Goal: Information Seeking & Learning: Learn about a topic

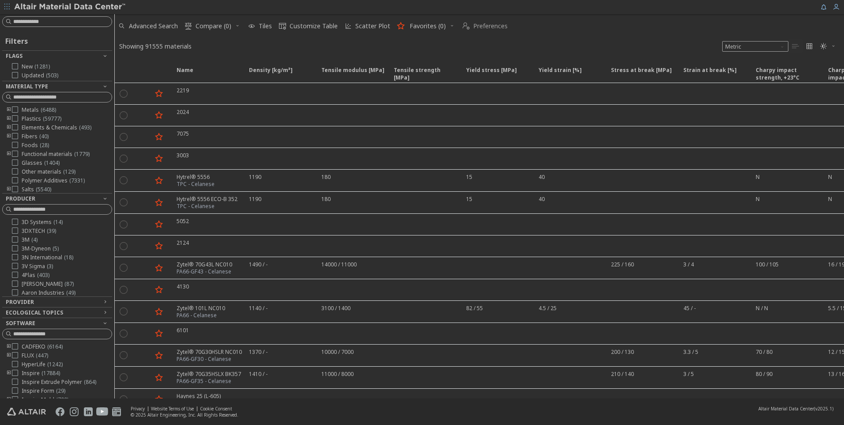
click at [482, 23] on span "Preferences" at bounding box center [490, 26] width 34 height 6
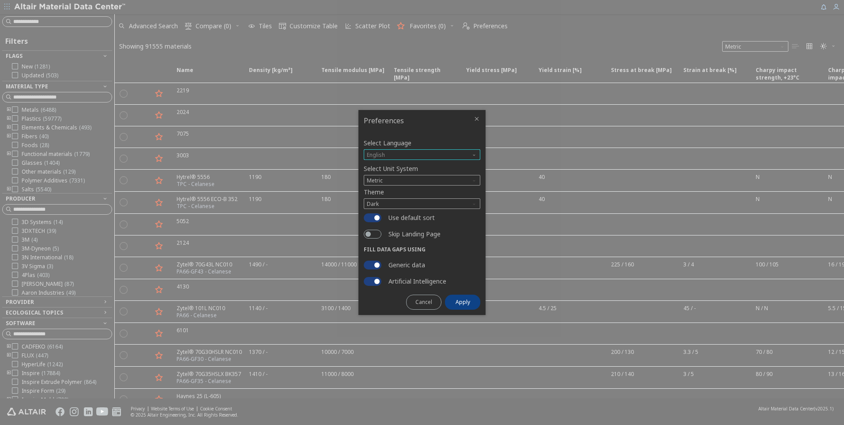
click at [413, 153] on span "English" at bounding box center [422, 154] width 116 height 11
click at [406, 175] on span "Metric" at bounding box center [422, 180] width 116 height 11
click at [381, 234] on button "Skip Landing Page" at bounding box center [373, 233] width 18 height 9
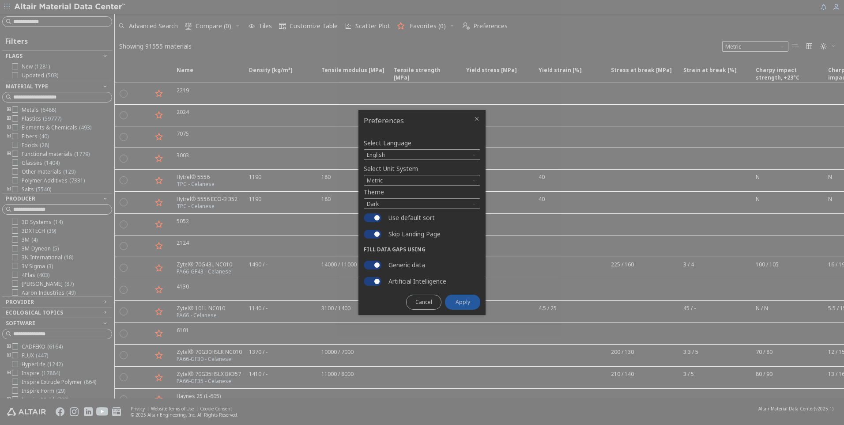
click at [468, 301] on span "Apply" at bounding box center [462, 301] width 15 height 7
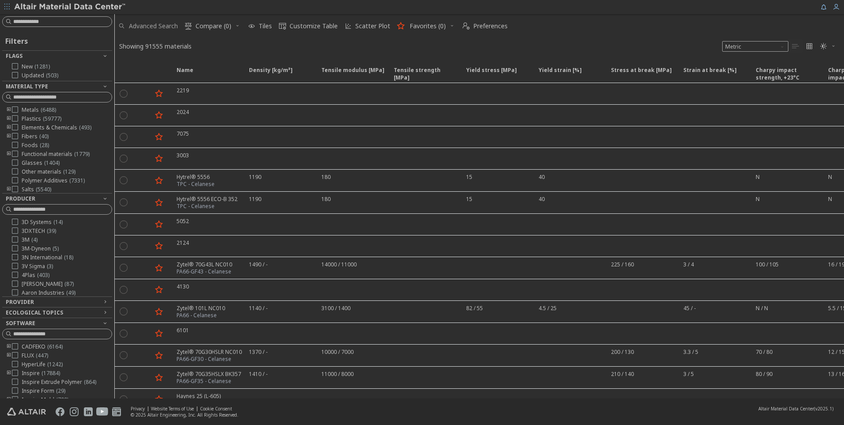
click at [155, 23] on span "Advanced Search" at bounding box center [153, 26] width 49 height 6
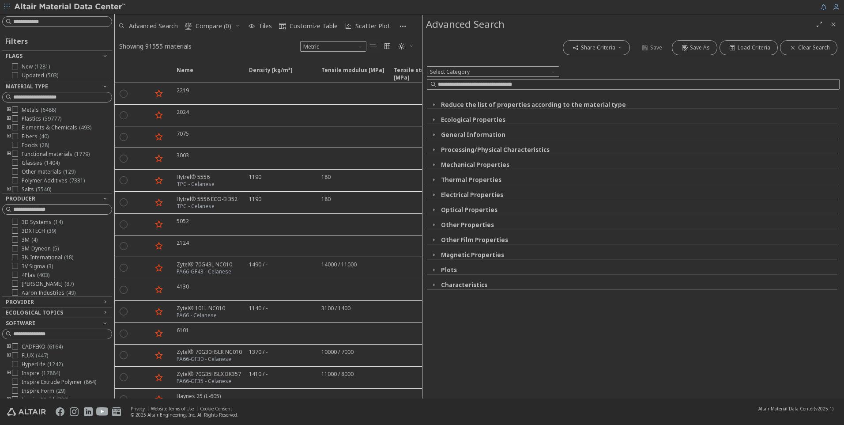
click at [436, 119] on icon "button" at bounding box center [433, 119] width 7 height 7
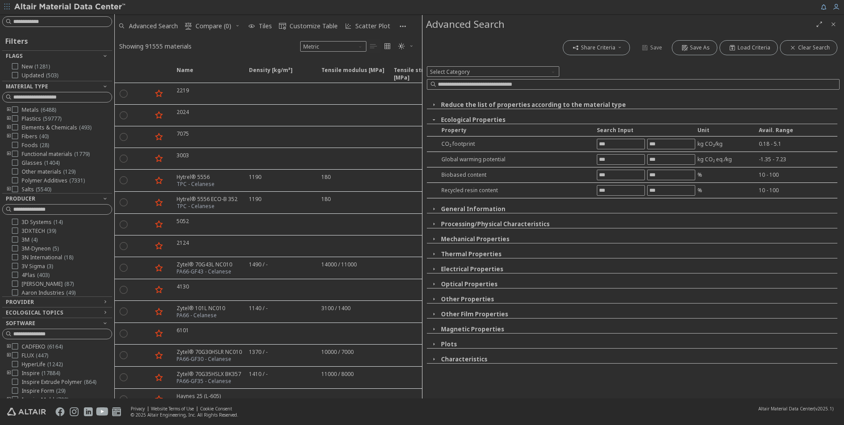
click at [436, 119] on icon "button" at bounding box center [433, 119] width 7 height 7
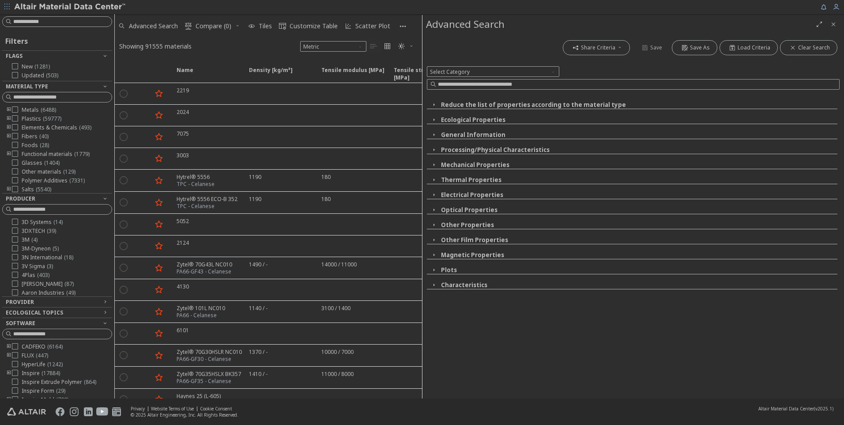
click at [827, 24] on span "Close" at bounding box center [833, 24] width 11 height 14
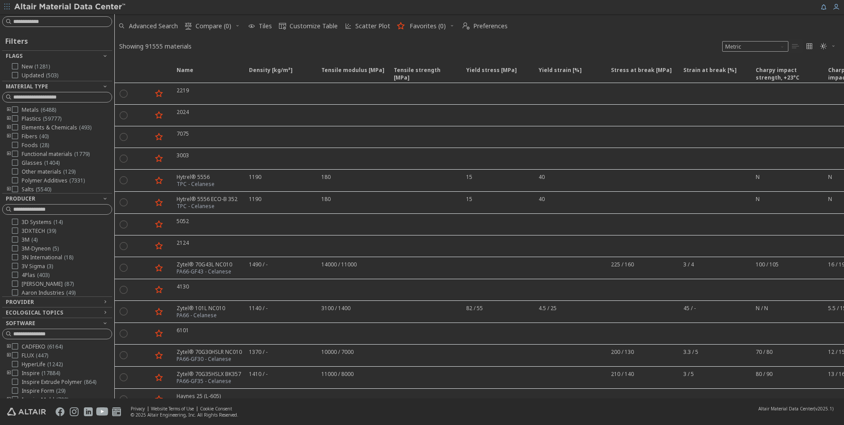
click at [154, 25] on span "Advanced Search" at bounding box center [153, 26] width 49 height 6
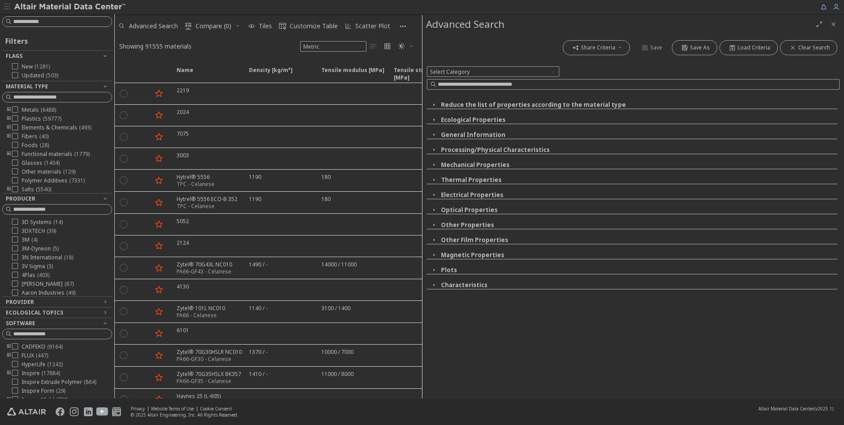
click at [434, 284] on icon "button" at bounding box center [433, 284] width 7 height 7
click at [434, 283] on icon "button" at bounding box center [433, 284] width 7 height 7
click at [431, 271] on icon "button" at bounding box center [433, 269] width 7 height 7
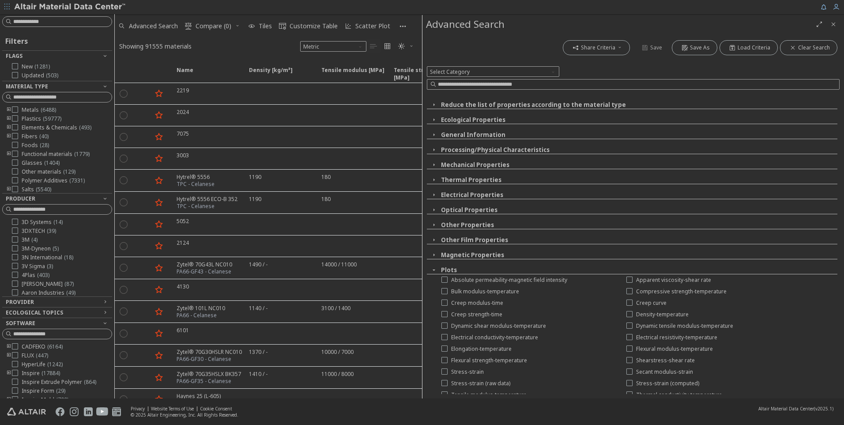
click at [432, 270] on icon "button" at bounding box center [433, 269] width 7 height 7
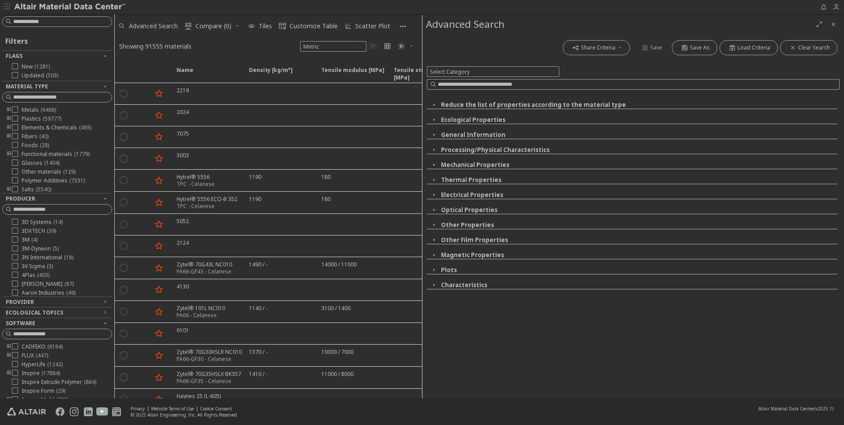
click at [436, 227] on icon "button" at bounding box center [433, 224] width 7 height 7
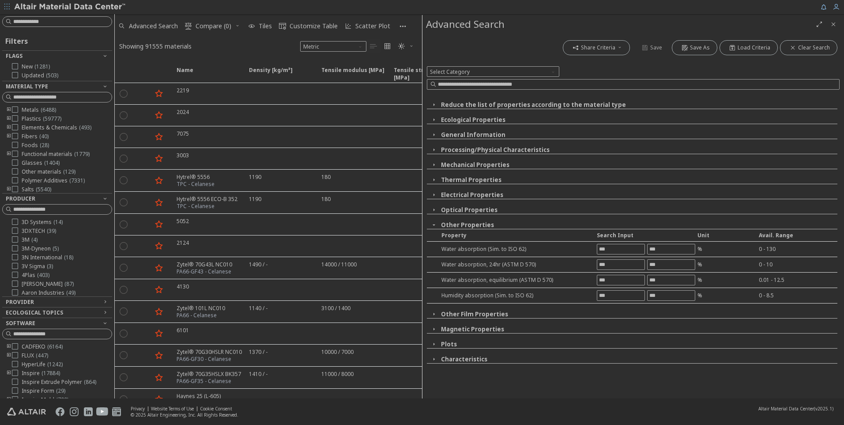
click at [436, 227] on icon "button" at bounding box center [433, 224] width 7 height 7
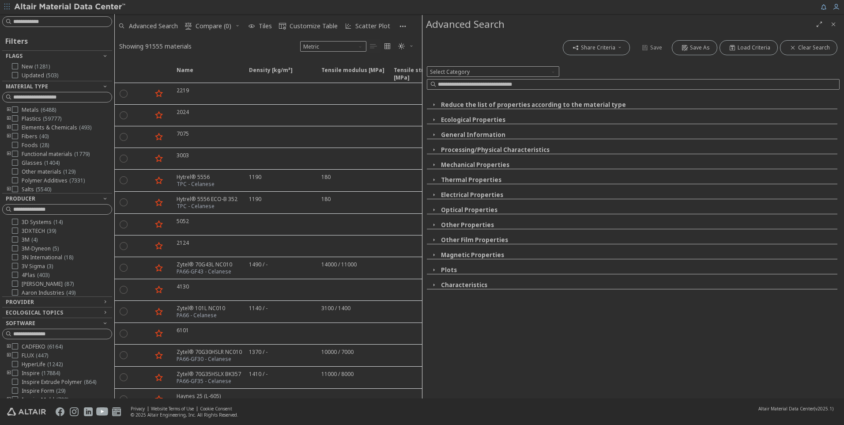
click at [434, 180] on icon "button" at bounding box center [433, 179] width 7 height 7
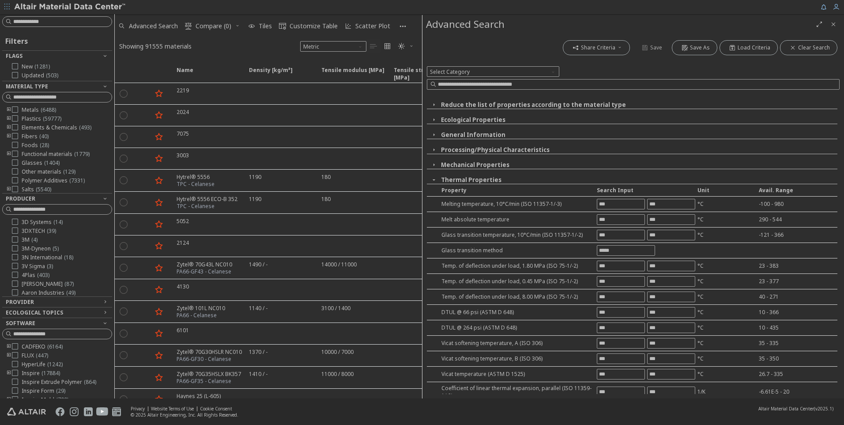
click at [434, 180] on icon "button" at bounding box center [433, 179] width 7 height 7
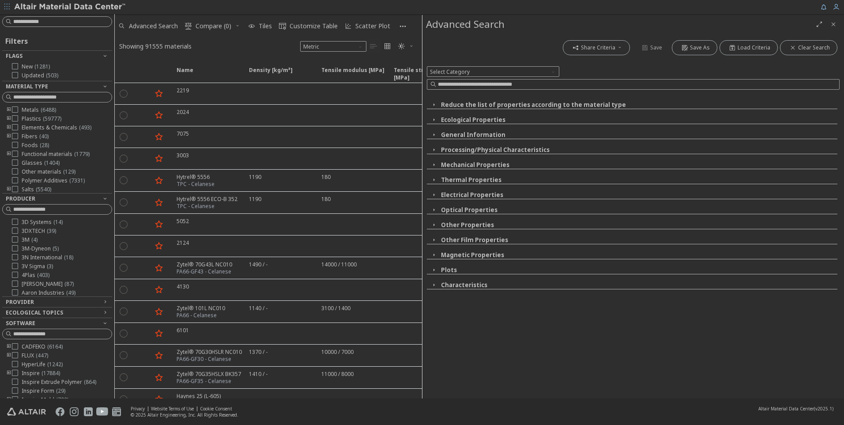
click at [433, 164] on icon "button" at bounding box center [433, 164] width 7 height 7
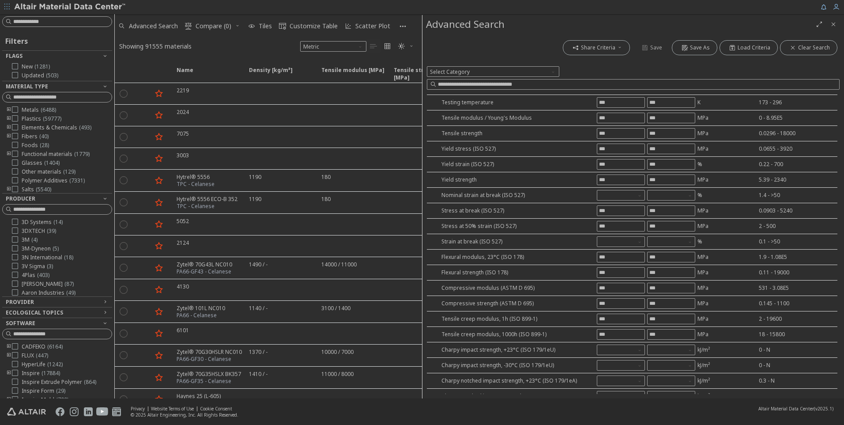
scroll to position [88, 0]
click at [627, 130] on input "text" at bounding box center [620, 132] width 47 height 10
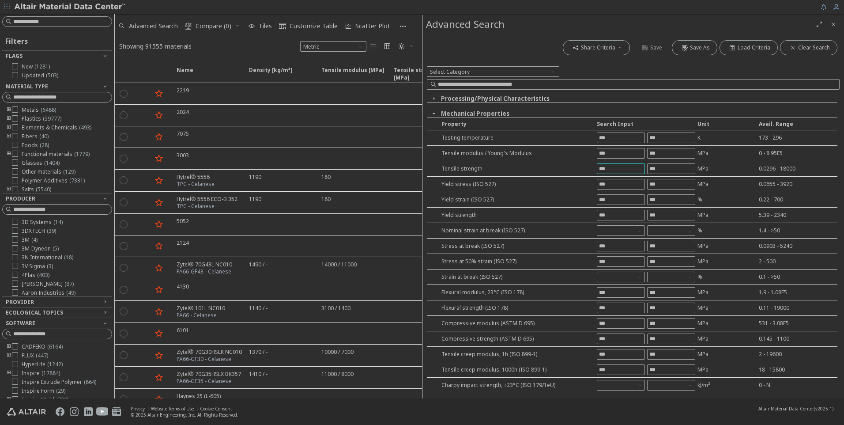
scroll to position [0, 0]
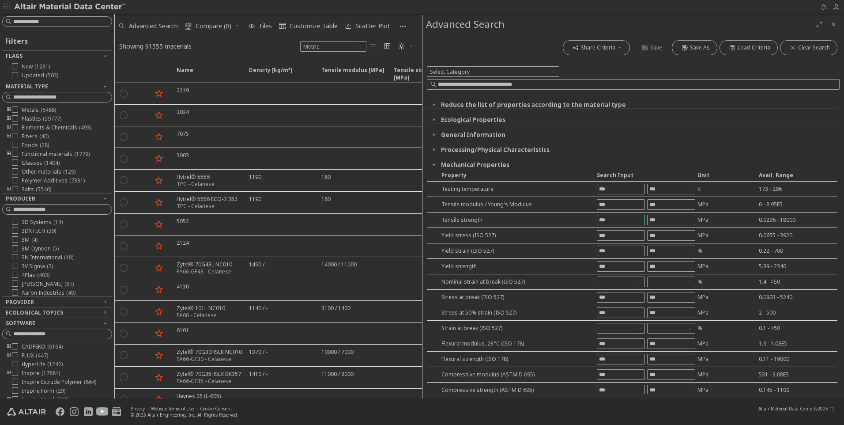
click at [622, 222] on input "text" at bounding box center [620, 220] width 47 height 10
type input "***"
click at [679, 224] on div "Share Criteria Save Save As Load Criteria Clear Search Select Category Reduce t…" at bounding box center [632, 216] width 421 height 364
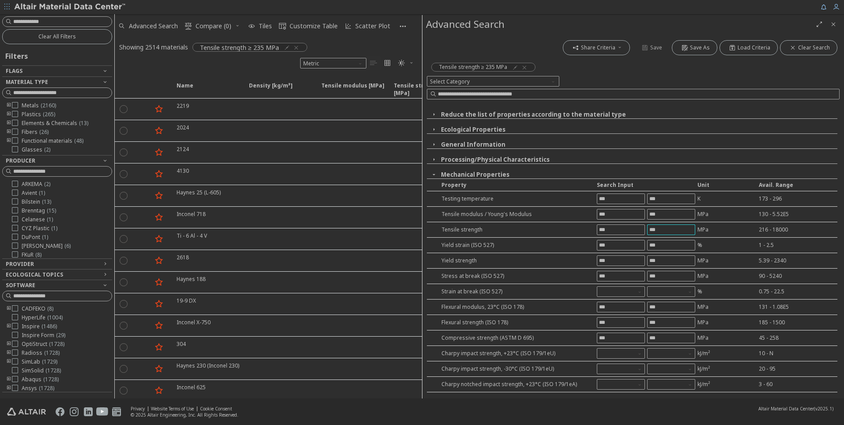
type input "***"
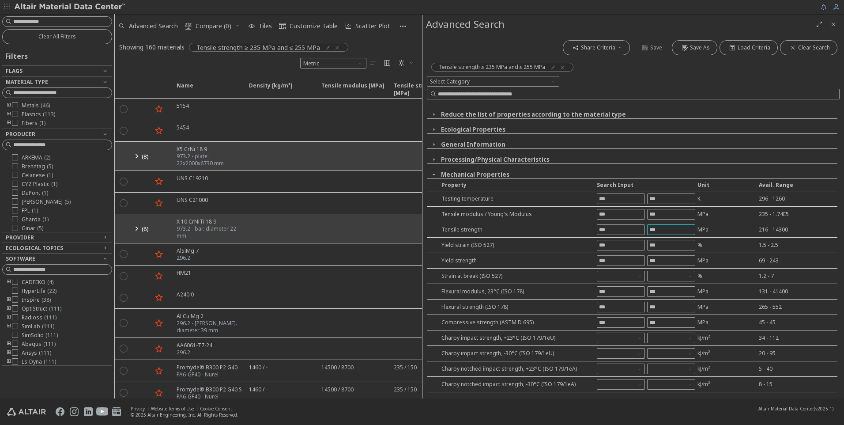
click at [435, 143] on icon "button" at bounding box center [433, 144] width 7 height 7
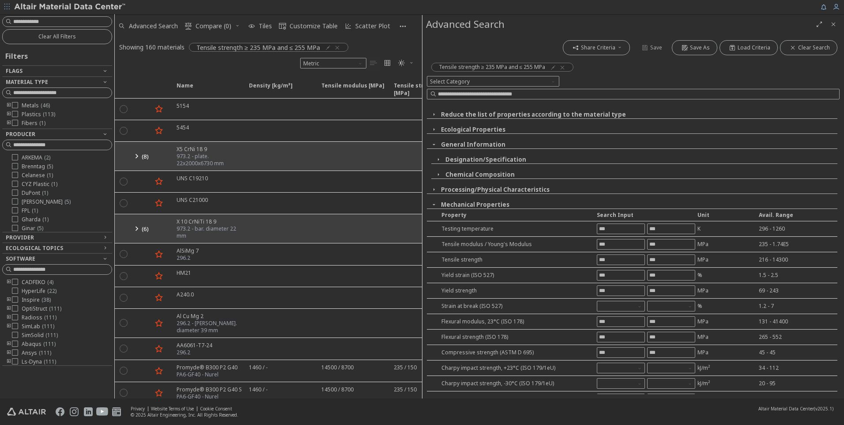
click at [436, 159] on icon "button" at bounding box center [438, 159] width 7 height 7
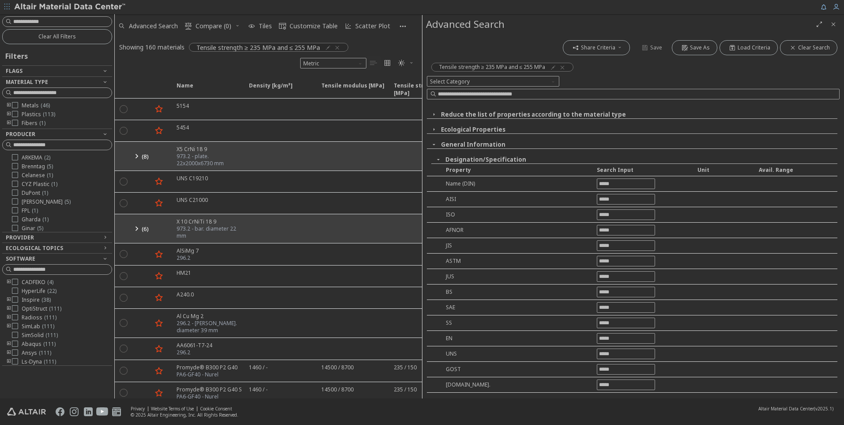
click at [438, 160] on icon "button" at bounding box center [438, 159] width 7 height 7
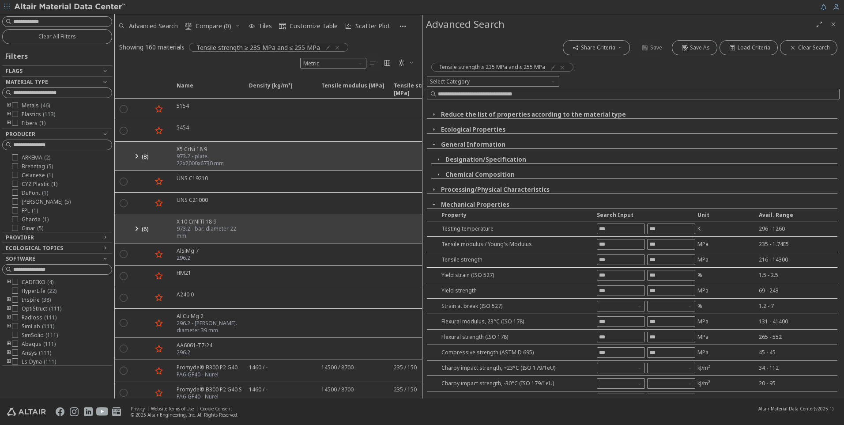
click at [434, 145] on icon "button" at bounding box center [433, 144] width 7 height 7
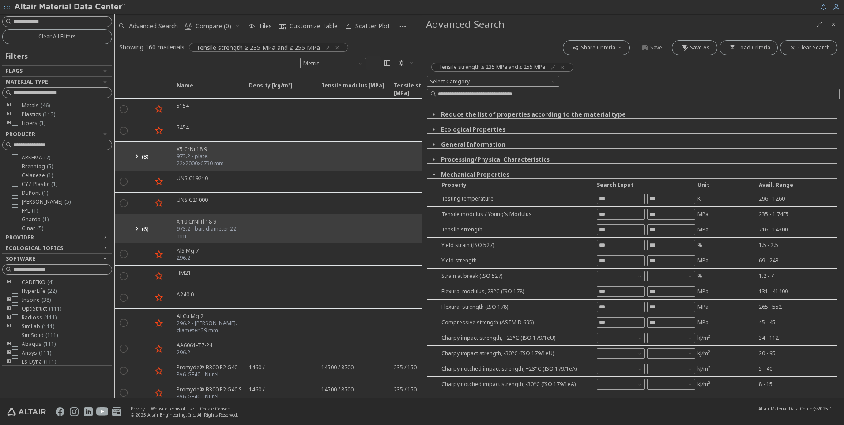
click at [435, 143] on icon "button" at bounding box center [433, 144] width 7 height 7
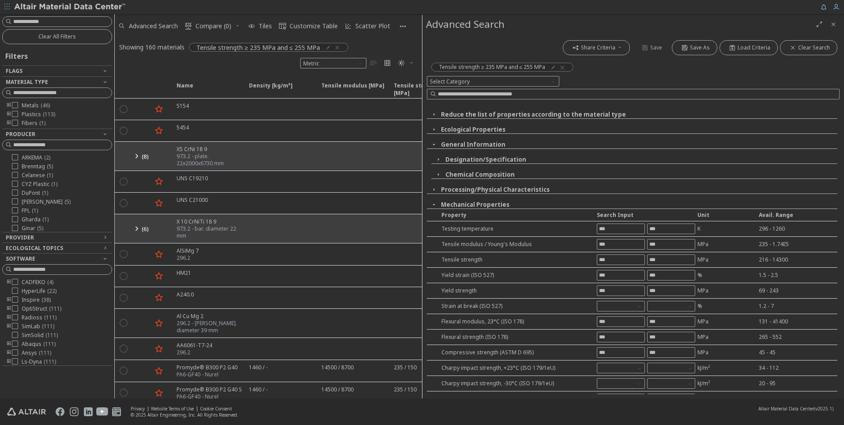
click at [437, 160] on icon "button" at bounding box center [438, 159] width 7 height 7
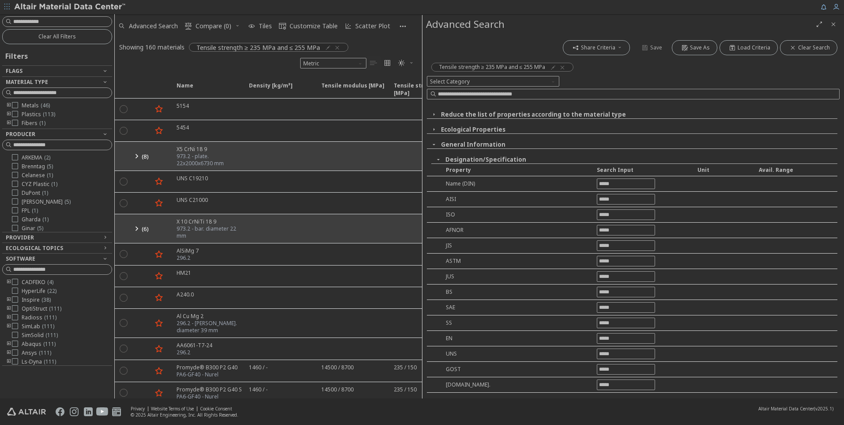
click at [437, 160] on icon "button" at bounding box center [438, 159] width 7 height 7
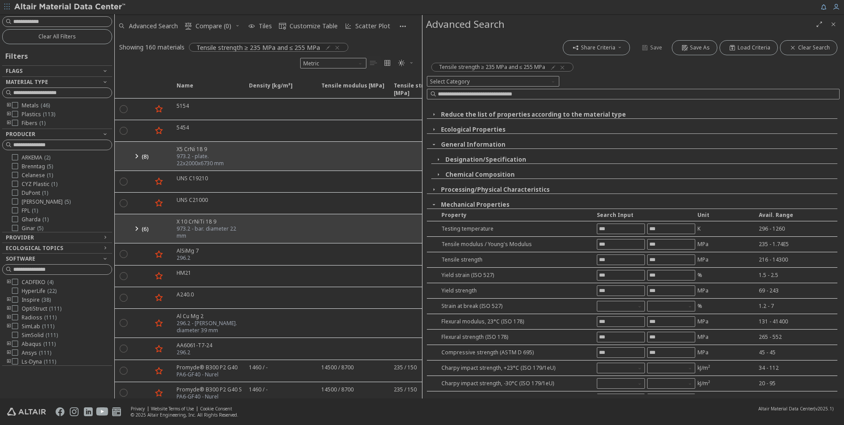
click at [436, 145] on icon "button" at bounding box center [433, 144] width 7 height 7
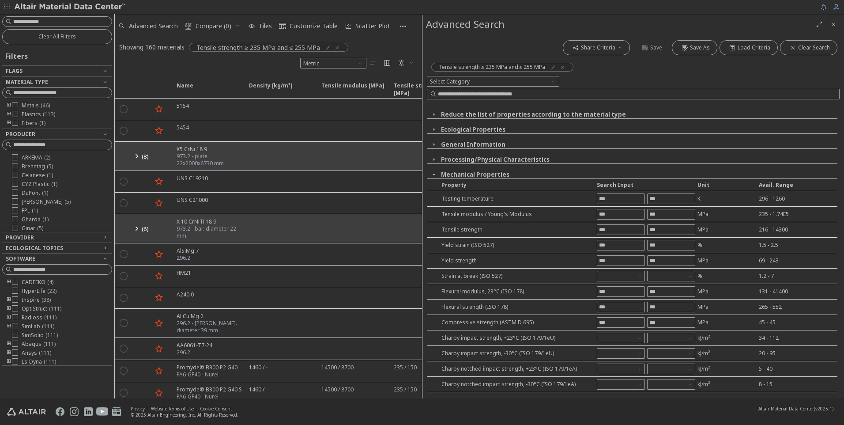
click at [432, 146] on icon "button" at bounding box center [433, 144] width 7 height 7
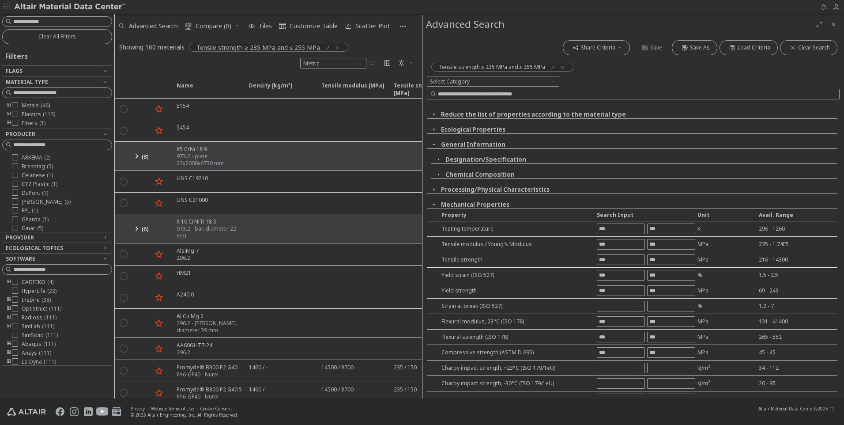
click at [437, 159] on icon "button" at bounding box center [438, 159] width 7 height 7
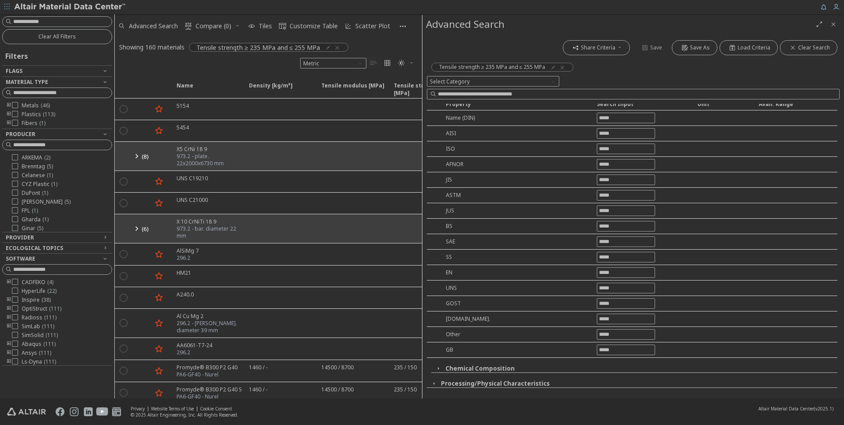
scroll to position [44, 0]
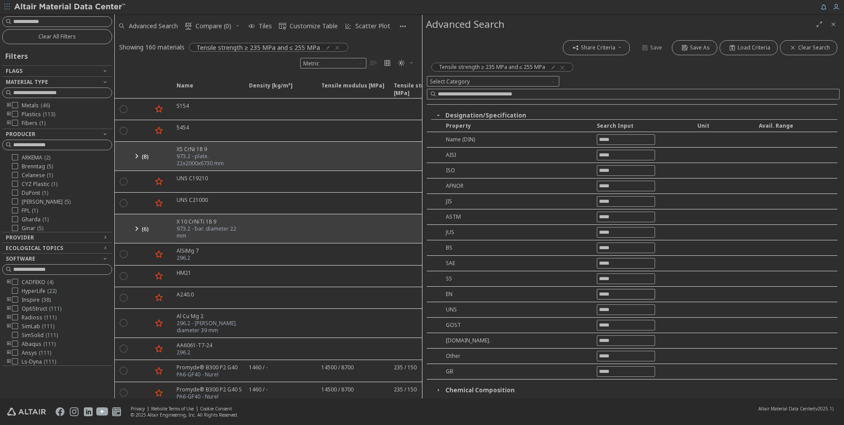
click at [608, 294] on input "text" at bounding box center [625, 294] width 57 height 10
type input "*****"
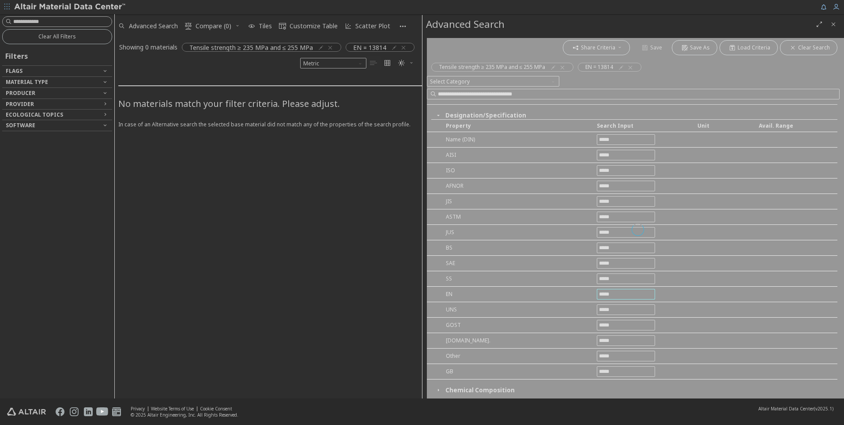
scroll to position [0, 0]
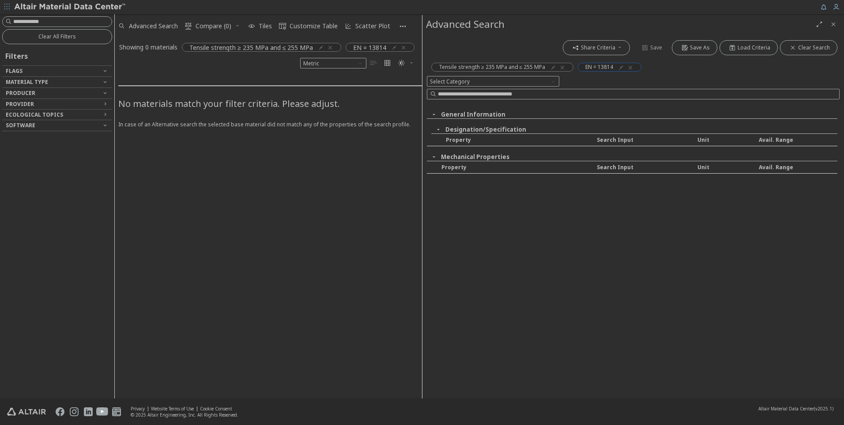
click at [622, 68] on icon "button" at bounding box center [620, 67] width 7 height 7
click at [618, 68] on icon "button" at bounding box center [620, 67] width 7 height 7
click at [635, 66] on div "EN = 13814" at bounding box center [610, 67] width 64 height 9
click at [630, 65] on icon "button" at bounding box center [630, 67] width 7 height 7
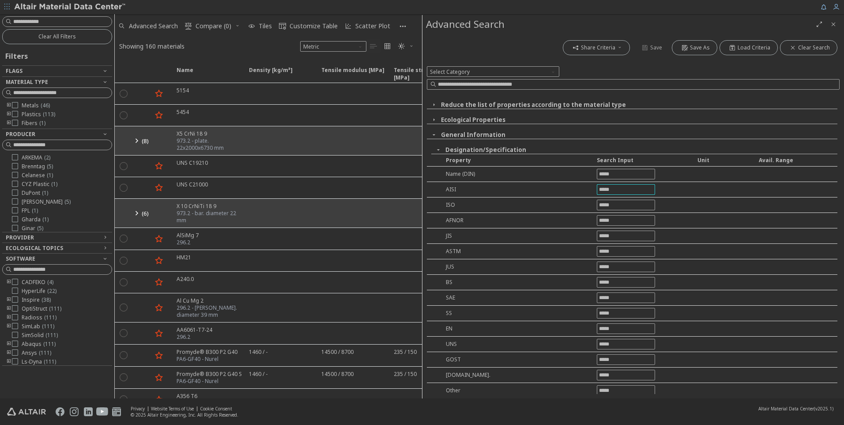
click at [620, 187] on input "text" at bounding box center [625, 189] width 57 height 10
type input "****"
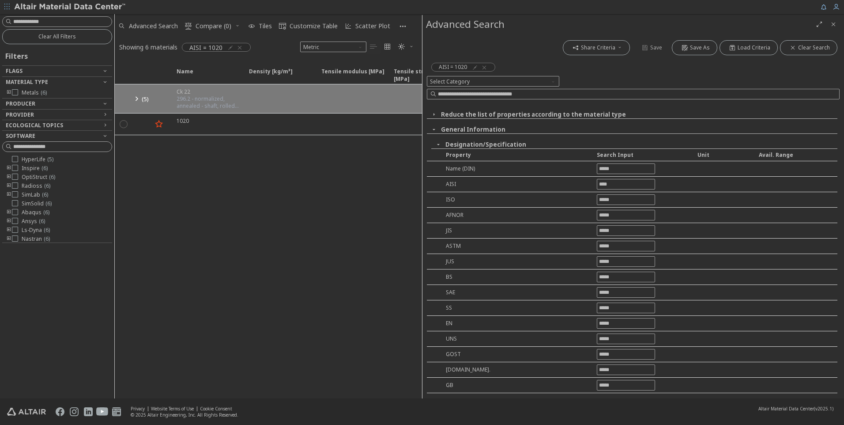
click at [136, 98] on icon at bounding box center [136, 98] width 11 height 11
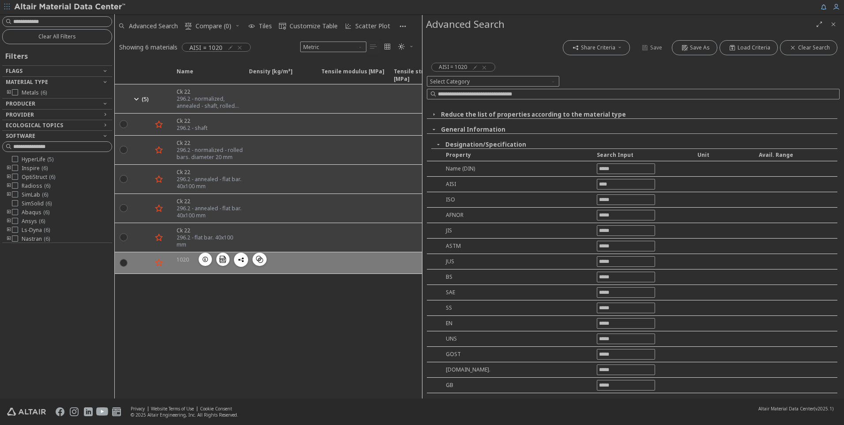
click at [206, 258] on icon "button" at bounding box center [205, 258] width 7 height 7
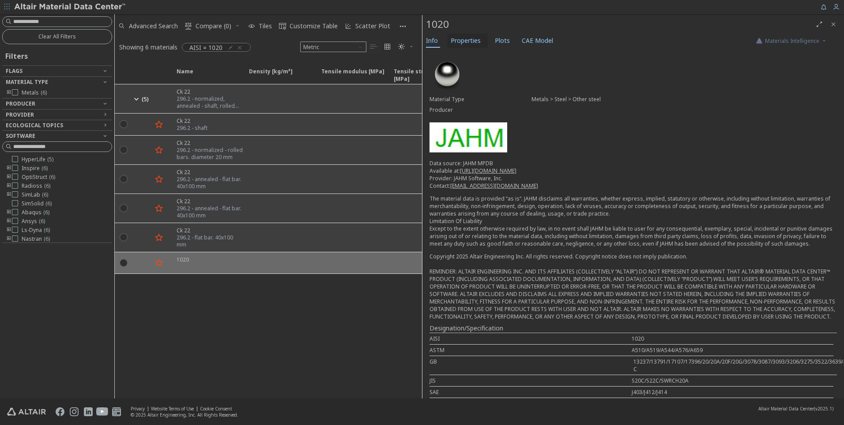
click at [456, 38] on span "Properties" at bounding box center [466, 41] width 30 height 14
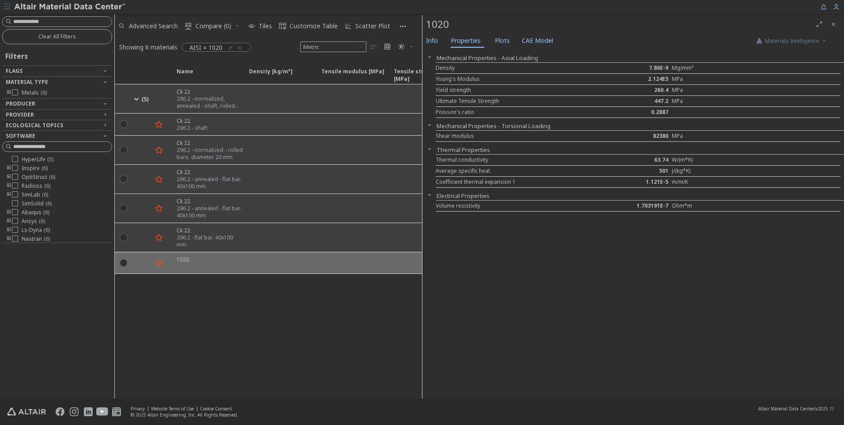
click at [442, 40] on div "Info Properties Plots CAE Model" at bounding box center [584, 42] width 324 height 16
click at [438, 41] on span "Info" at bounding box center [433, 41] width 14 height 14
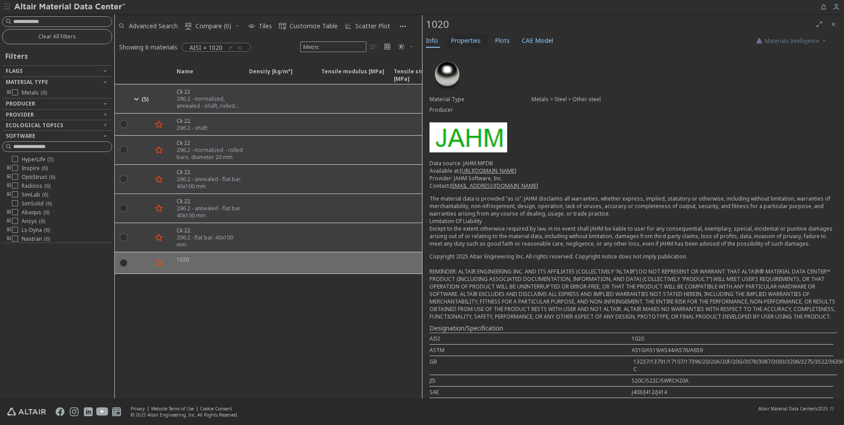
click at [458, 41] on span "Properties" at bounding box center [466, 41] width 30 height 14
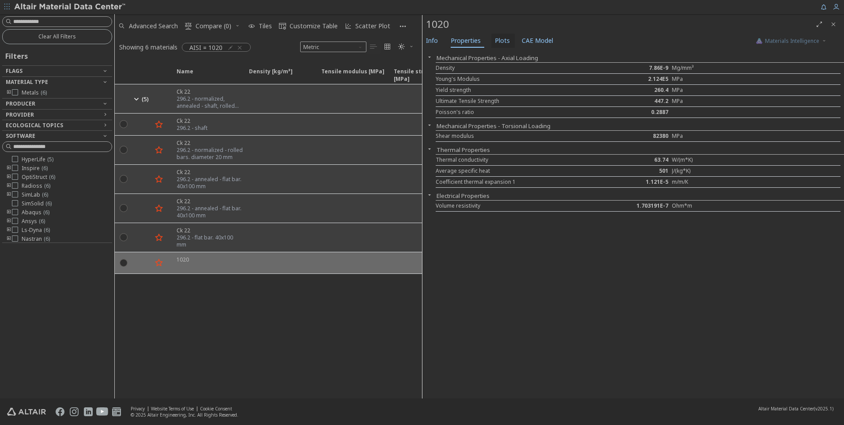
click at [495, 43] on span "Plots" at bounding box center [502, 41] width 15 height 14
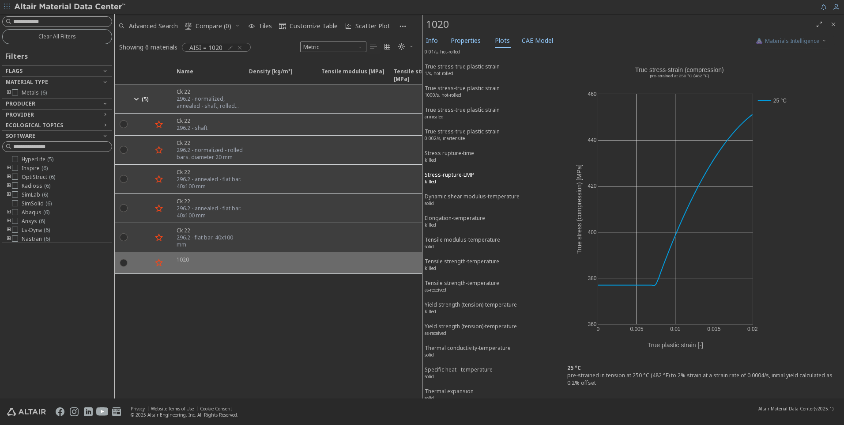
scroll to position [309, 0]
click at [473, 306] on div "Bulk modulus-temperature solid" at bounding box center [459, 307] width 68 height 16
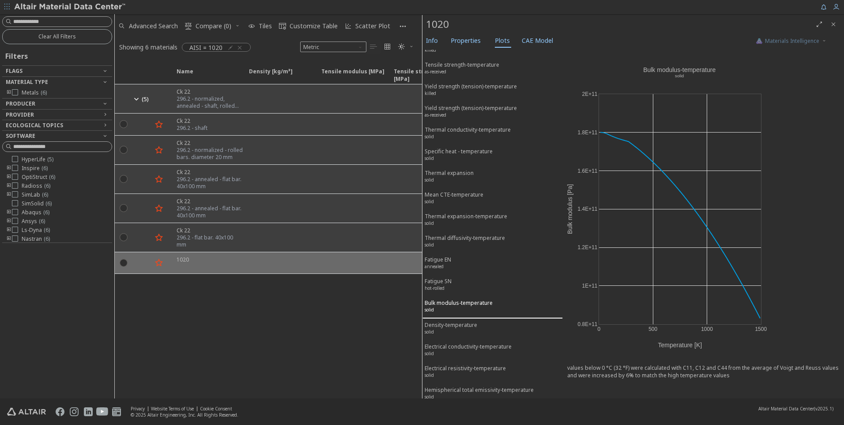
scroll to position [337, 0]
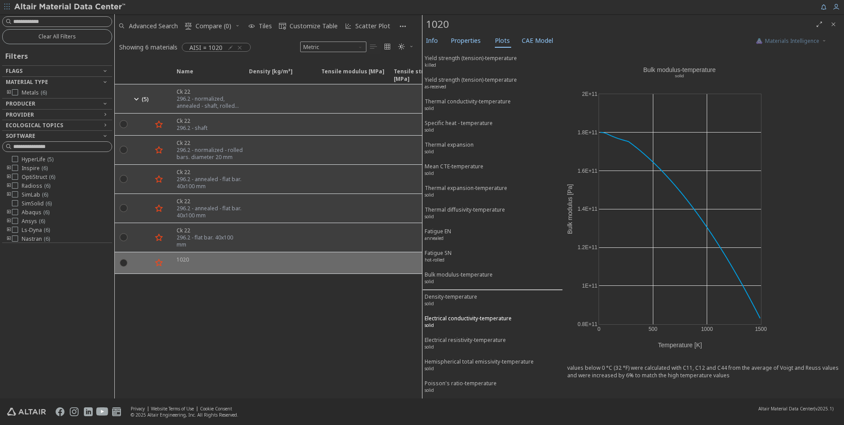
click at [466, 321] on div "Electrical conductivity-temperature solid" at bounding box center [468, 322] width 87 height 16
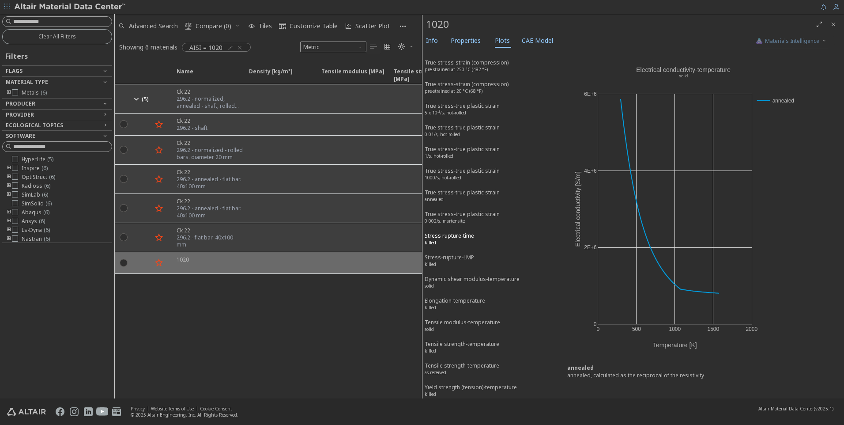
scroll to position [0, 0]
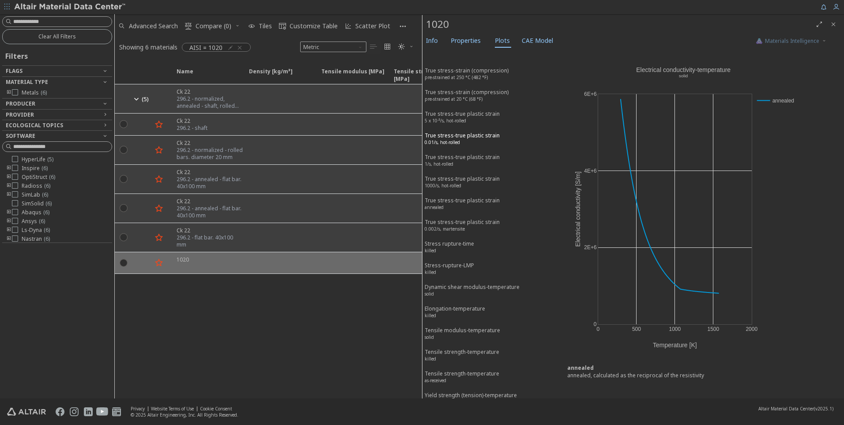
click at [485, 146] on div "True stress-true plastic strain 0.01/s, hot-rolled" at bounding box center [462, 139] width 75 height 16
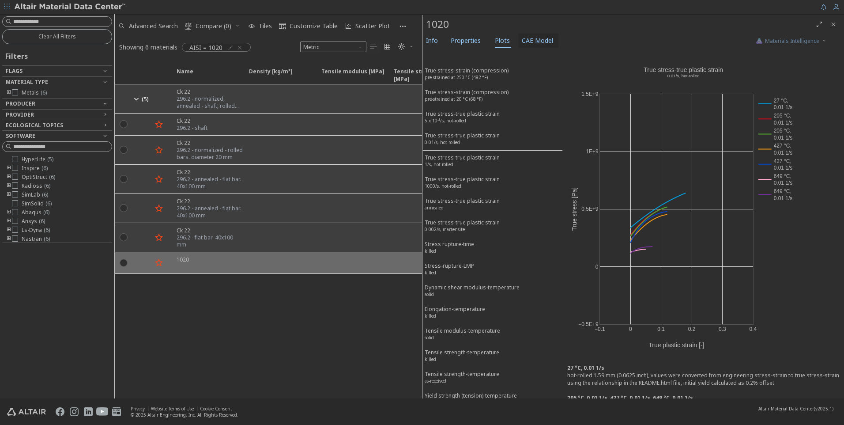
click at [533, 36] on span "CAE Model" at bounding box center [537, 41] width 31 height 14
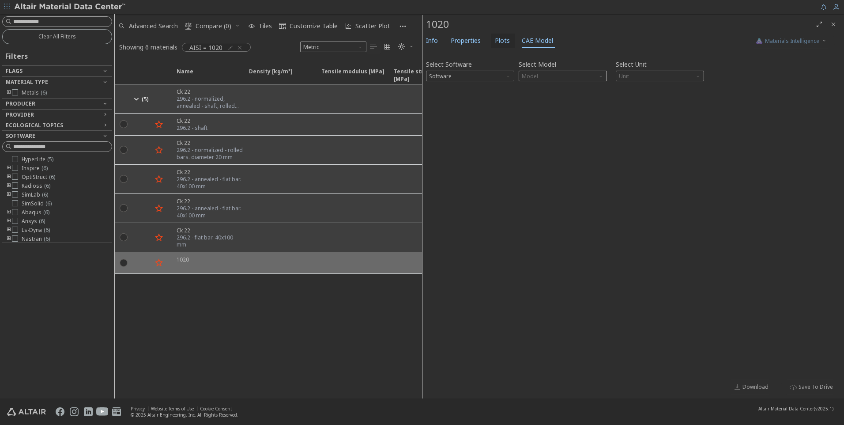
click at [502, 42] on span "Plots" at bounding box center [502, 41] width 15 height 14
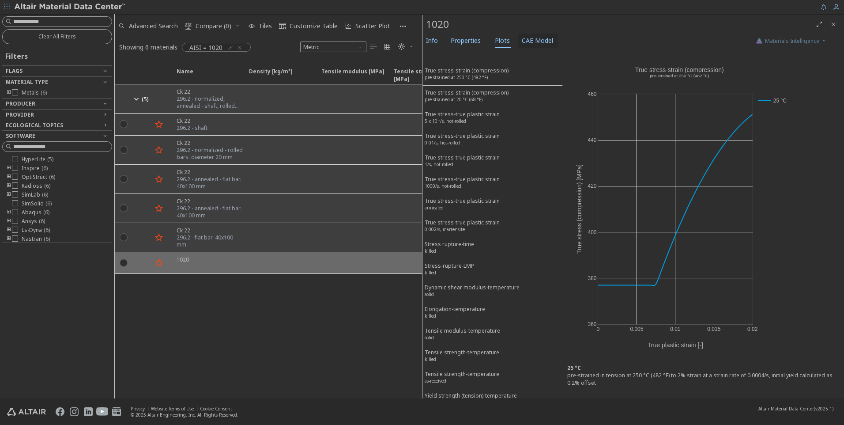
click at [529, 41] on span "CAE Model" at bounding box center [537, 41] width 31 height 14
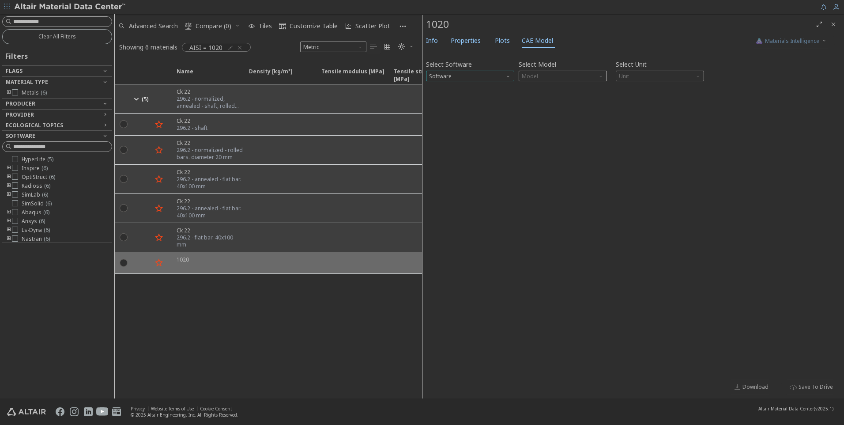
click at [511, 77] on span "Software" at bounding box center [508, 74] width 7 height 7
click at [453, 138] on span "Abaqus" at bounding box center [469, 140] width 81 height 6
click at [486, 79] on span "Abaqus" at bounding box center [470, 76] width 88 height 11
click at [443, 102] on button "Radioss" at bounding box center [470, 107] width 88 height 11
click at [455, 71] on span "Radioss" at bounding box center [470, 76] width 88 height 11
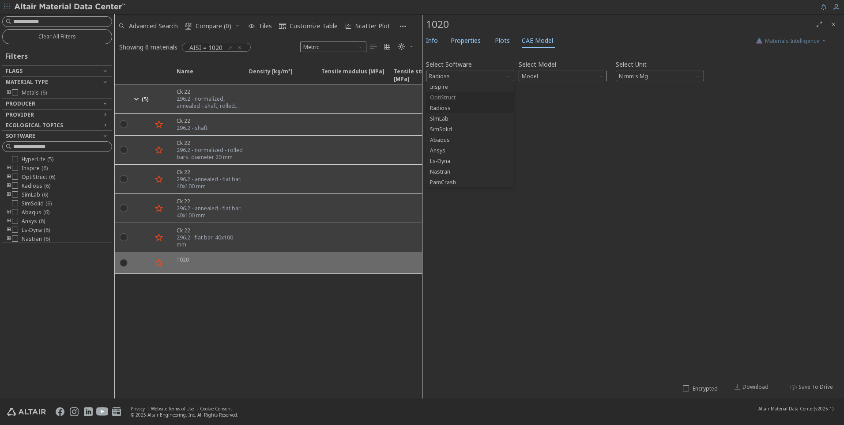
click at [462, 97] on span "OptiStruct" at bounding box center [469, 97] width 81 height 6
click at [460, 76] on span "OptiStruct" at bounding box center [470, 76] width 88 height 11
click at [440, 141] on span "Abaqus" at bounding box center [440, 139] width 20 height 7
click at [556, 77] on span "Model" at bounding box center [562, 76] width 88 height 11
click at [517, 119] on div "Select Software Abaqus Select Model Model Select Unit N mm s Mg Invalid data. P…" at bounding box center [633, 213] width 414 height 321
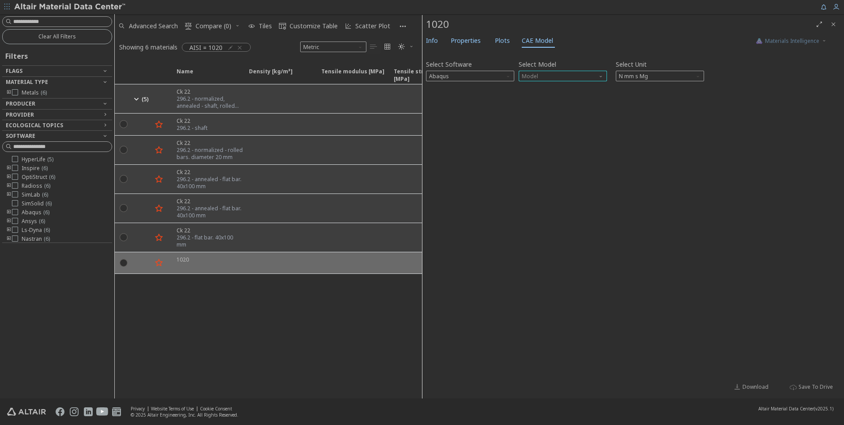
click at [547, 77] on span "Model" at bounding box center [562, 76] width 88 height 11
click at [537, 139] on div "Select Software Abaqus Select Model Model Select Unit N mm s Mg Invalid data. P…" at bounding box center [633, 213] width 414 height 321
click at [557, 75] on span "Model" at bounding box center [562, 76] width 88 height 11
click at [561, 87] on span "Elastic" at bounding box center [562, 87] width 81 height 6
click at [681, 74] on span "N mm s Mg" at bounding box center [660, 76] width 88 height 11
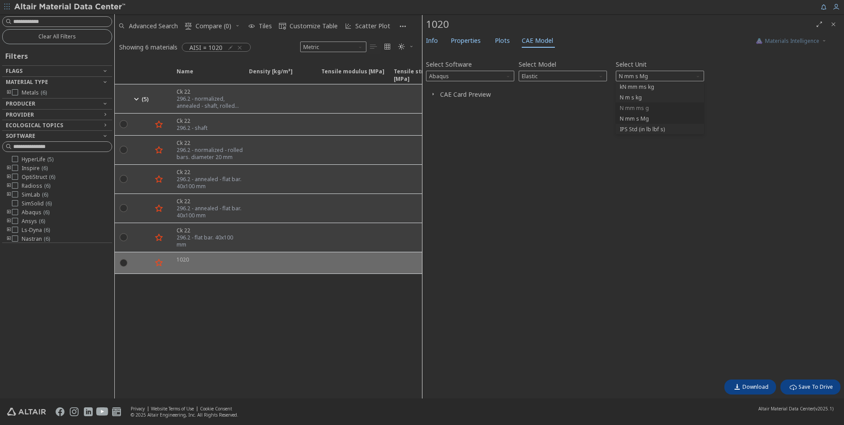
click at [654, 106] on span "N mm ms g" at bounding box center [659, 108] width 81 height 6
click at [654, 71] on span "N mm ms g" at bounding box center [660, 76] width 88 height 11
click at [657, 87] on span "kN mm ms kg" at bounding box center [659, 87] width 81 height 6
click at [435, 93] on icon "button" at bounding box center [432, 93] width 7 height 7
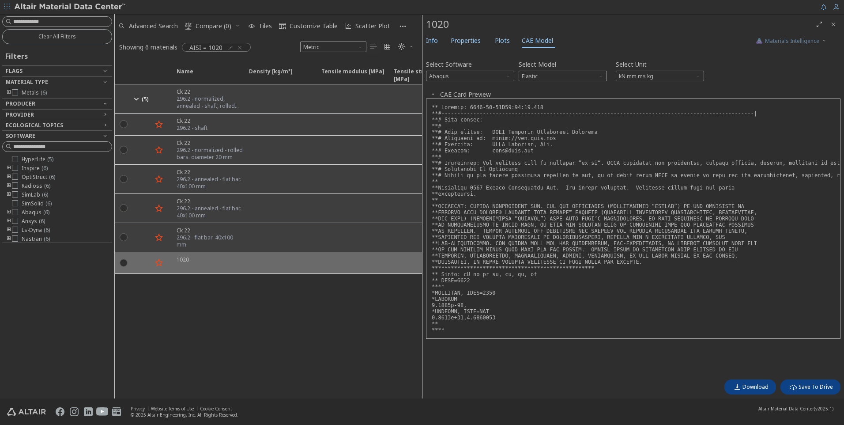
click at [432, 93] on icon "button" at bounding box center [432, 93] width 7 height 7
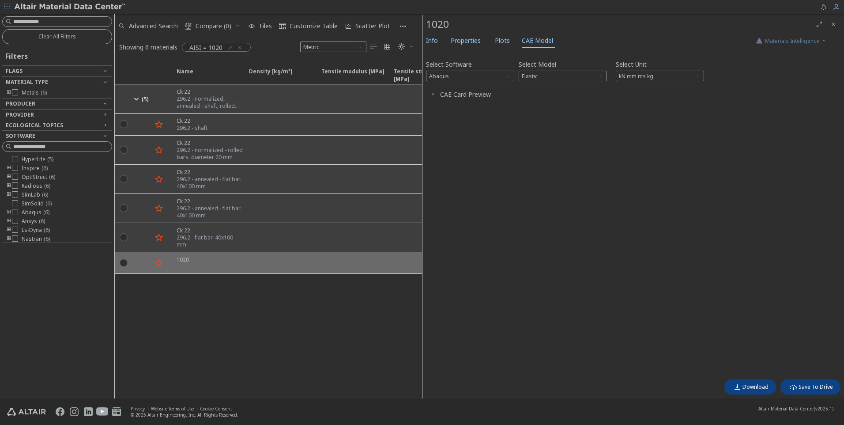
click at [433, 93] on icon "button" at bounding box center [432, 93] width 7 height 7
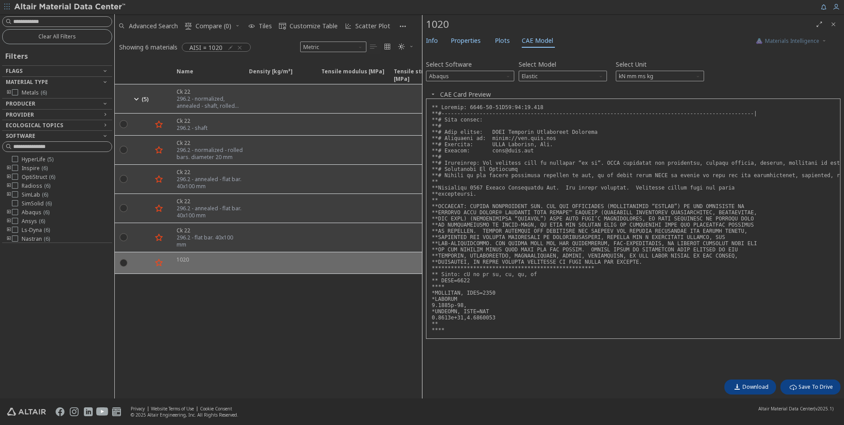
click at [433, 94] on icon "button" at bounding box center [432, 93] width 7 height 7
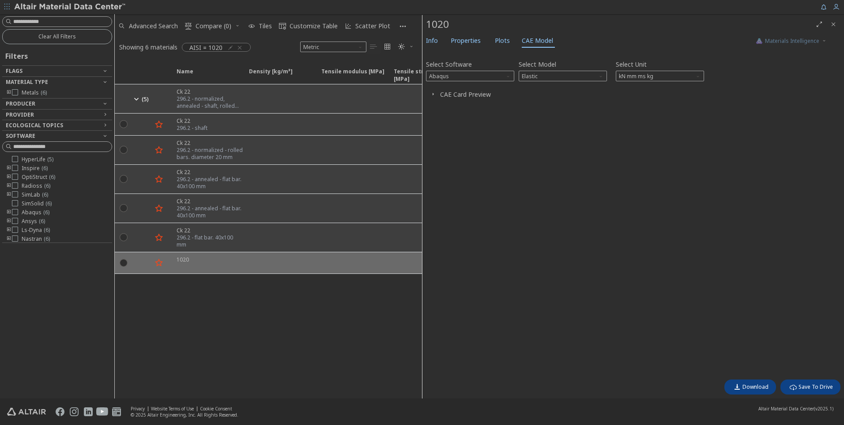
click at [433, 92] on icon "button" at bounding box center [432, 93] width 7 height 7
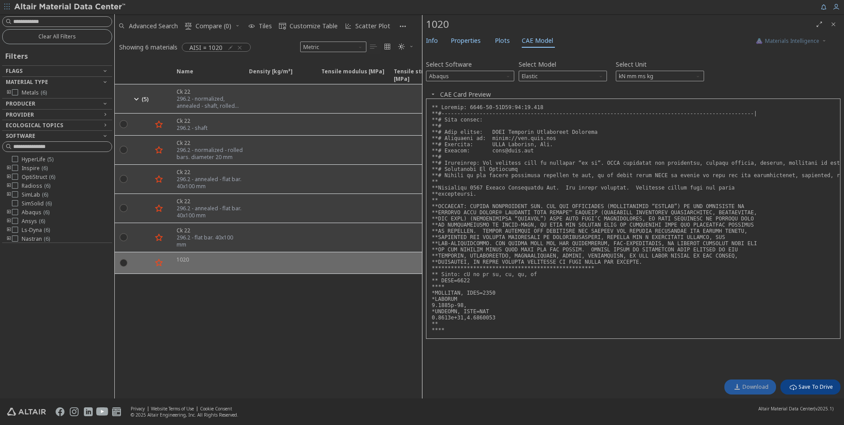
click at [740, 348] on icon "button" at bounding box center [736, 386] width 7 height 7
click at [560, 72] on span "Elastic" at bounding box center [562, 76] width 88 height 11
click at [550, 98] on span "Expansion" at bounding box center [562, 97] width 81 height 6
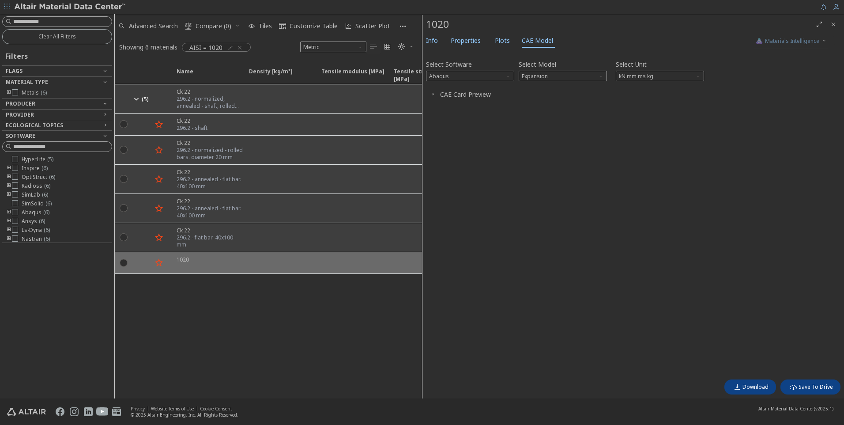
click at [436, 93] on icon "button" at bounding box center [432, 93] width 7 height 7
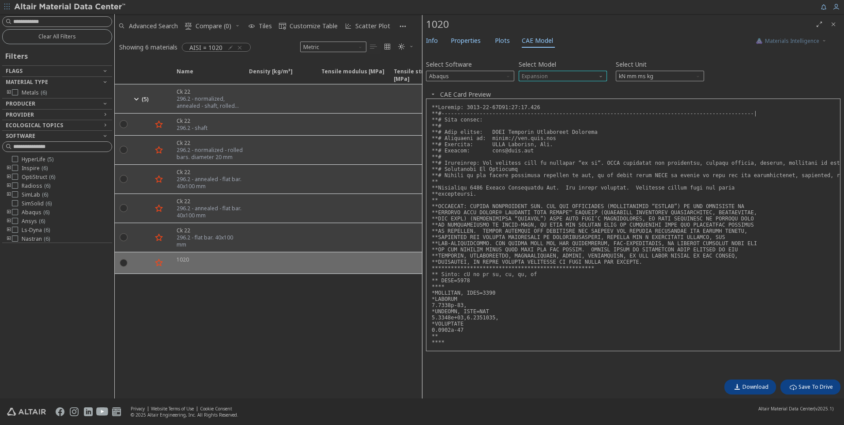
click at [558, 79] on span "Expansion" at bounding box center [562, 76] width 88 height 11
click at [545, 108] on span "Plastic" at bounding box center [562, 108] width 81 height 6
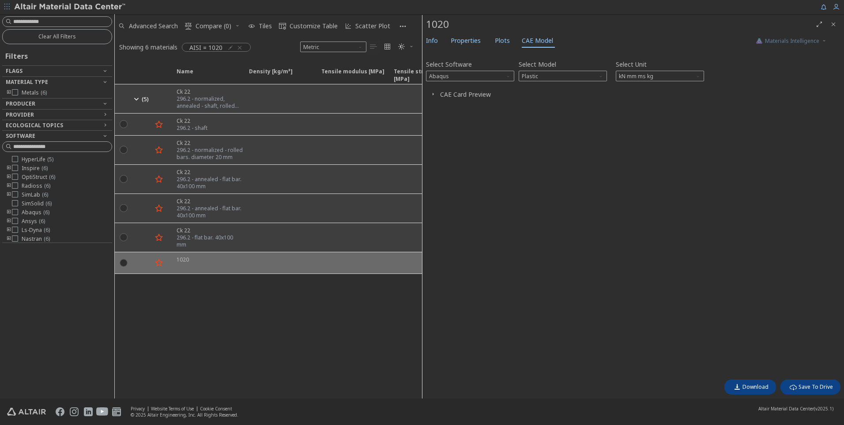
click at [434, 94] on icon "button" at bounding box center [432, 93] width 7 height 7
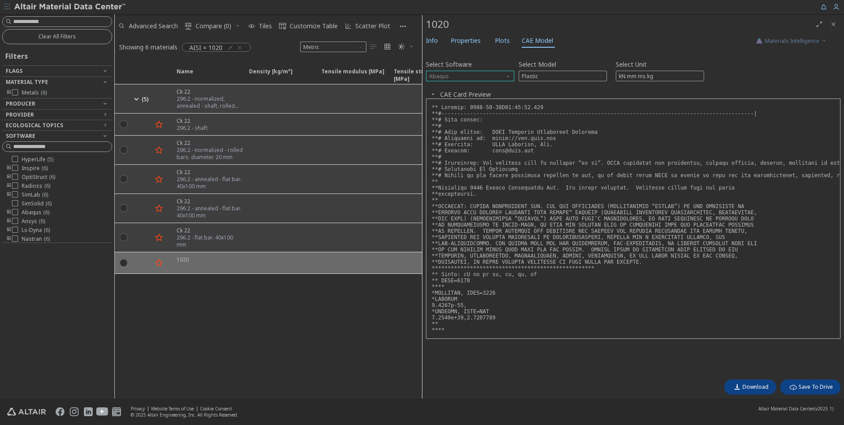
click at [465, 76] on span "Abaqus" at bounding box center [470, 76] width 88 height 11
click at [453, 97] on span "OptiStruct" at bounding box center [443, 97] width 26 height 7
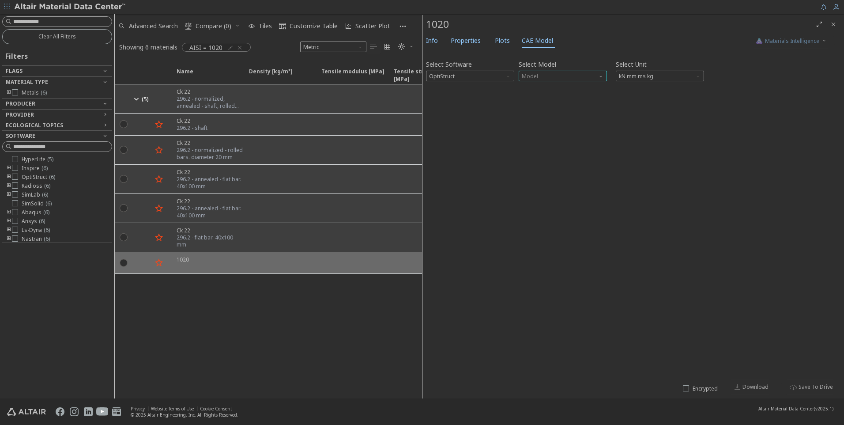
click at [545, 78] on span "Model" at bounding box center [562, 76] width 88 height 11
click at [544, 86] on span "Mat1" at bounding box center [562, 87] width 81 height 6
click at [436, 96] on icon "button" at bounding box center [432, 93] width 7 height 7
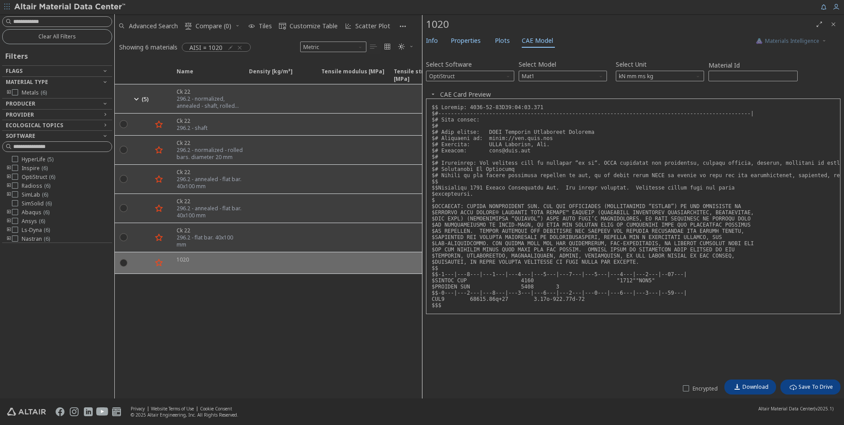
click at [434, 97] on icon "button" at bounding box center [432, 93] width 7 height 7
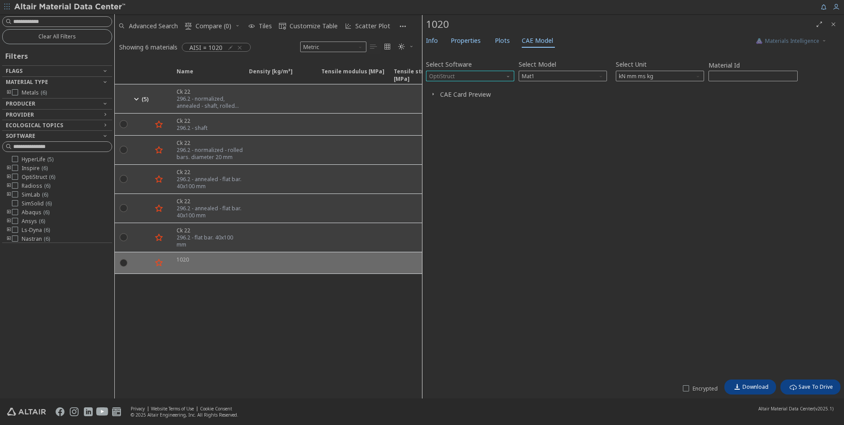
click at [496, 71] on span "OptiStruct" at bounding box center [470, 76] width 88 height 11
click at [472, 95] on span "OptiStruct" at bounding box center [469, 97] width 81 height 6
click at [541, 79] on span "Mat1" at bounding box center [562, 76] width 88 height 11
click at [543, 115] on div "Select Software OptiStruct Select Model Mat1 Select Unit kN mm ms kg Material I…" at bounding box center [633, 213] width 414 height 321
click at [535, 76] on span "Mat1" at bounding box center [562, 76] width 88 height 11
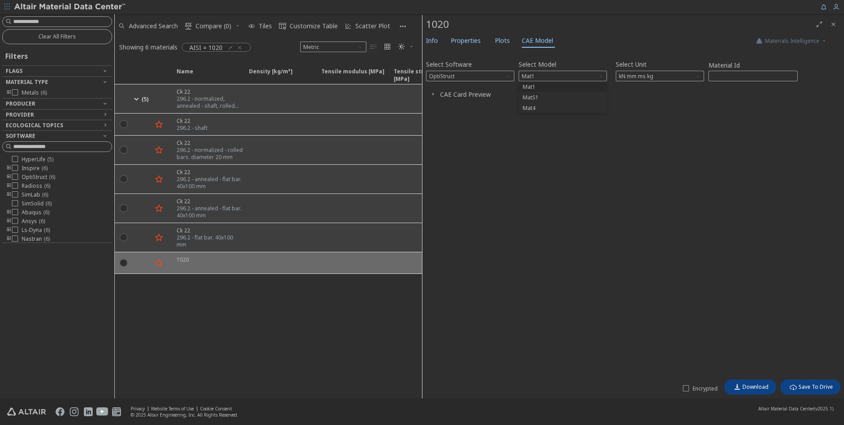
drag, startPoint x: 555, startPoint y: 153, endPoint x: 555, endPoint y: 146, distance: 7.1
click at [556, 151] on div "Select Software OptiStruct Select Model Mat1 Select Unit kN mm ms kg Material I…" at bounding box center [633, 213] width 414 height 321
click at [552, 73] on span "Mat1" at bounding box center [562, 76] width 88 height 11
click at [549, 86] on span "Mat1" at bounding box center [562, 87] width 81 height 6
click at [432, 93] on icon "button" at bounding box center [432, 93] width 7 height 7
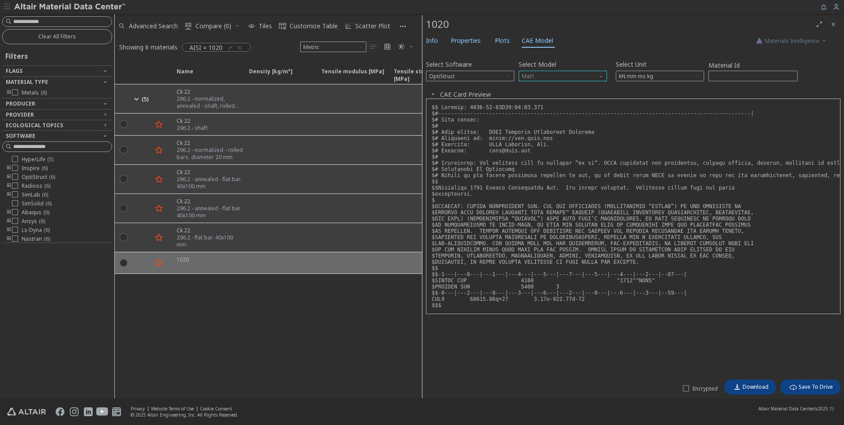
click at [590, 73] on span "Mat1" at bounding box center [562, 76] width 88 height 11
click at [540, 94] on span "MatS1" at bounding box center [562, 97] width 81 height 6
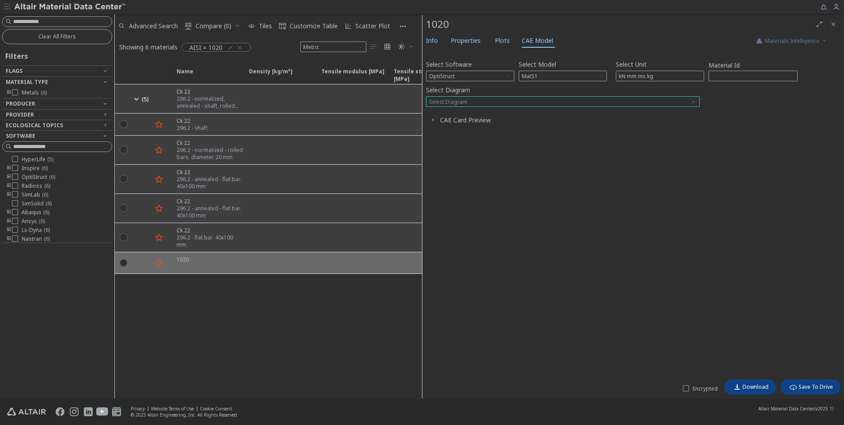
click at [463, 101] on span "Select Diagram" at bounding box center [563, 101] width 274 height 11
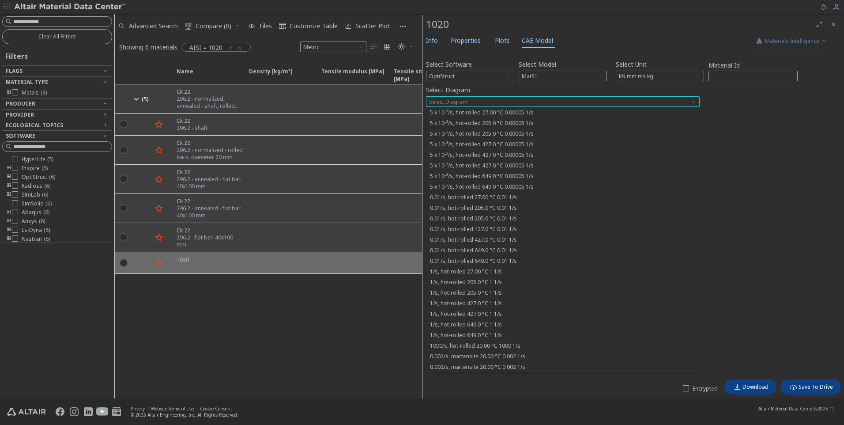
click at [463, 101] on span "Select Diagram" at bounding box center [563, 101] width 274 height 11
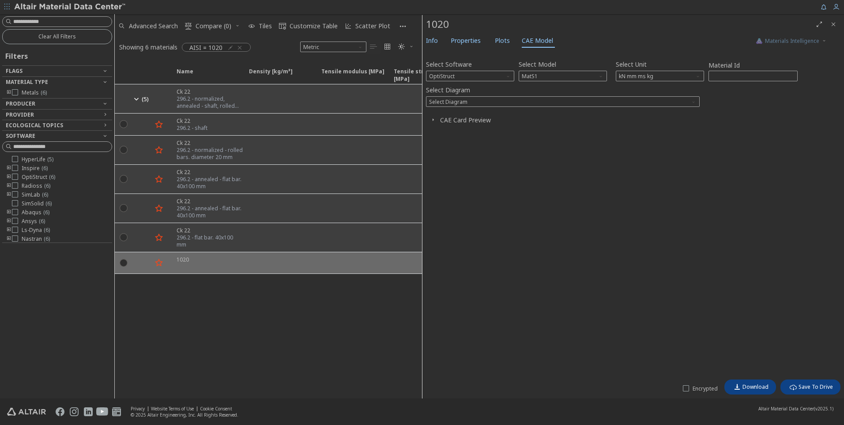
click at [433, 123] on icon "button" at bounding box center [432, 119] width 7 height 7
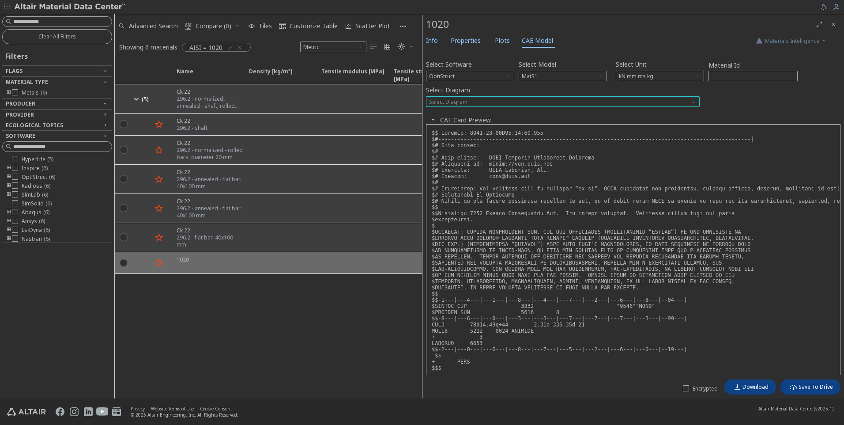
click at [449, 105] on span "Select Diagram" at bounding box center [563, 101] width 274 height 11
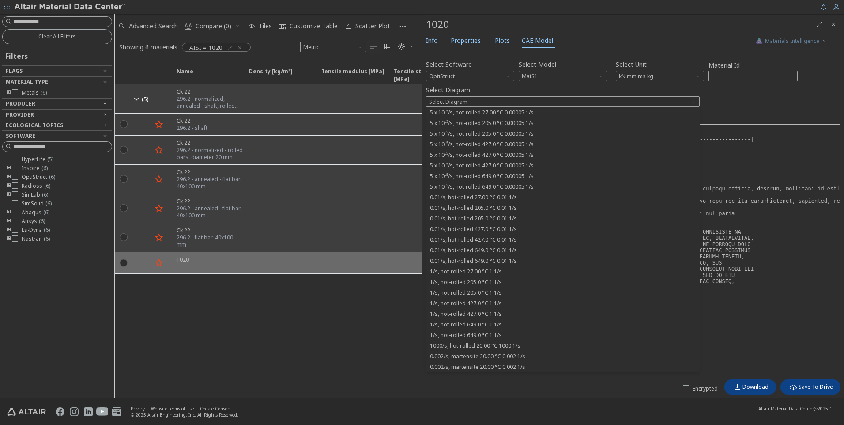
click at [746, 108] on div "Select Software OptiStruct Select Model MatS1 Select Unit kN mm ms kg Material …" at bounding box center [633, 213] width 414 height 321
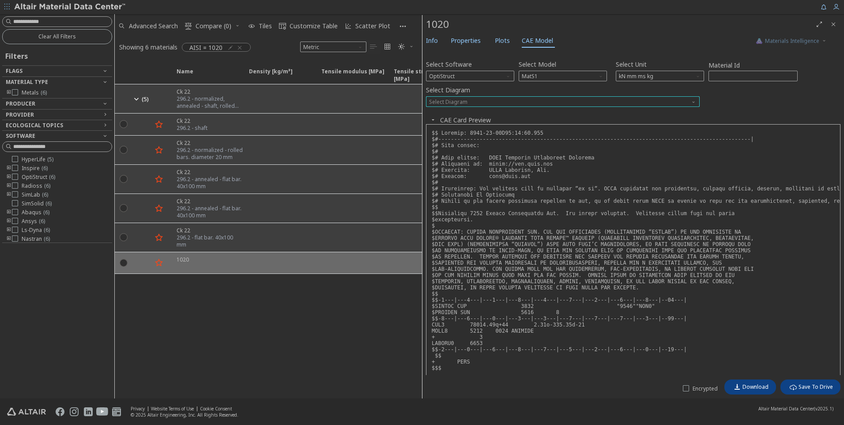
click at [449, 101] on span "Select Diagram" at bounding box center [563, 101] width 274 height 11
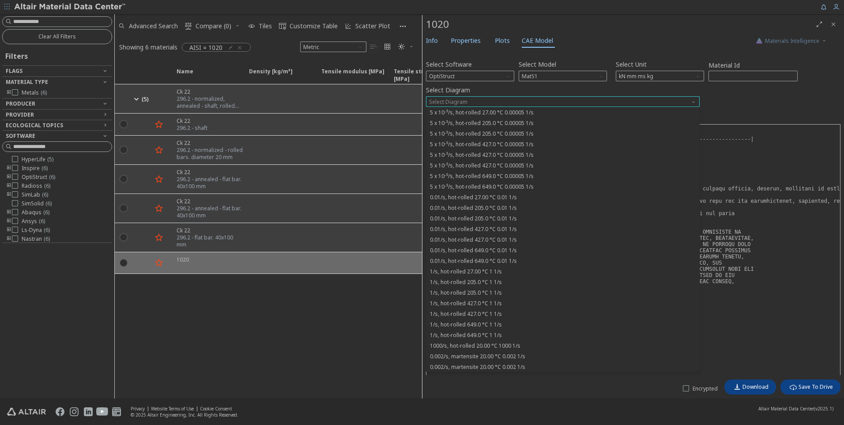
click at [483, 102] on span "Select Diagram" at bounding box center [563, 101] width 274 height 11
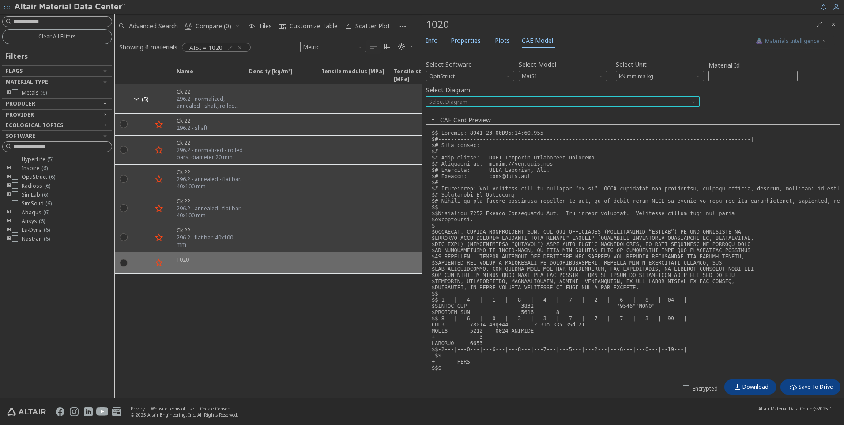
click at [483, 102] on span "Select Diagram" at bounding box center [563, 101] width 274 height 11
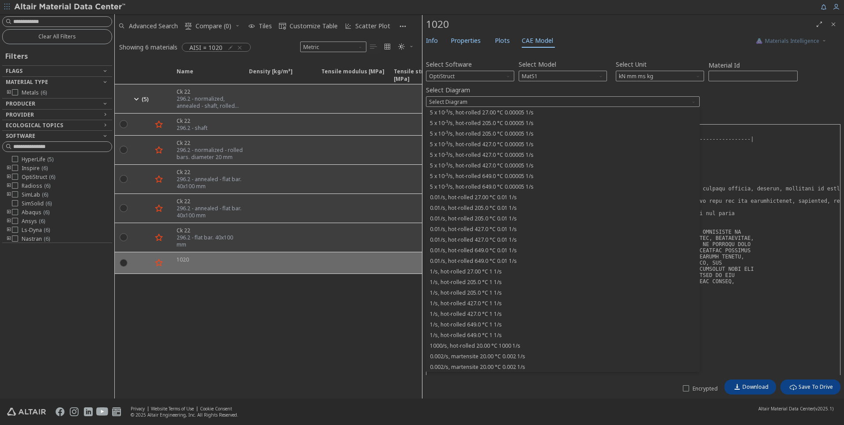
click at [519, 95] on div "Select Diagram Select Diagram" at bounding box center [633, 94] width 414 height 23
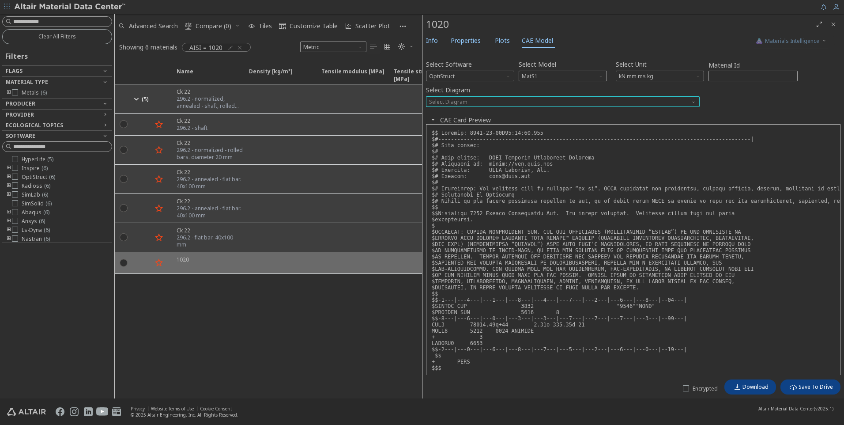
click at [544, 102] on span "Select Diagram" at bounding box center [563, 101] width 274 height 11
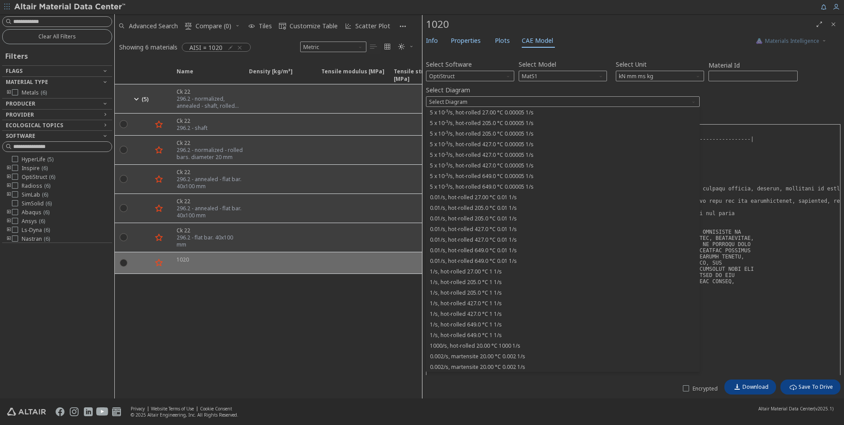
click at [488, 90] on div "Select Diagram Select Diagram" at bounding box center [633, 94] width 414 height 23
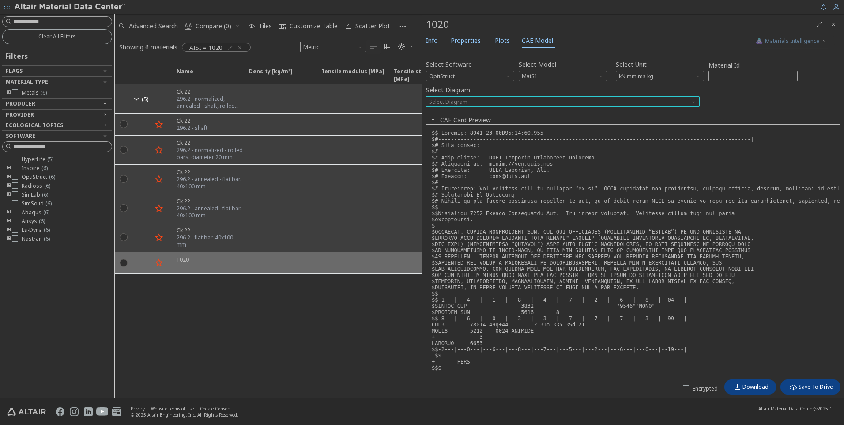
click at [479, 104] on span "Select Diagram" at bounding box center [563, 101] width 274 height 11
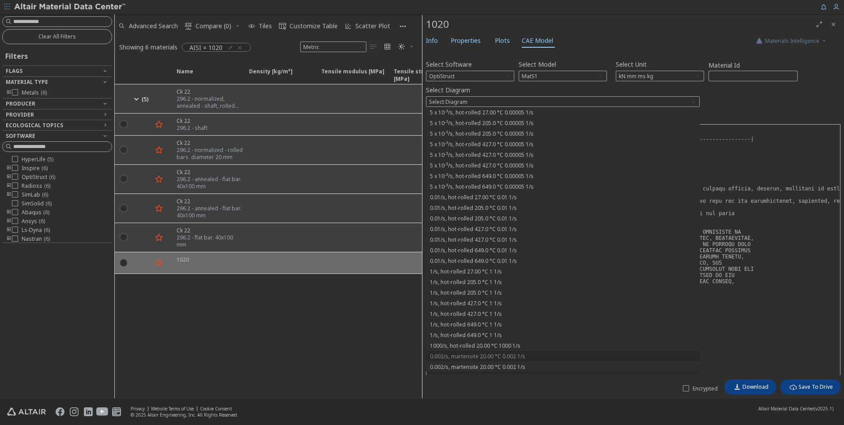
click at [484, 348] on span "0.002/s, martensite 20.00 °C 0.002 1/s" at bounding box center [477, 356] width 95 height 7
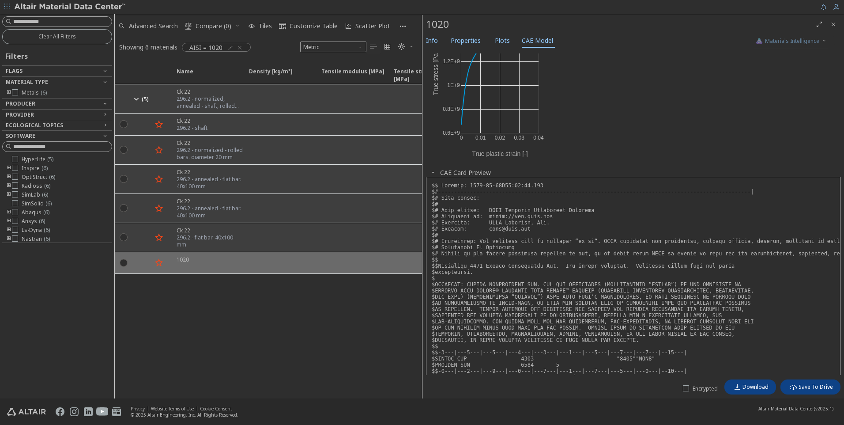
scroll to position [281, 0]
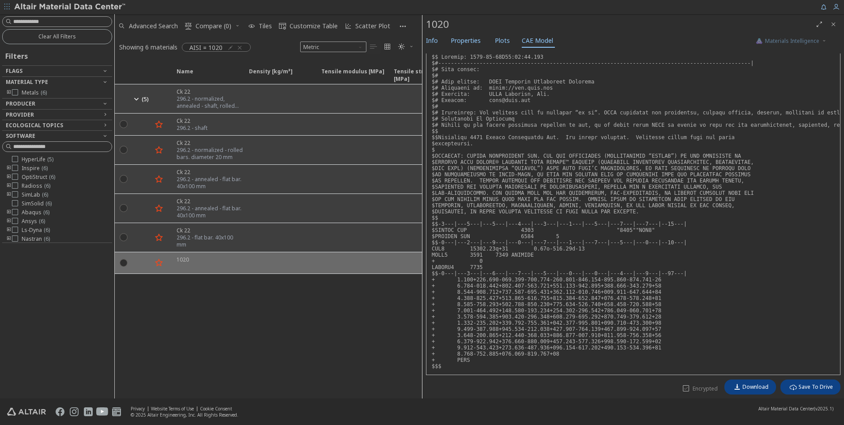
click at [685, 348] on icon at bounding box center [686, 388] width 6 height 6
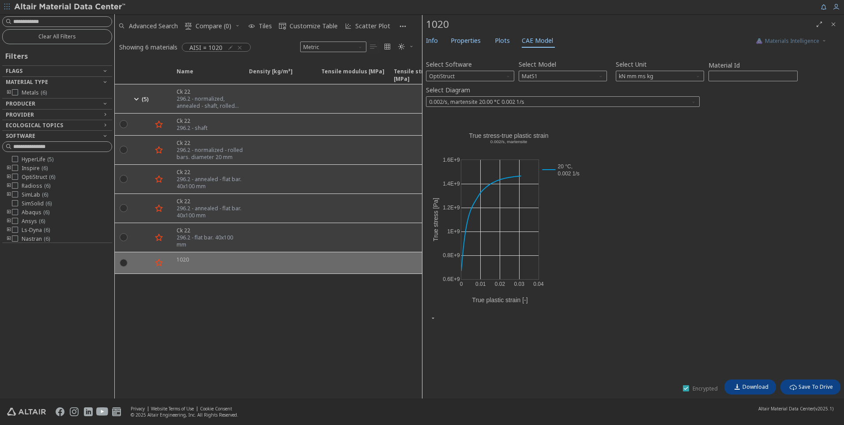
scroll to position [0, 0]
click at [685, 348] on icon at bounding box center [686, 388] width 6 height 6
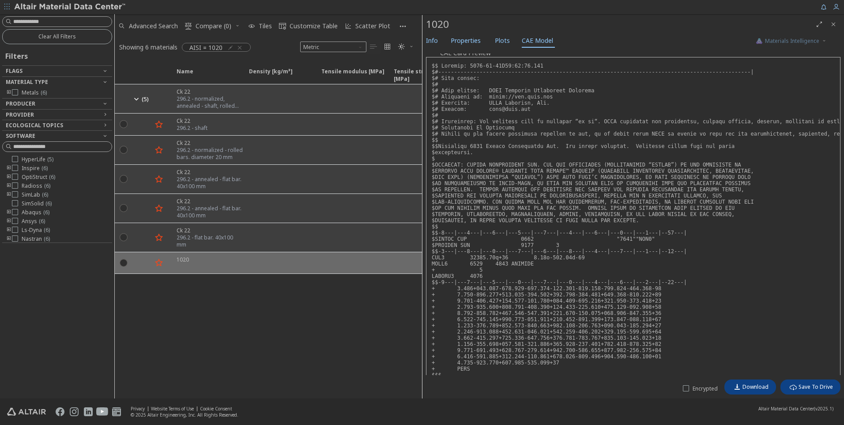
scroll to position [281, 0]
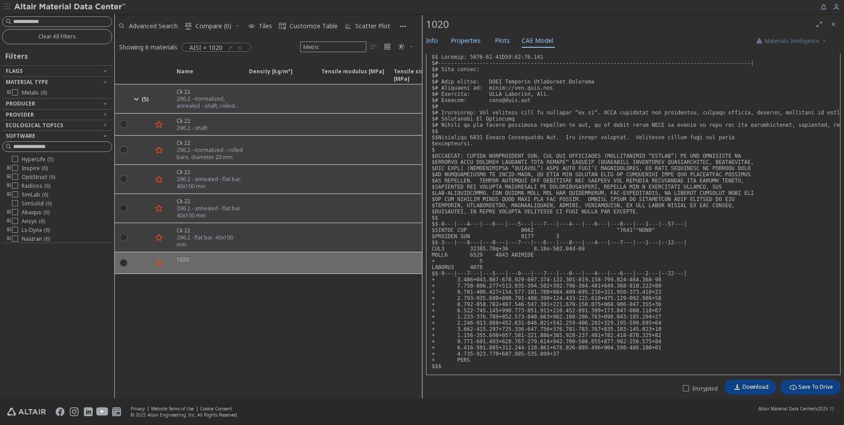
click at [827, 26] on icon "Close" at bounding box center [833, 24] width 7 height 7
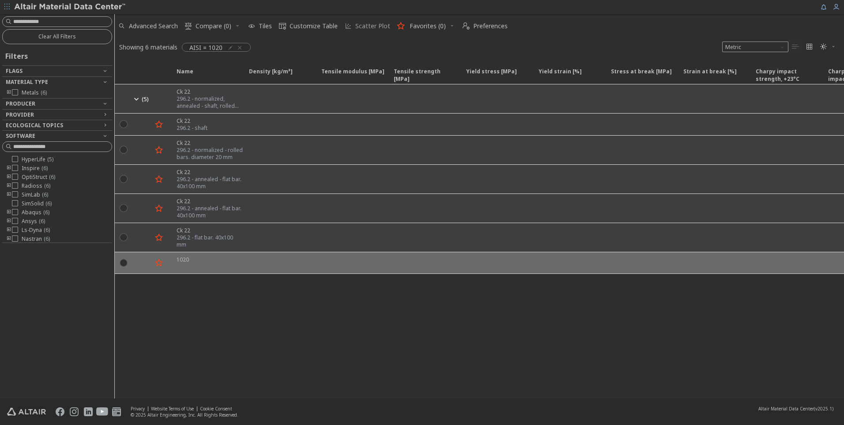
click at [364, 23] on span "Scatter Plot" at bounding box center [372, 26] width 35 height 6
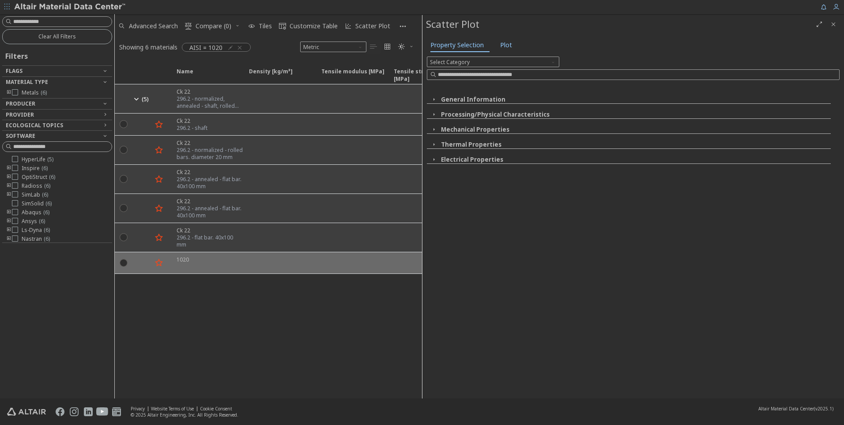
click at [443, 98] on button "General Information" at bounding box center [473, 99] width 64 height 8
click at [452, 100] on button "General Information" at bounding box center [473, 99] width 64 height 8
click at [451, 129] on button "Mechanical Properties" at bounding box center [475, 129] width 68 height 8
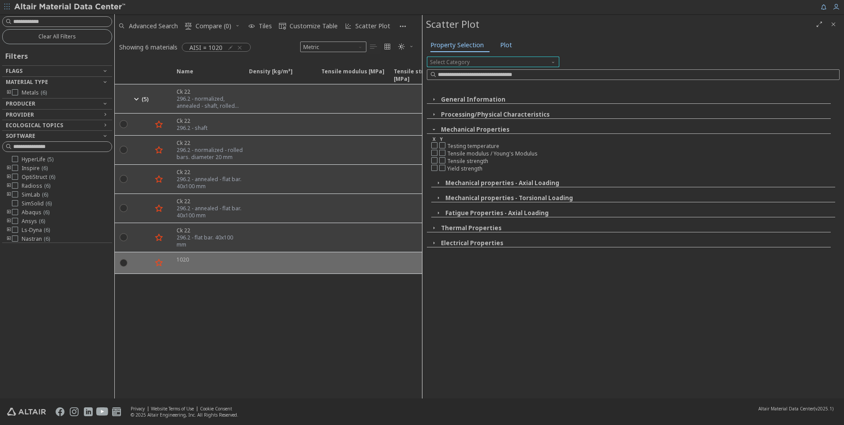
click at [502, 60] on span "Select Category" at bounding box center [493, 61] width 132 height 11
click at [503, 60] on span "Select Category" at bounding box center [493, 61] width 132 height 11
click at [435, 152] on icon at bounding box center [434, 152] width 6 height 6
click at [443, 160] on icon at bounding box center [442, 160] width 6 height 6
click at [506, 45] on span "Plot" at bounding box center [506, 45] width 12 height 14
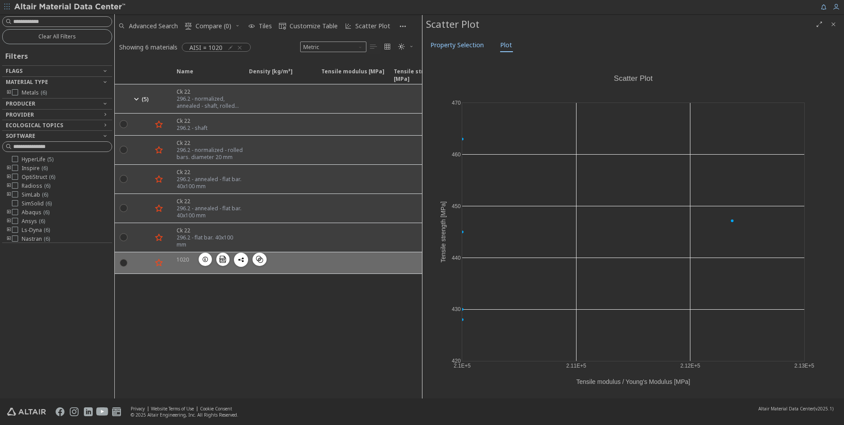
click at [165, 259] on span "button" at bounding box center [159, 262] width 14 height 14
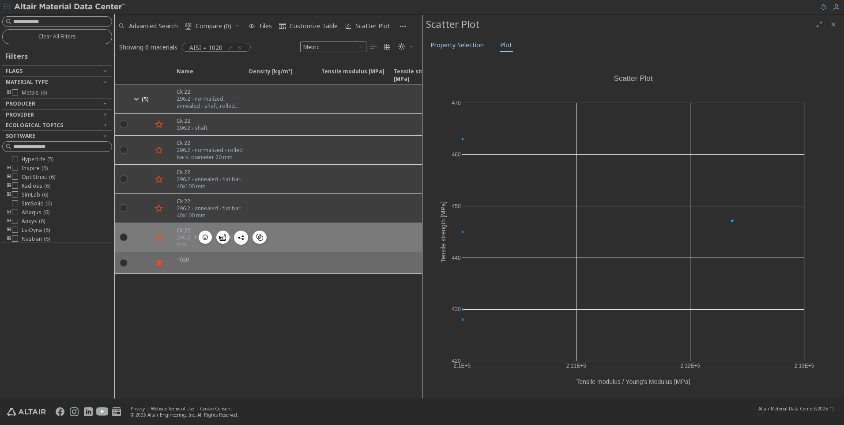
click at [184, 237] on div "296.2 - flat bar. 40x100 mm" at bounding box center [210, 241] width 67 height 14
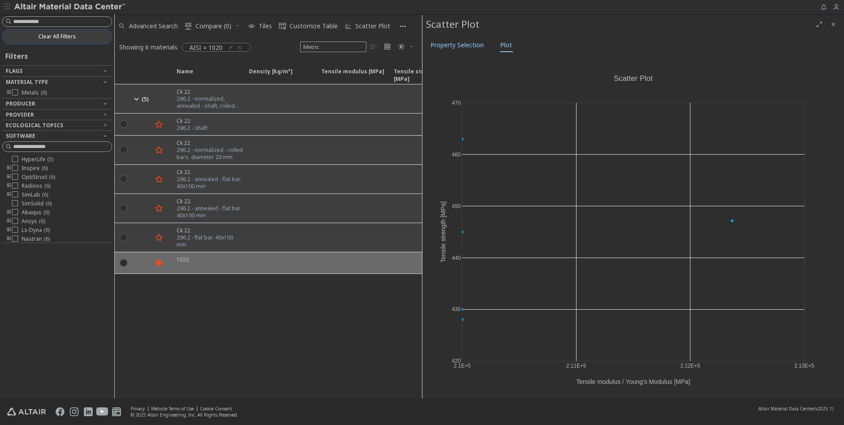
click at [95, 37] on button "Clear All Filters" at bounding box center [57, 36] width 110 height 15
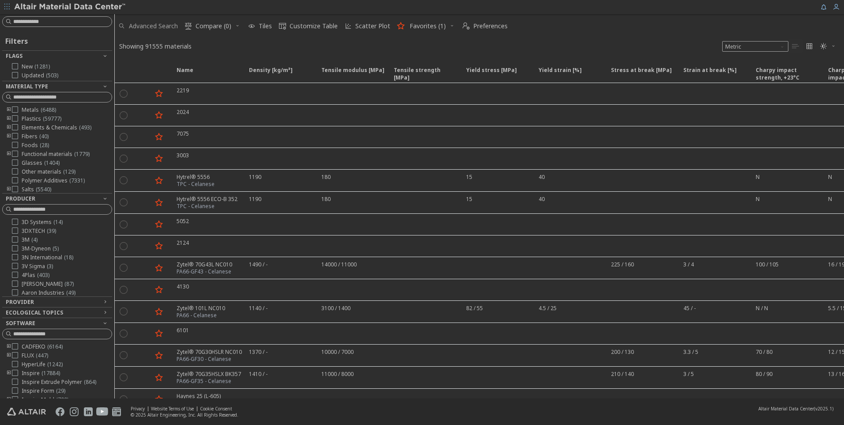
click at [171, 24] on span "Advanced Search" at bounding box center [153, 26] width 49 height 6
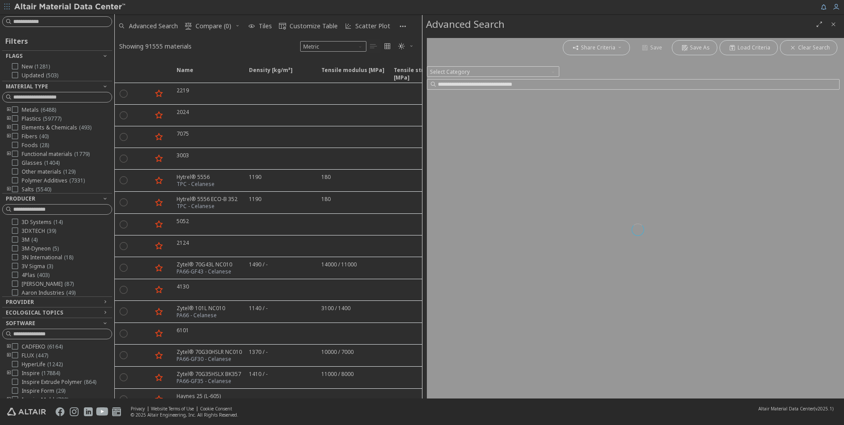
click at [482, 72] on div at bounding box center [637, 229] width 421 height 383
click at [827, 26] on icon "Close" at bounding box center [833, 24] width 7 height 7
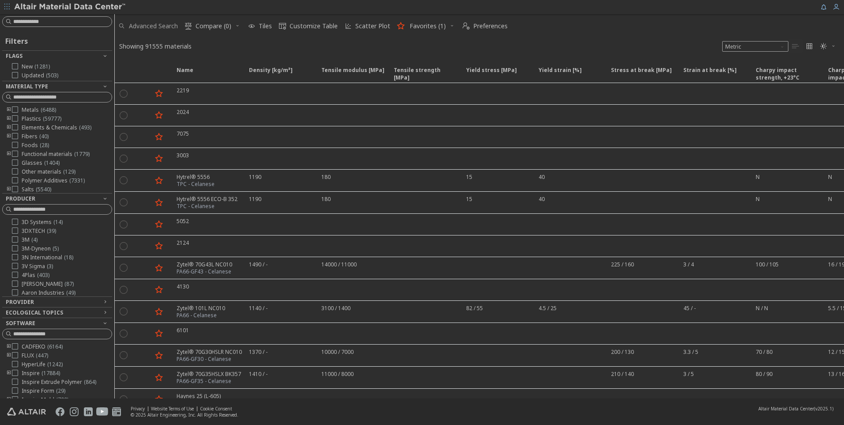
click at [157, 26] on span "Advanced Search" at bounding box center [153, 26] width 49 height 6
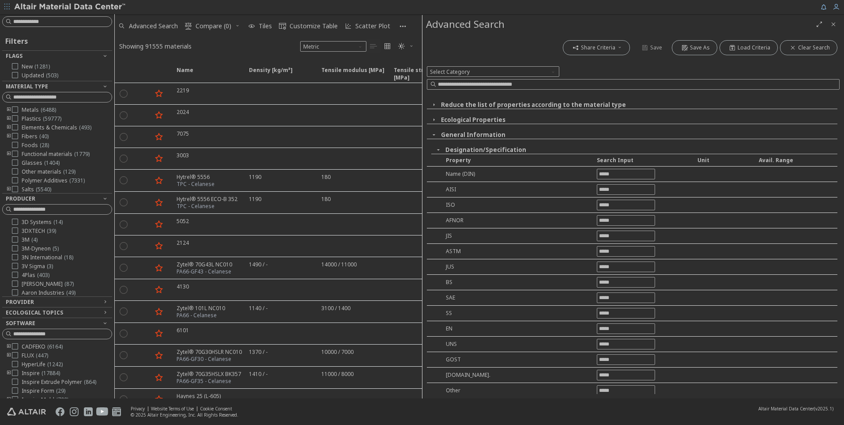
click at [440, 149] on icon "button" at bounding box center [438, 149] width 7 height 7
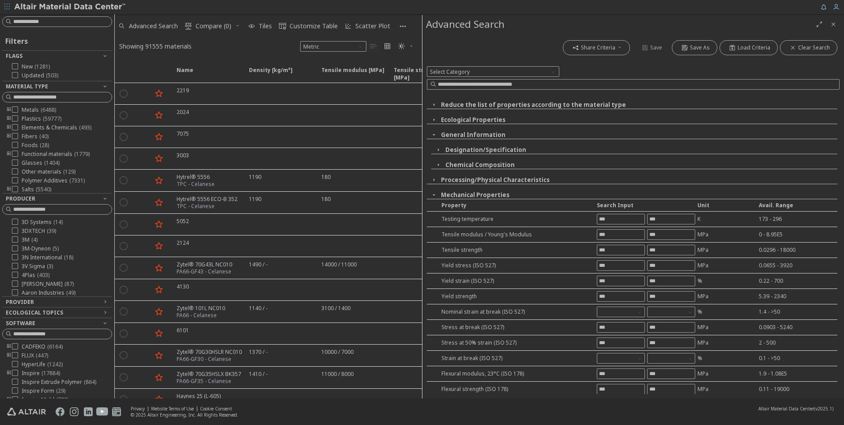
click at [444, 149] on button "button" at bounding box center [438, 150] width 14 height 8
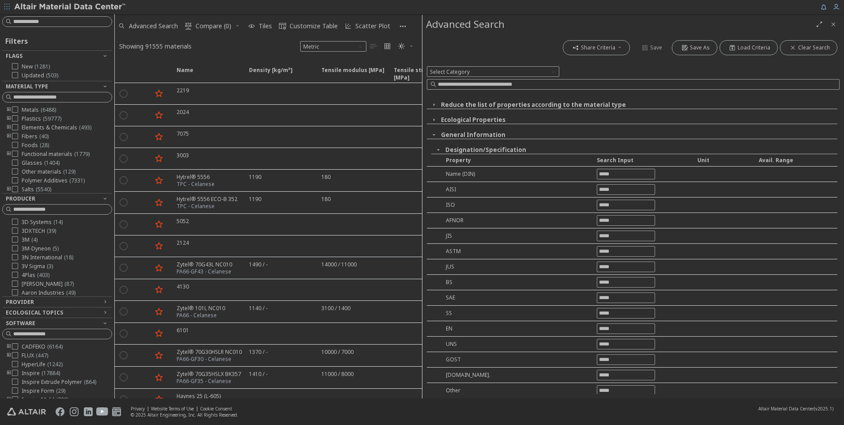
click at [451, 147] on button "Designation/Specification" at bounding box center [485, 150] width 81 height 8
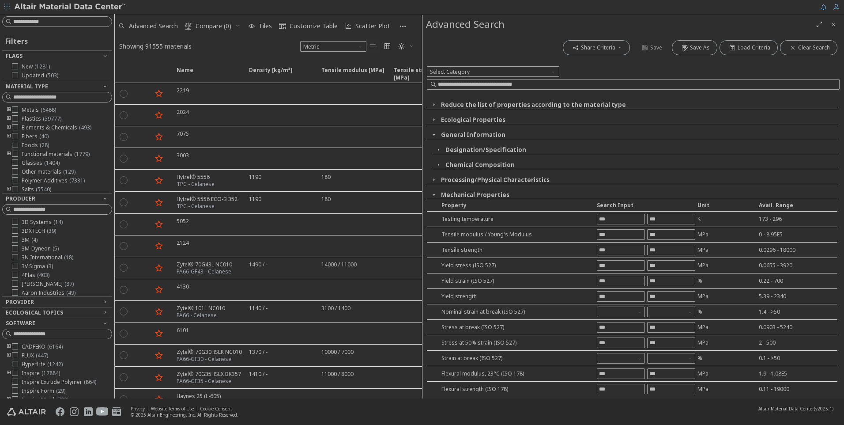
click at [434, 134] on icon "button" at bounding box center [433, 134] width 7 height 7
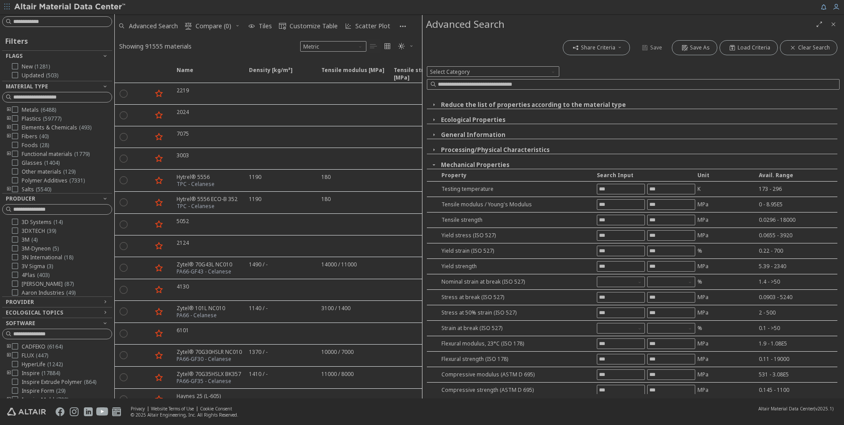
click at [511, 102] on button "Reduce the list of properties according to the material type" at bounding box center [533, 105] width 185 height 8
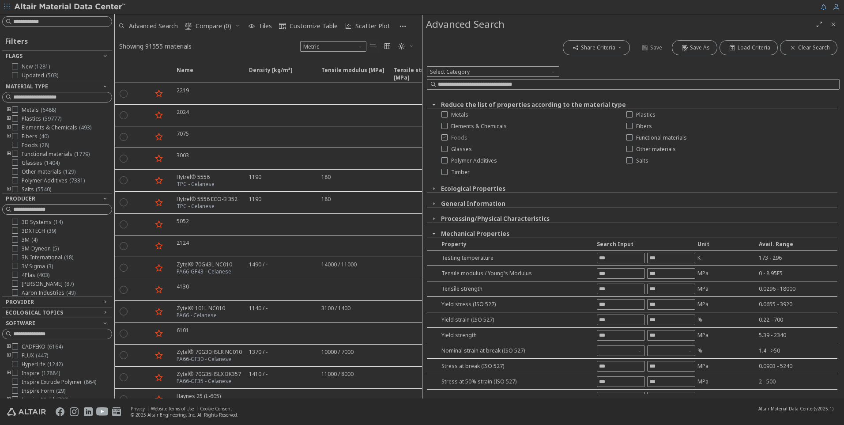
click at [462, 136] on span "Foods" at bounding box center [459, 137] width 16 height 7
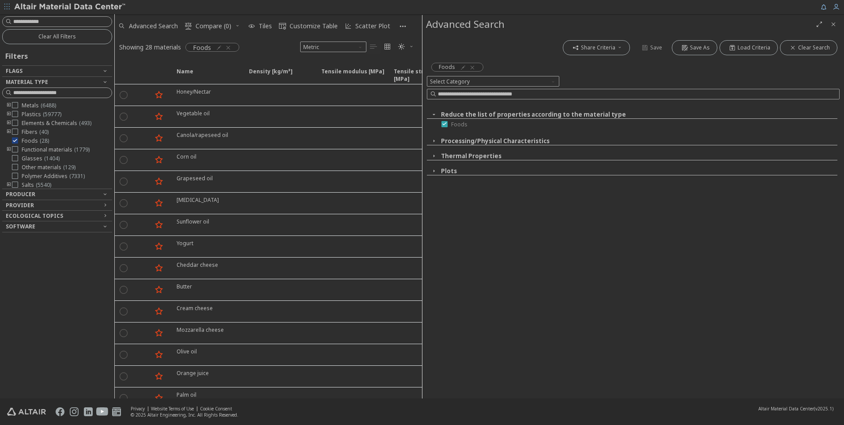
click at [455, 124] on span "Foods" at bounding box center [459, 124] width 16 height 7
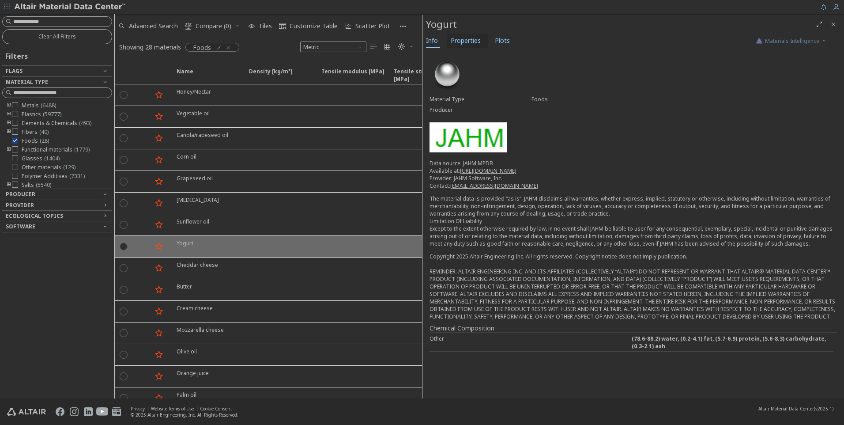
click at [463, 42] on span "Properties" at bounding box center [466, 41] width 30 height 14
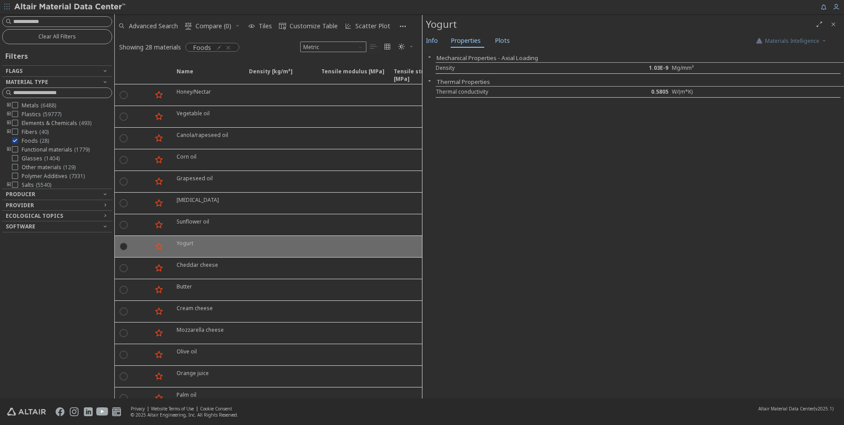
click at [836, 22] on icon "Close" at bounding box center [833, 24] width 7 height 7
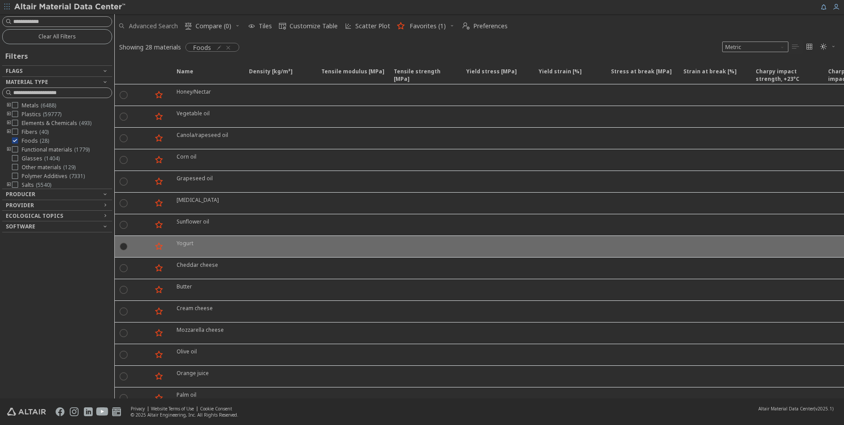
click at [154, 25] on span "Advanced Search" at bounding box center [153, 26] width 49 height 6
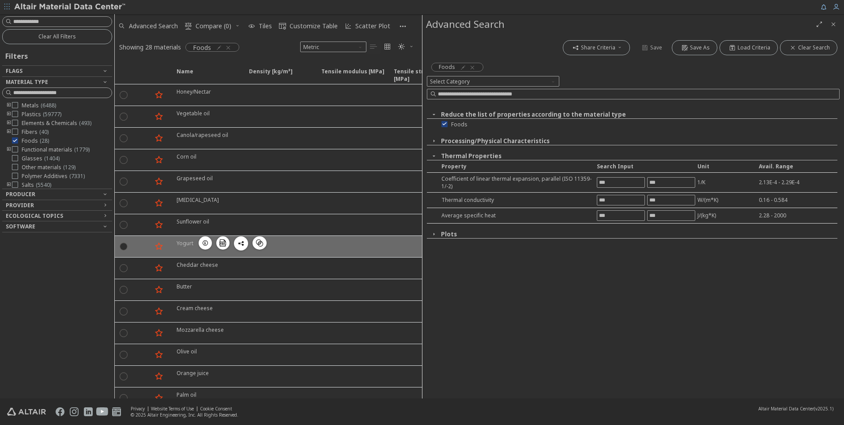
click at [200, 243] on span "button" at bounding box center [205, 242] width 11 height 13
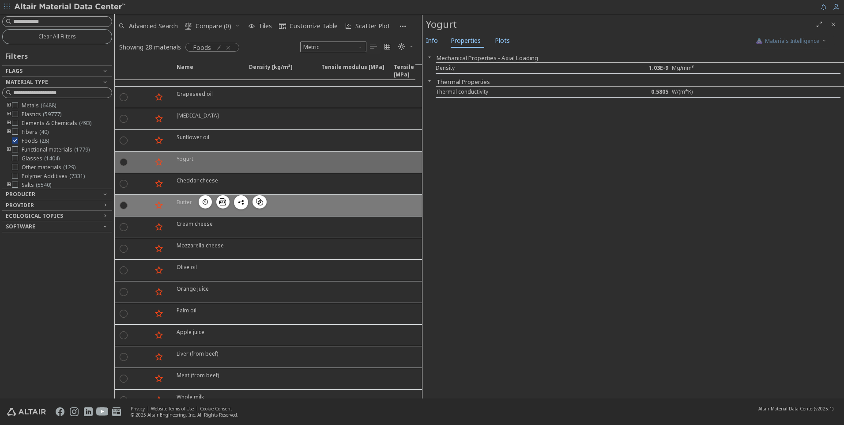
scroll to position [88, 0]
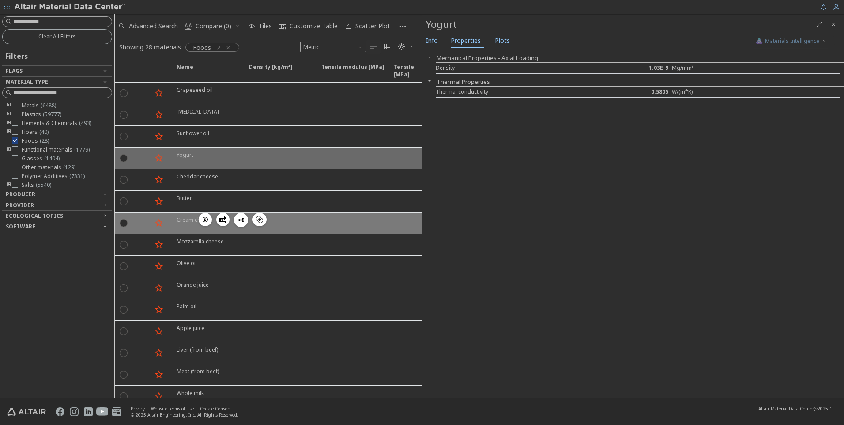
click at [176, 222] on div "Cream cheese  " at bounding box center [207, 222] width 72 height 21
click at [203, 218] on icon "button" at bounding box center [205, 219] width 7 height 7
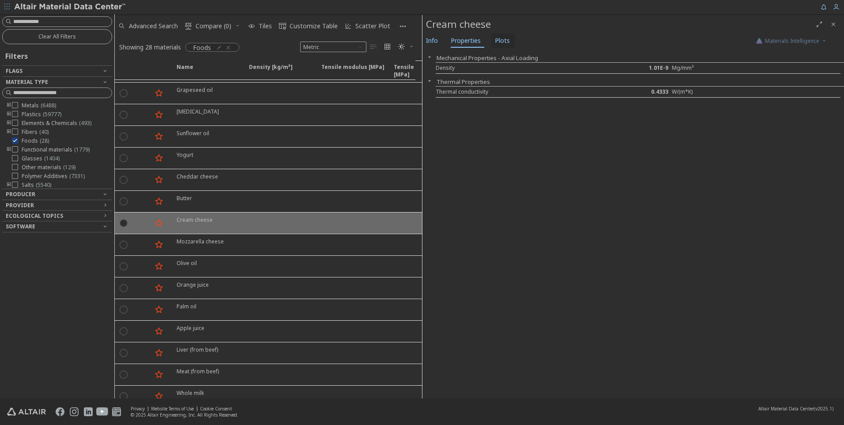
click at [508, 38] on button "Plots" at bounding box center [502, 41] width 23 height 14
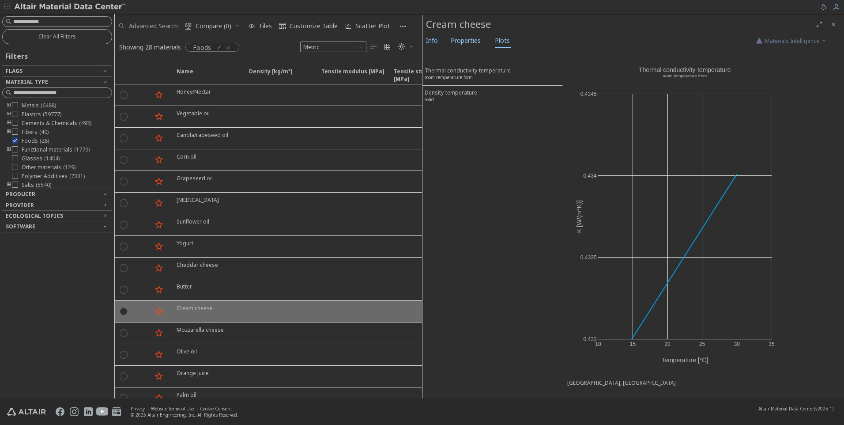
click at [146, 24] on span "Advanced Search" at bounding box center [153, 26] width 49 height 6
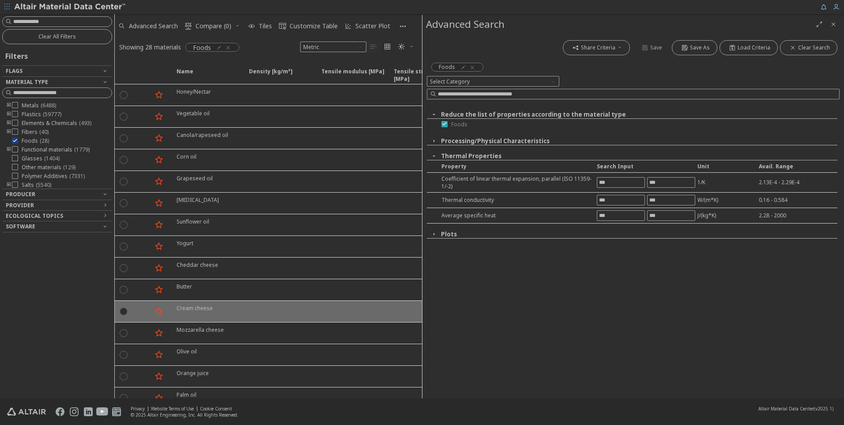
click at [446, 125] on icon at bounding box center [444, 123] width 6 height 6
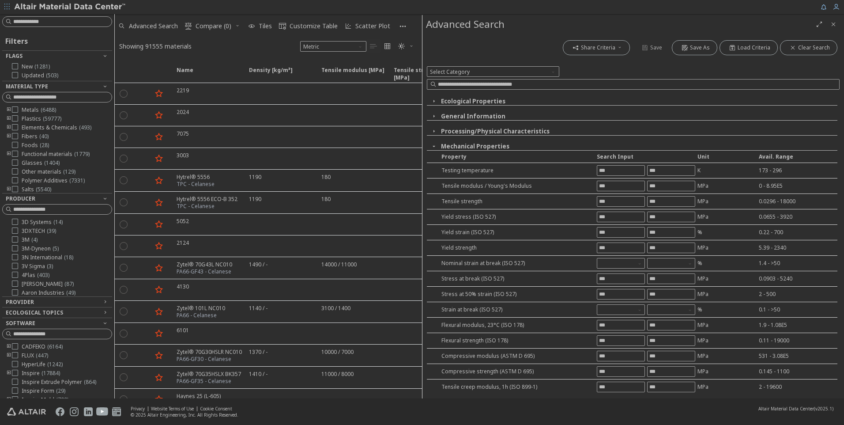
scroll to position [88, 0]
click at [470, 143] on button "Mechanical Properties" at bounding box center [475, 145] width 68 height 8
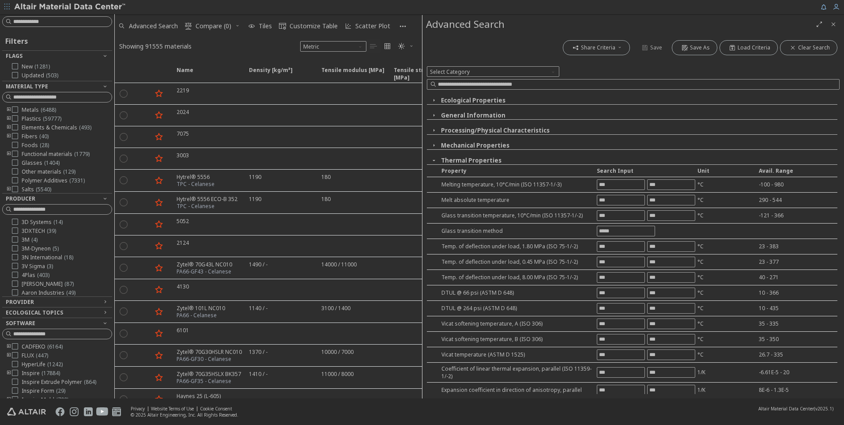
click at [460, 158] on button "Thermal Properties" at bounding box center [471, 160] width 60 height 8
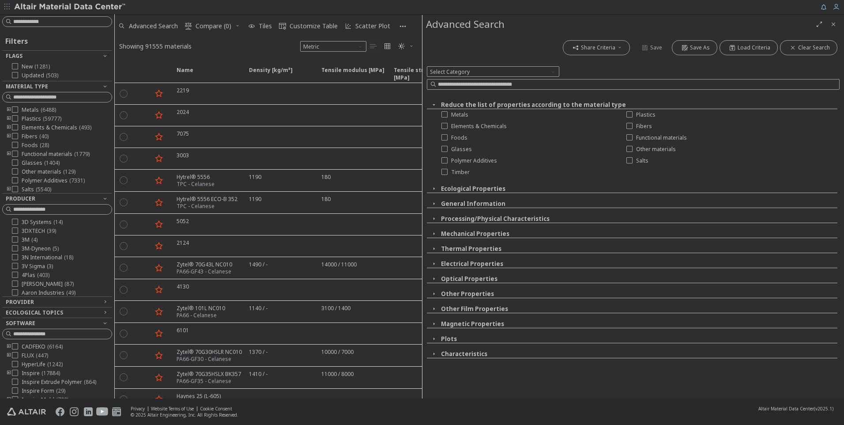
scroll to position [0, 0]
click at [447, 353] on button "Characteristics" at bounding box center [464, 353] width 46 height 8
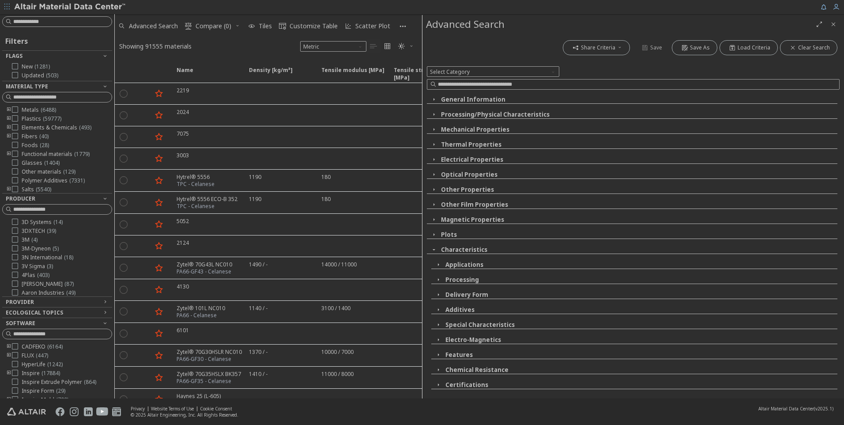
scroll to position [114, 0]
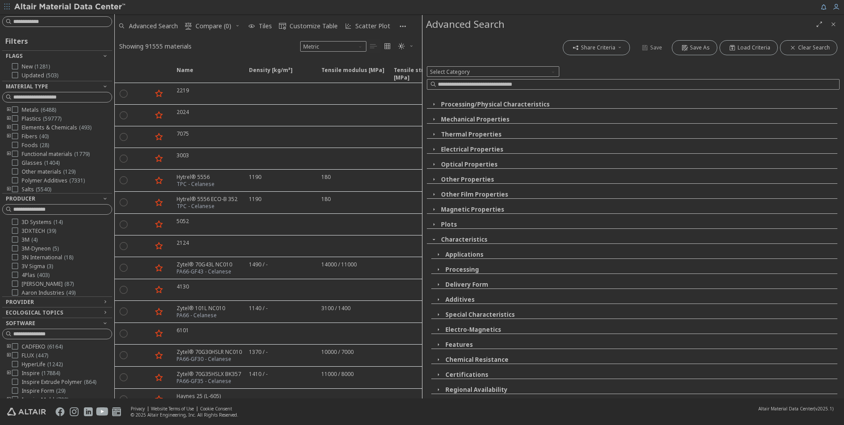
click at [456, 237] on button "Characteristics" at bounding box center [464, 239] width 46 height 8
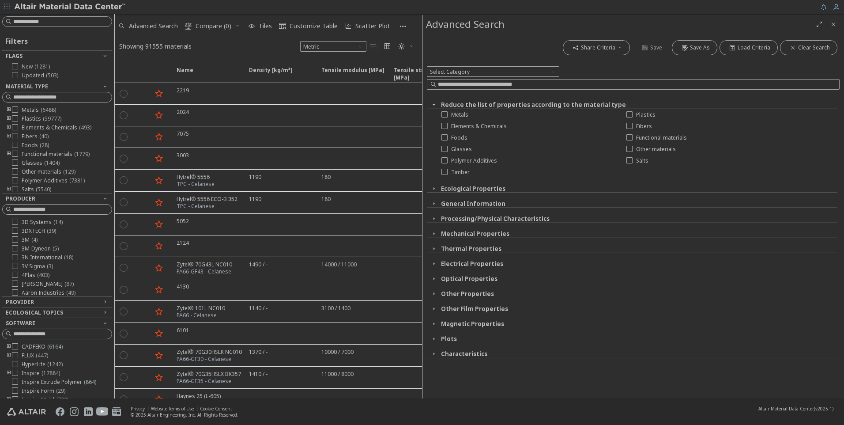
scroll to position [0, 0]
click at [456, 355] on button "Characteristics" at bounding box center [464, 353] width 46 height 8
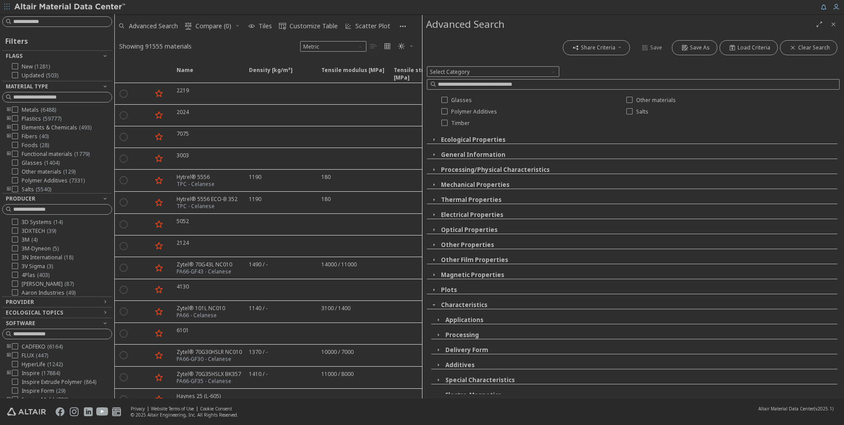
scroll to position [114, 0]
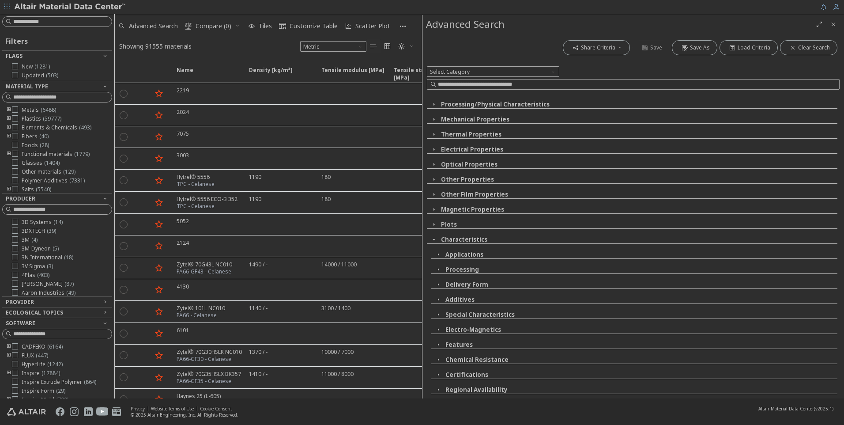
click at [467, 252] on button "Applications" at bounding box center [464, 254] width 38 height 8
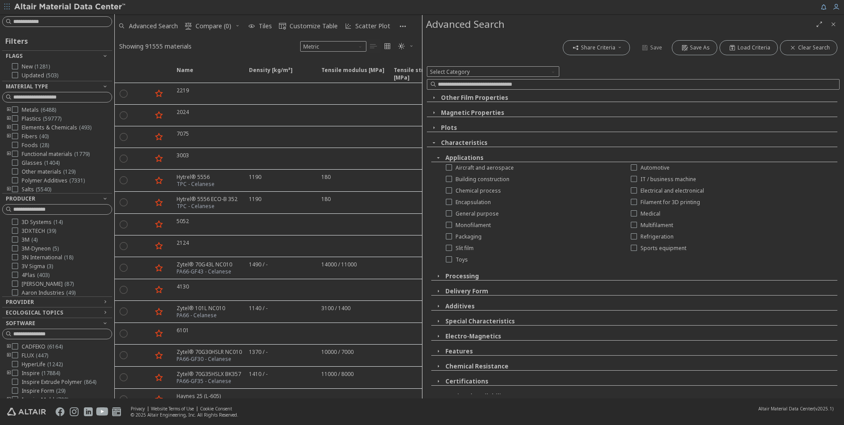
scroll to position [218, 0]
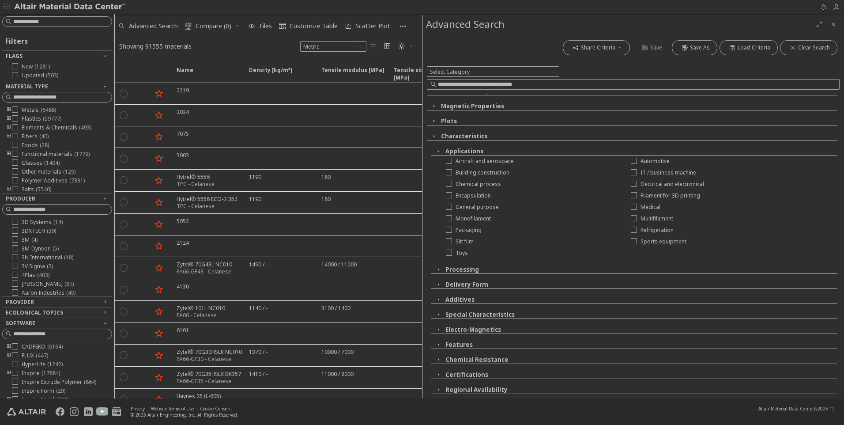
click at [469, 271] on button "Processing" at bounding box center [462, 269] width 34 height 8
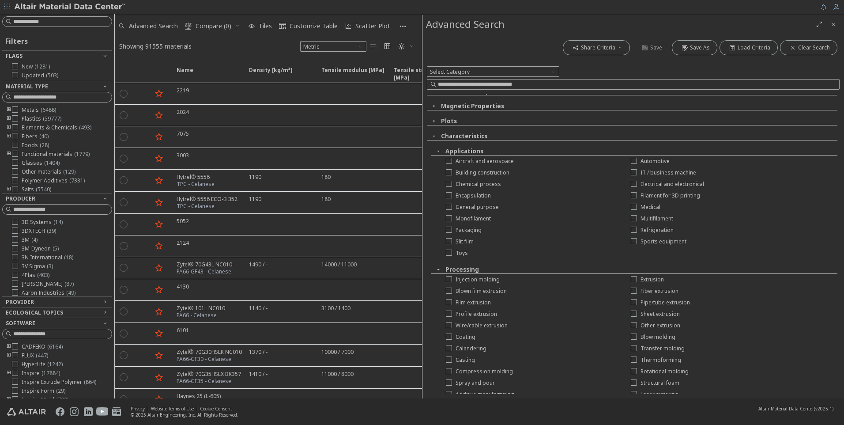
scroll to position [344, 0]
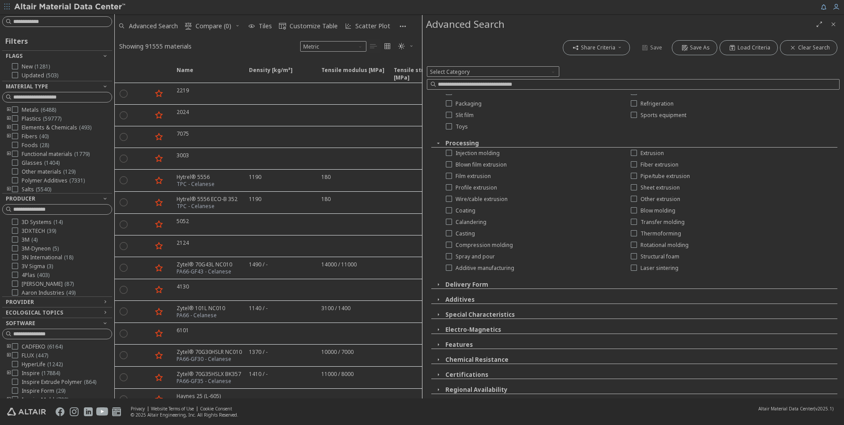
click at [462, 141] on button "Processing" at bounding box center [462, 143] width 34 height 8
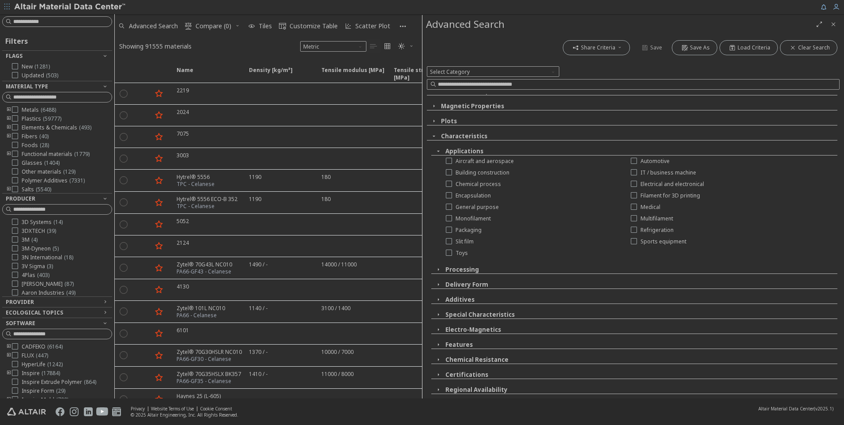
click at [474, 285] on button "Delivery Form" at bounding box center [466, 284] width 43 height 8
click at [466, 286] on button "Delivery Form" at bounding box center [466, 284] width 43 height 8
click at [465, 301] on button "Additives" at bounding box center [459, 299] width 29 height 8
click at [466, 316] on button "Special Characteristics" at bounding box center [479, 314] width 69 height 8
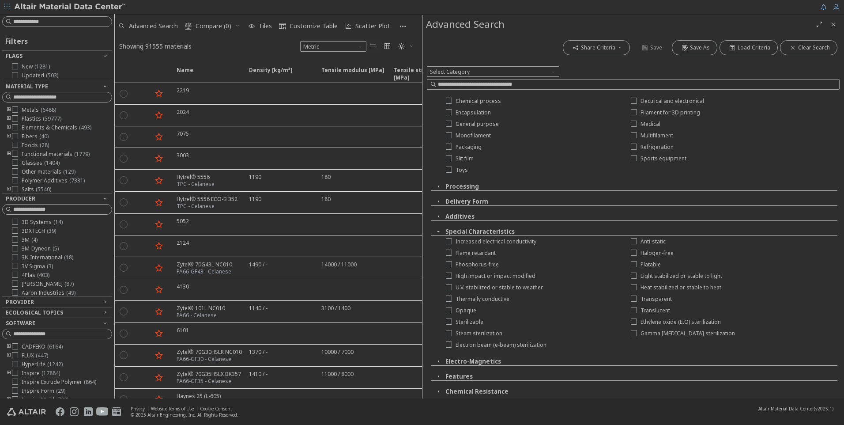
scroll to position [332, 0]
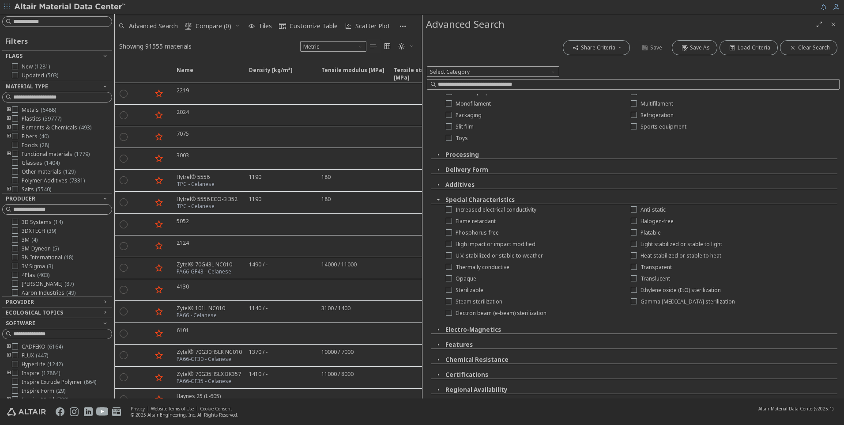
click at [474, 200] on button "Special Characteristics" at bounding box center [479, 199] width 69 height 8
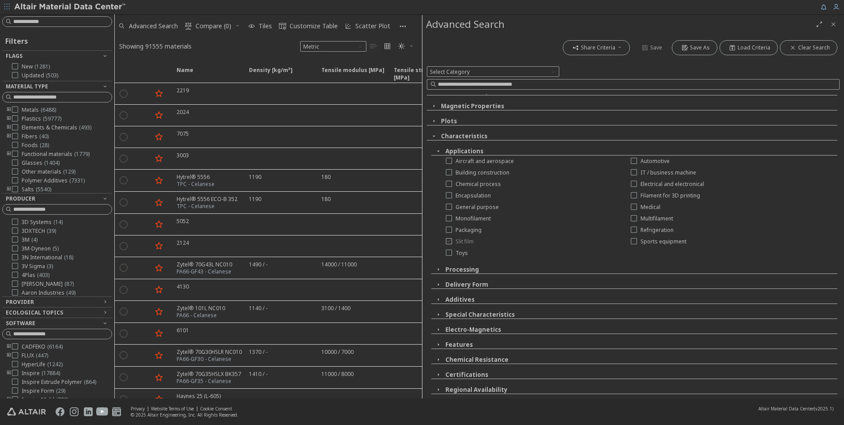
scroll to position [218, 0]
click at [461, 344] on button "Features" at bounding box center [458, 344] width 27 height 8
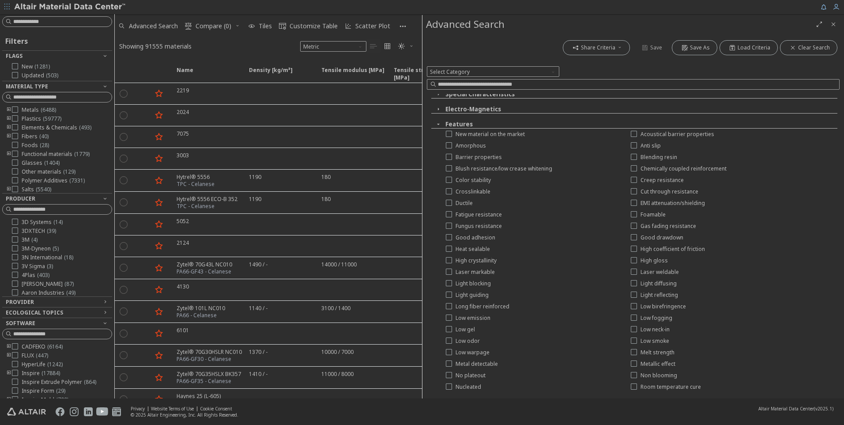
scroll to position [438, 0]
click at [464, 124] on button "Features" at bounding box center [458, 124] width 27 height 8
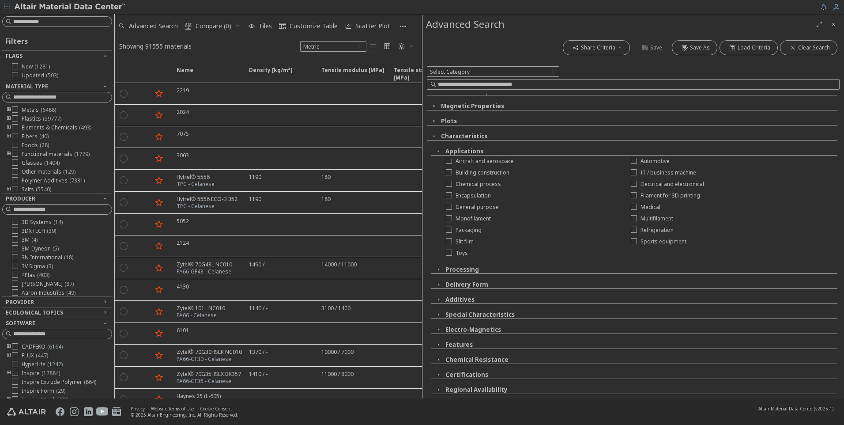
click at [468, 374] on button "Certifications" at bounding box center [466, 374] width 43 height 8
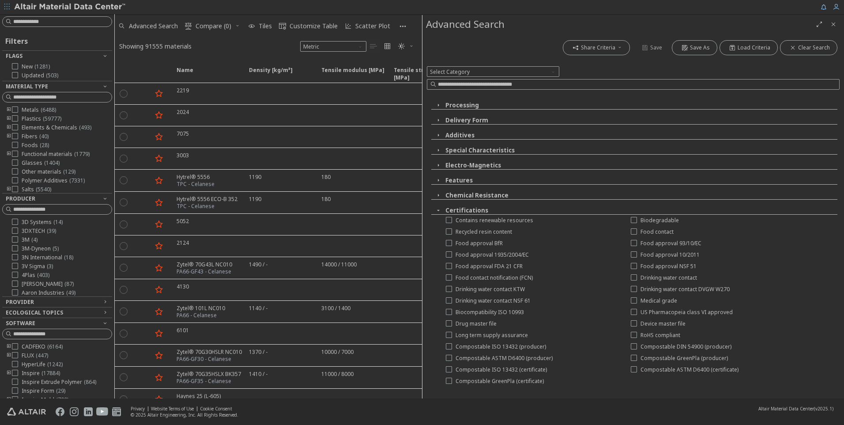
scroll to position [390, 0]
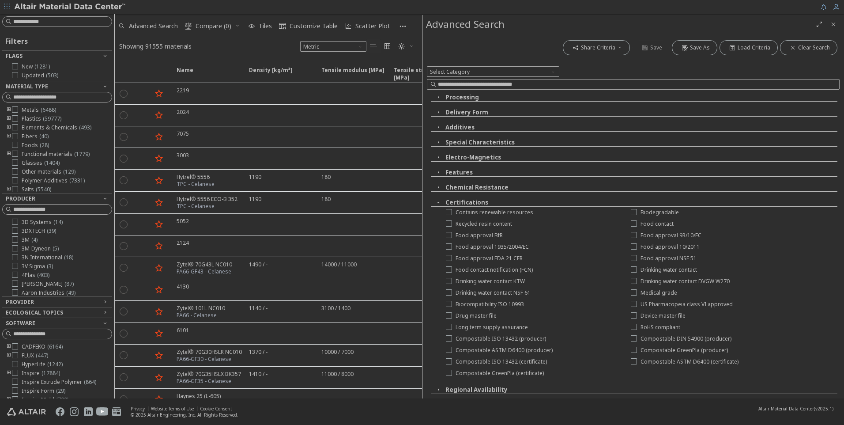
click at [475, 203] on button "Certifications" at bounding box center [466, 202] width 43 height 8
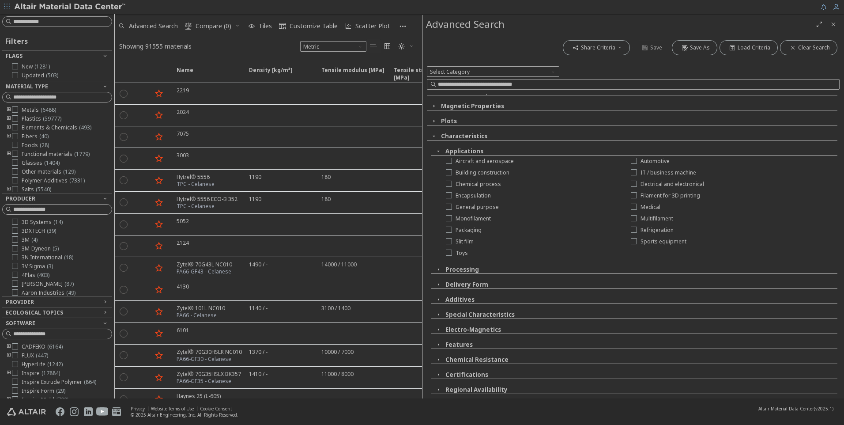
scroll to position [218, 0]
click at [481, 387] on button "Regional Availability" at bounding box center [476, 389] width 62 height 8
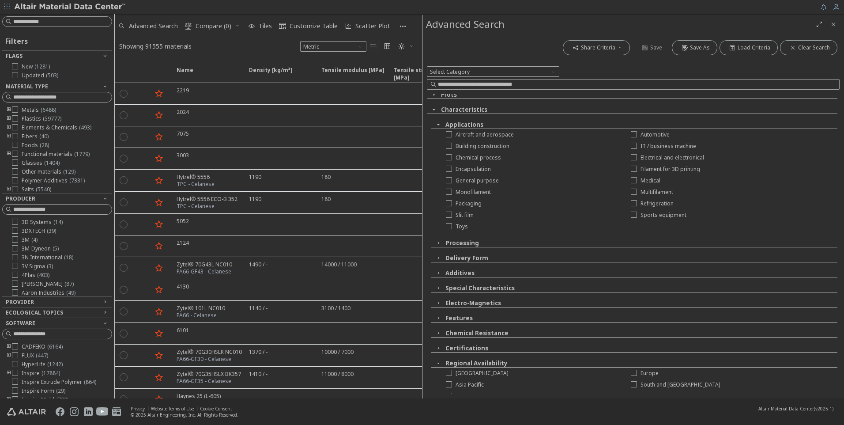
scroll to position [252, 0]
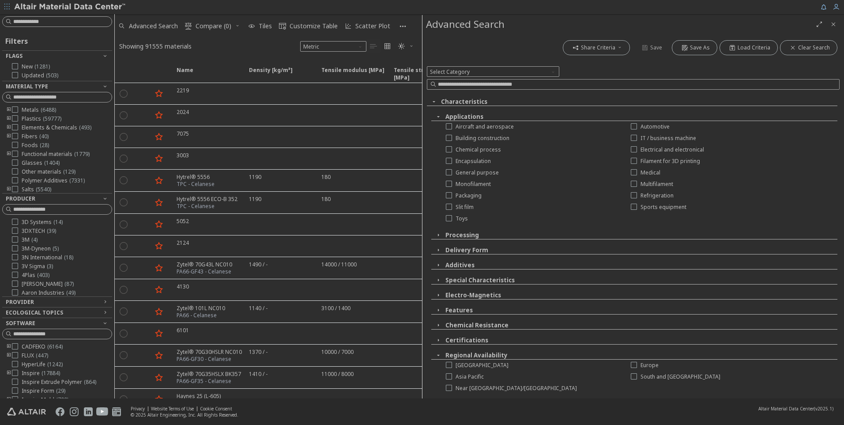
click at [485, 351] on button "Regional Availability" at bounding box center [476, 355] width 62 height 8
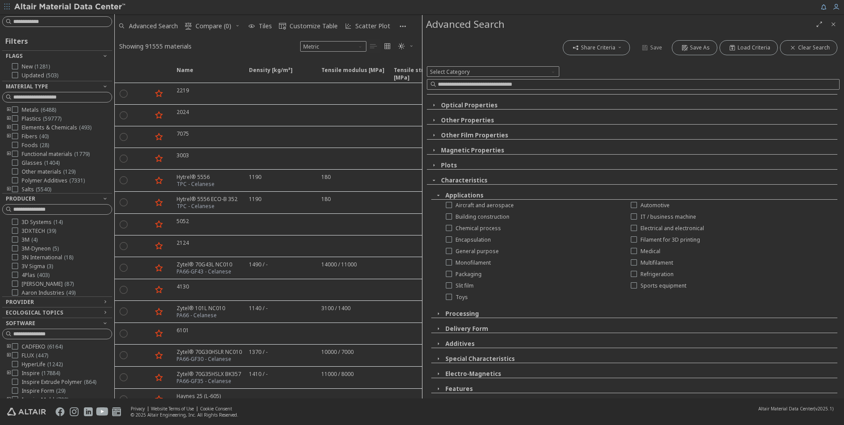
scroll to position [129, 0]
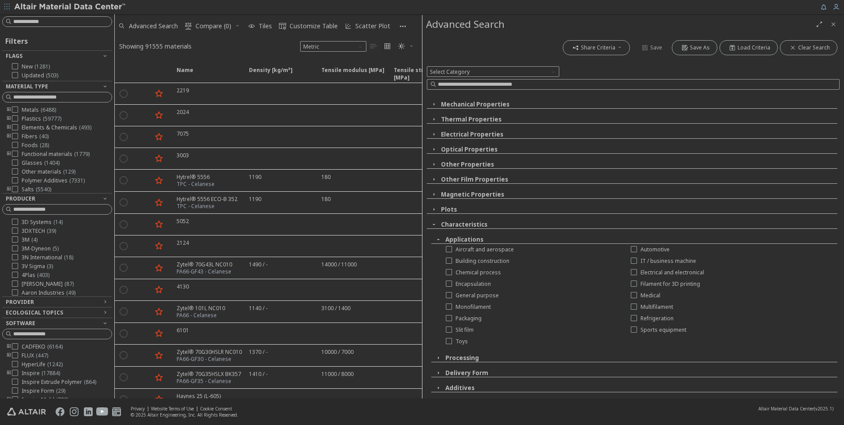
click at [457, 180] on button "Other Film Properties" at bounding box center [474, 179] width 67 height 8
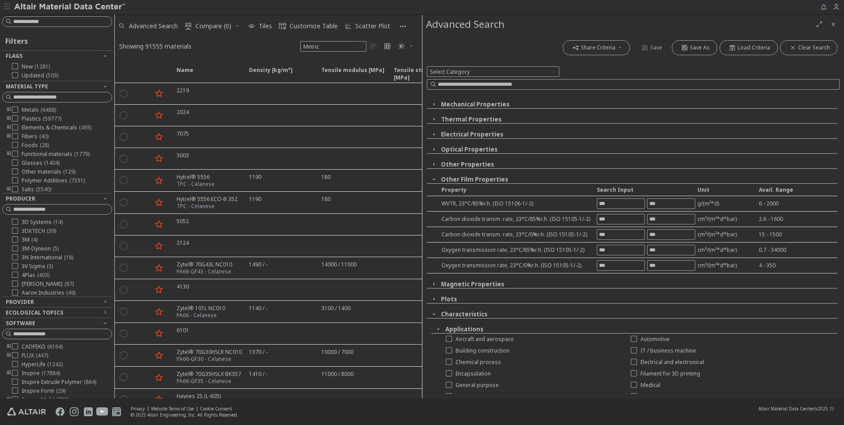
click at [457, 180] on button "Other Film Properties" at bounding box center [474, 179] width 67 height 8
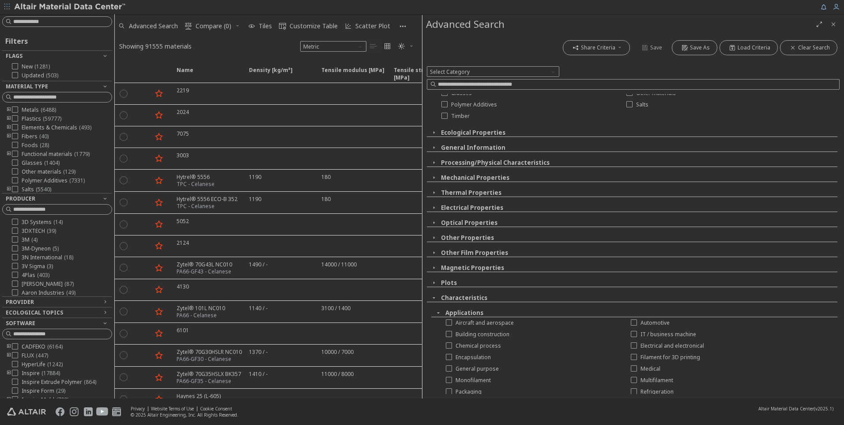
scroll to position [41, 0]
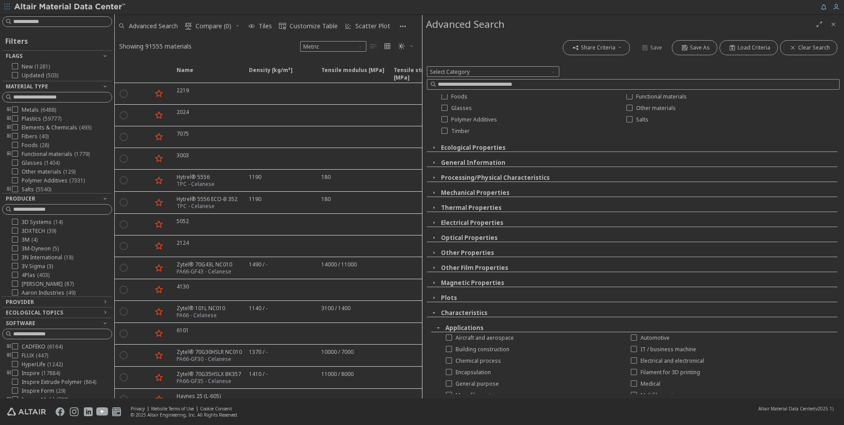
click at [450, 177] on button "Processing/Physical Characteristics" at bounding box center [495, 177] width 109 height 8
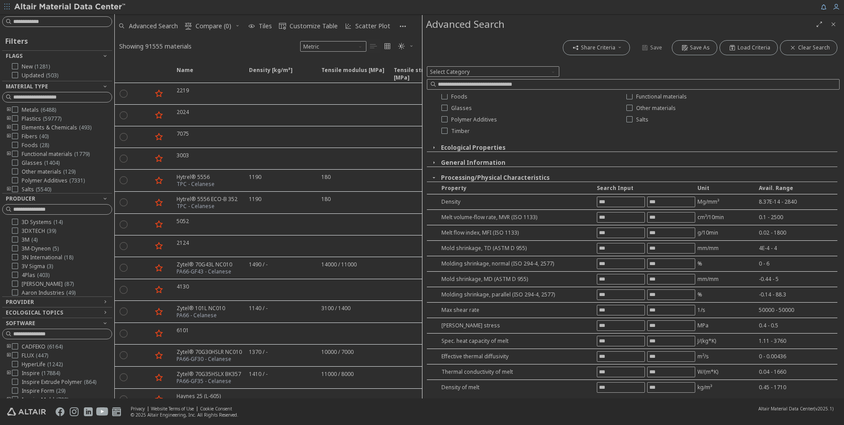
click at [450, 177] on button "Processing/Physical Characteristics" at bounding box center [495, 177] width 109 height 8
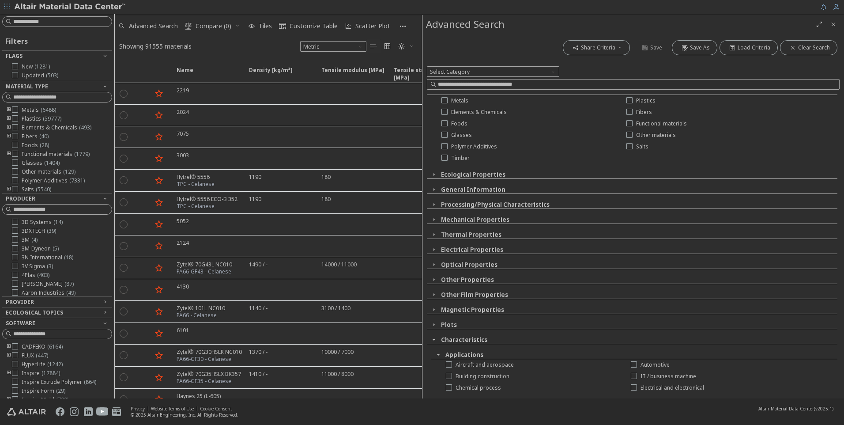
scroll to position [0, 0]
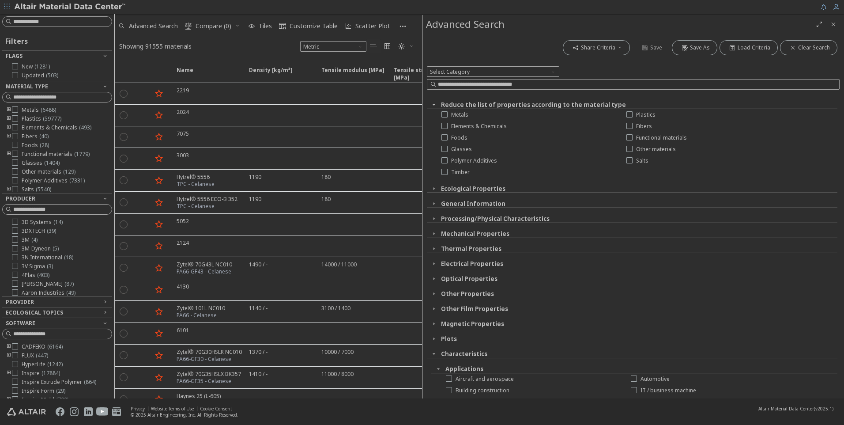
click at [451, 103] on button "Reduce the list of properties according to the material type" at bounding box center [533, 105] width 185 height 8
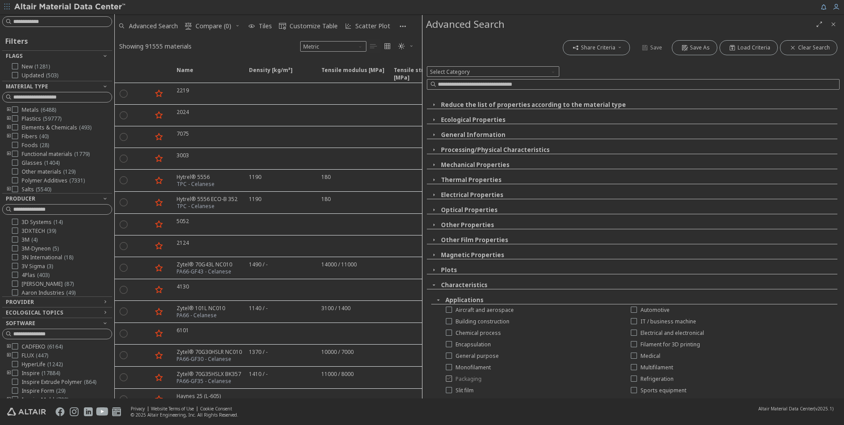
scroll to position [149, 0]
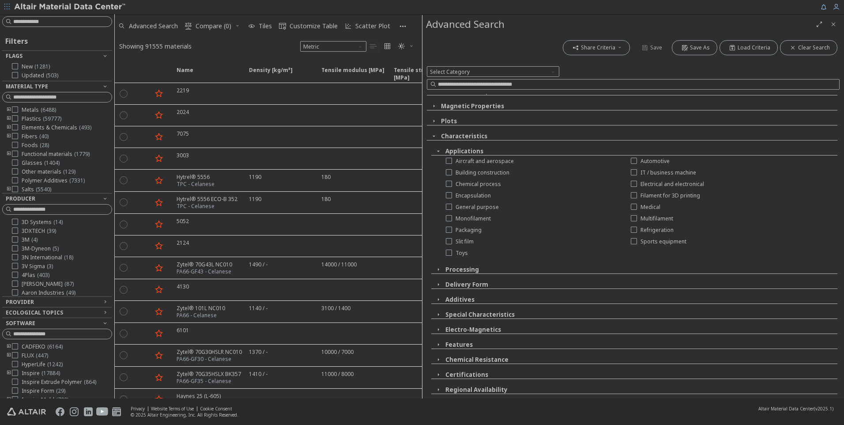
click at [460, 151] on button "Applications" at bounding box center [464, 151] width 38 height 8
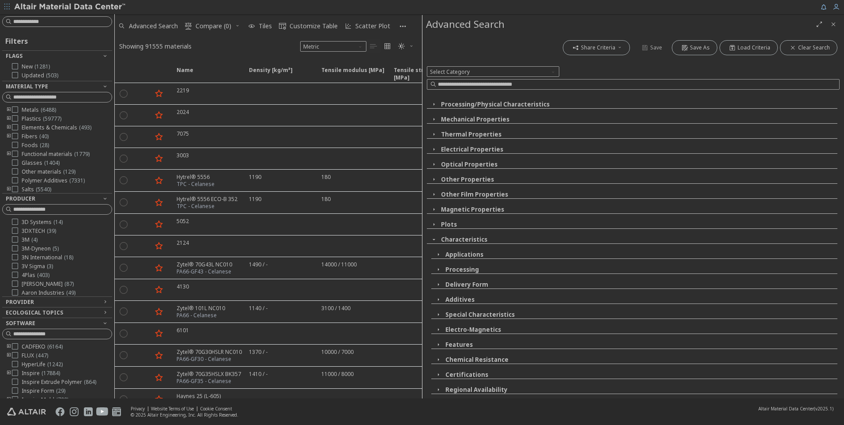
click at [453, 239] on button "Characteristics" at bounding box center [464, 239] width 46 height 8
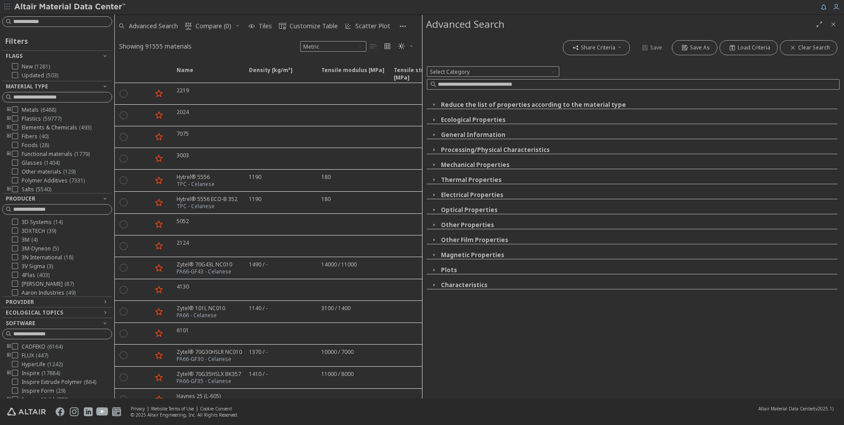
click at [479, 103] on button "Reduce the list of properties according to the material type" at bounding box center [533, 105] width 185 height 8
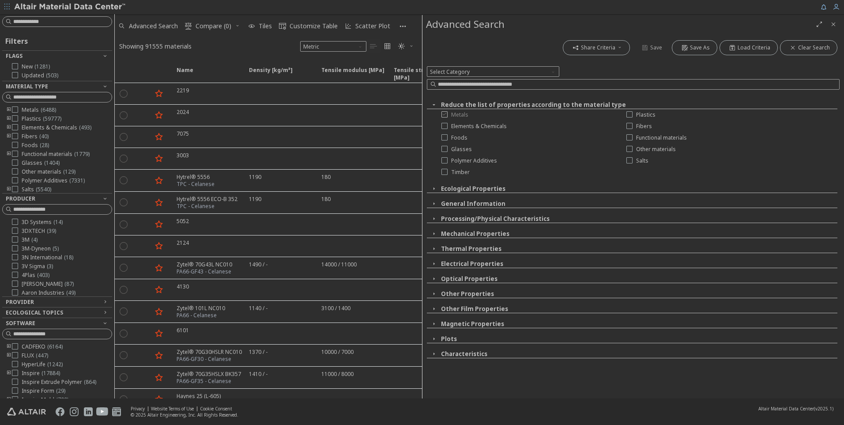
click at [454, 114] on span "Metals" at bounding box center [459, 114] width 17 height 7
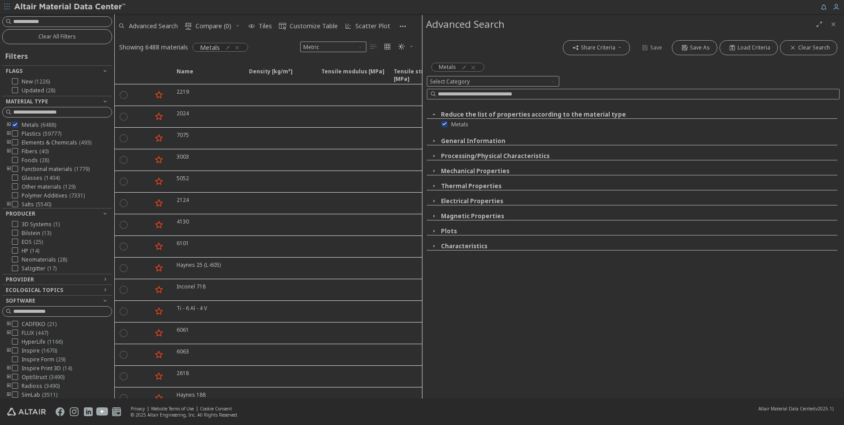
click at [487, 139] on button "General Information" at bounding box center [473, 141] width 64 height 8
click at [487, 138] on button "General Information" at bounding box center [473, 141] width 64 height 8
click at [447, 139] on button "General Information" at bounding box center [473, 141] width 64 height 8
click at [488, 154] on button "Designation/Specification" at bounding box center [485, 156] width 81 height 8
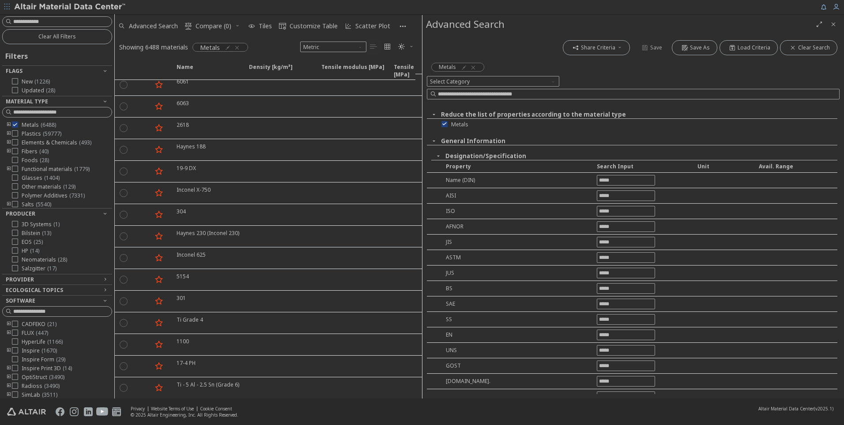
scroll to position [124, 0]
click at [445, 121] on icon at bounding box center [444, 123] width 6 height 6
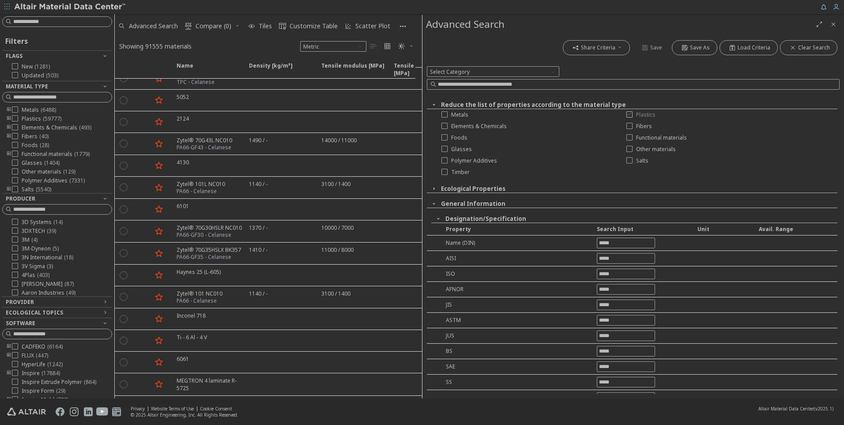
click at [636, 115] on span "Plastics" at bounding box center [645, 114] width 19 height 7
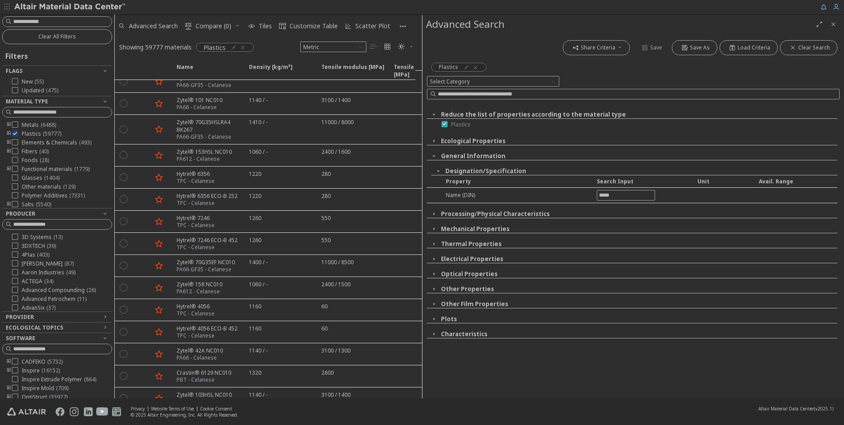
click at [466, 125] on span "Plastics" at bounding box center [460, 124] width 19 height 7
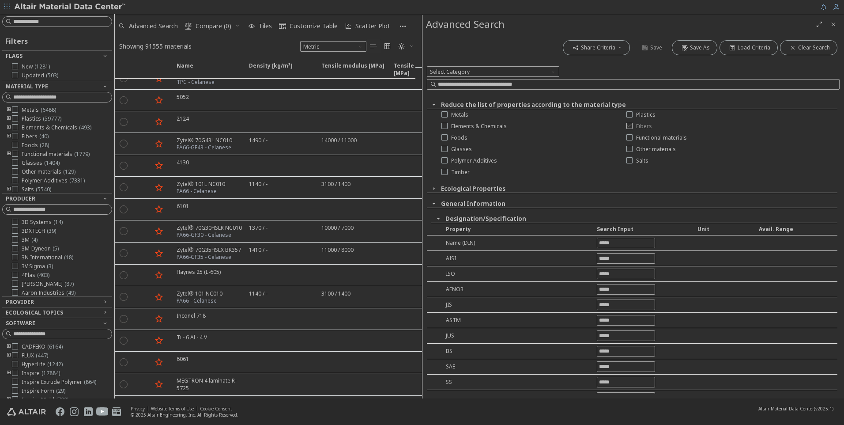
click at [642, 127] on span "Fibers" at bounding box center [644, 126] width 16 height 7
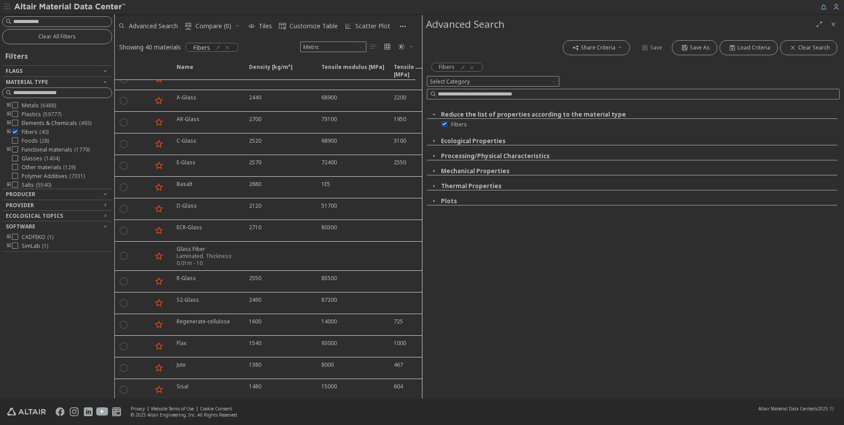
click at [459, 141] on button "Ecological Properties" at bounding box center [473, 141] width 64 height 8
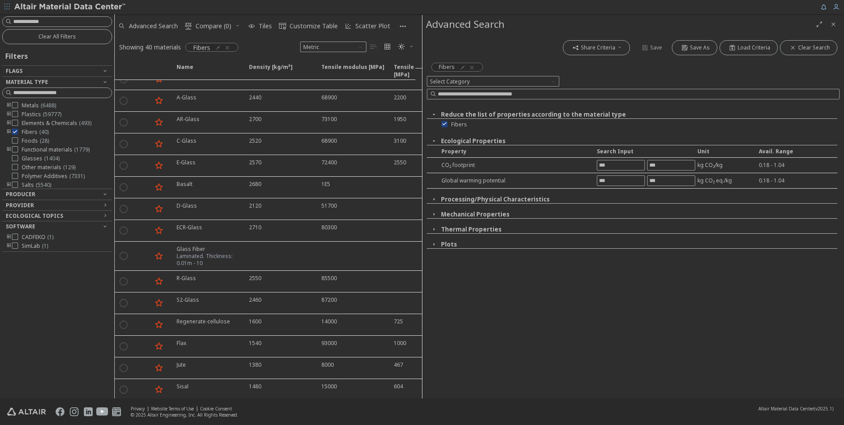
click at [471, 228] on button "Thermal Properties" at bounding box center [471, 229] width 60 height 8
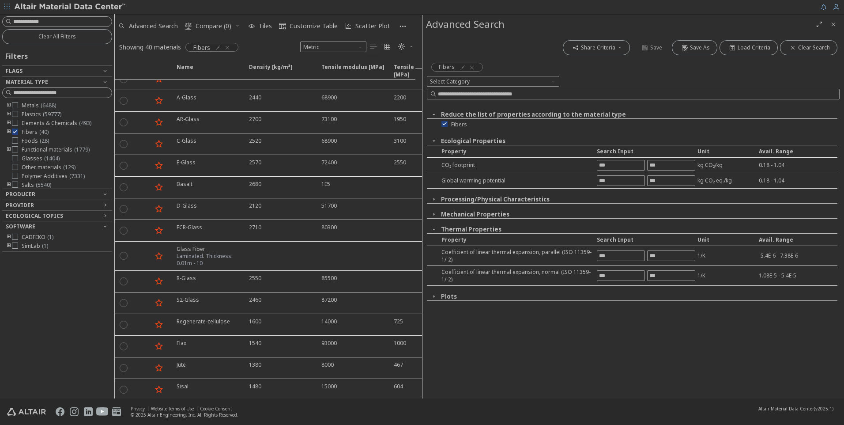
click at [471, 226] on button "Thermal Properties" at bounding box center [471, 229] width 60 height 8
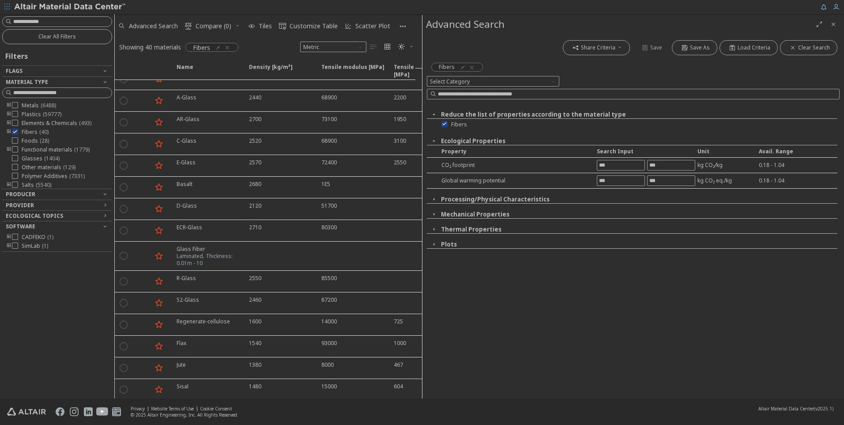
click at [463, 244] on div "Plots" at bounding box center [632, 244] width 410 height 8
click at [450, 245] on button "Plots" at bounding box center [449, 244] width 16 height 8
click at [450, 244] on button "Plots" at bounding box center [449, 244] width 16 height 8
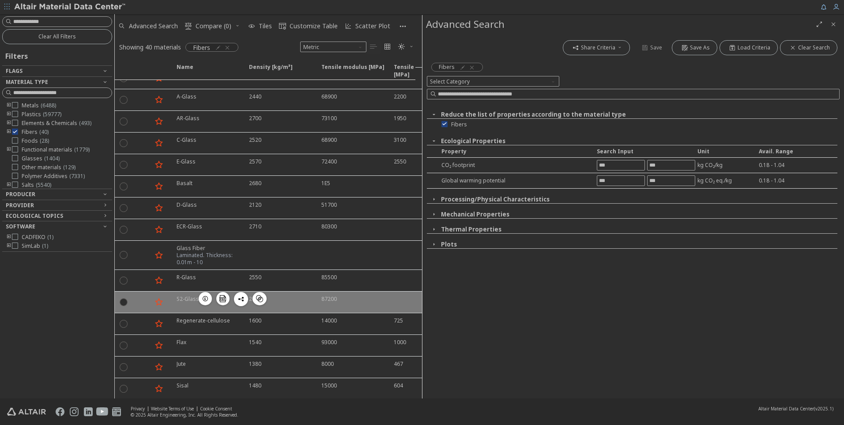
scroll to position [0, 0]
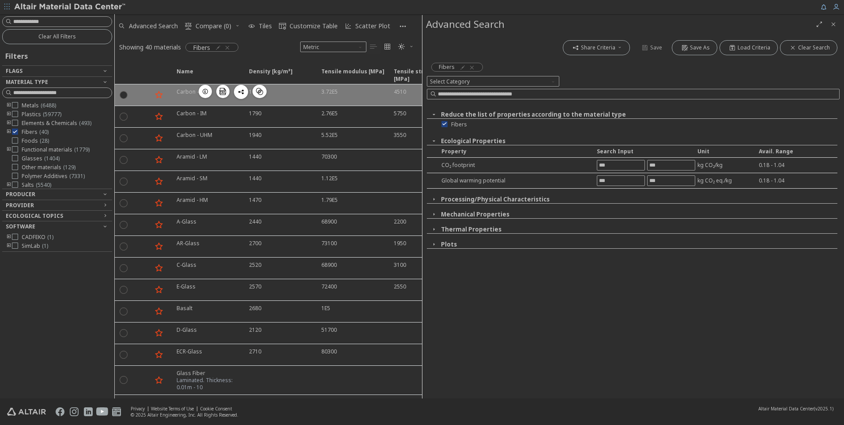
click at [204, 91] on icon "button" at bounding box center [205, 91] width 7 height 7
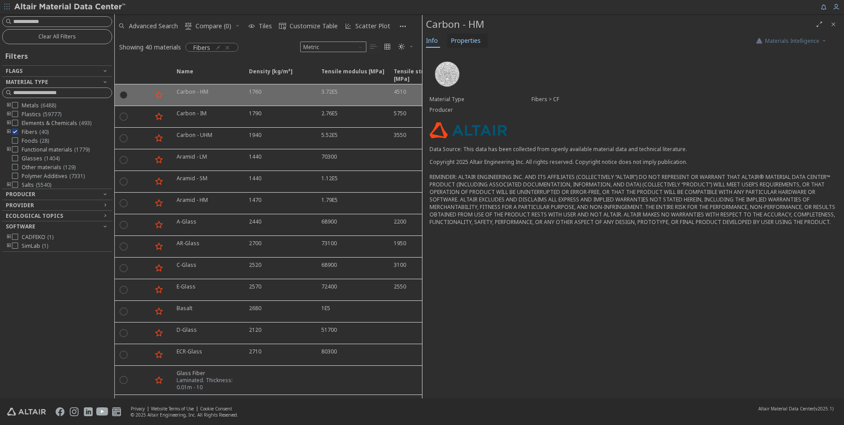
click at [462, 43] on span "Properties" at bounding box center [466, 41] width 30 height 14
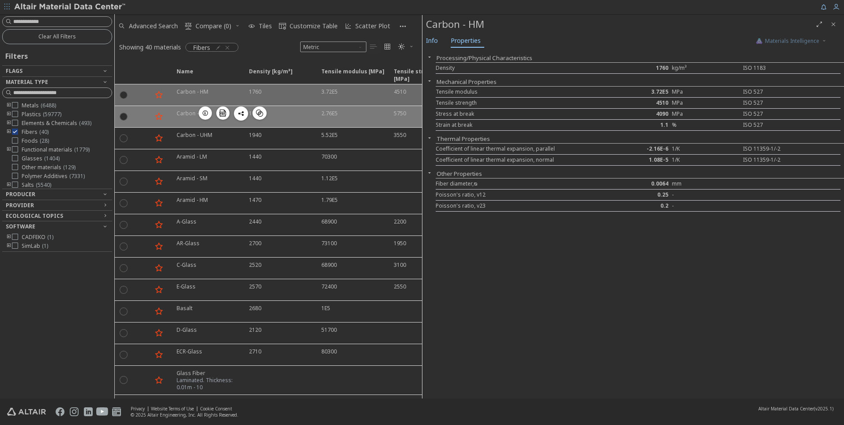
click at [206, 116] on icon "button" at bounding box center [205, 112] width 7 height 7
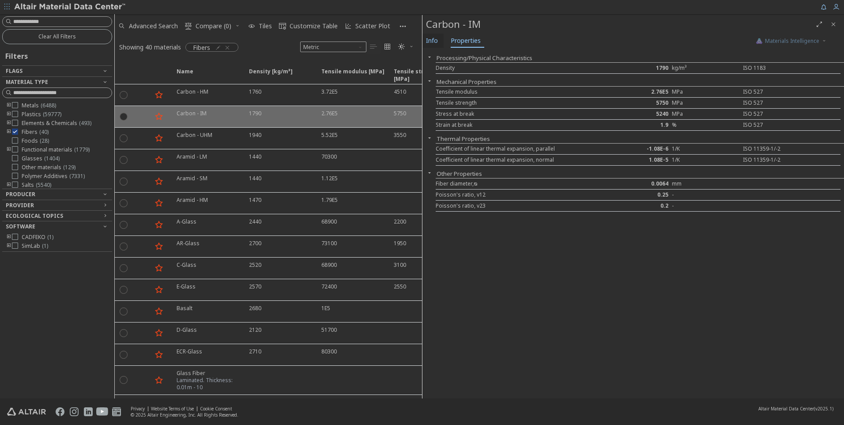
click at [434, 42] on span "Info" at bounding box center [432, 41] width 12 height 14
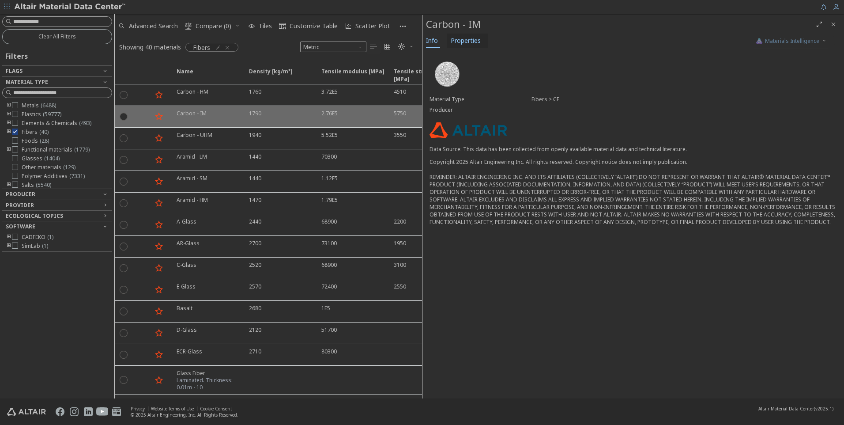
click at [465, 40] on span "Properties" at bounding box center [466, 41] width 30 height 14
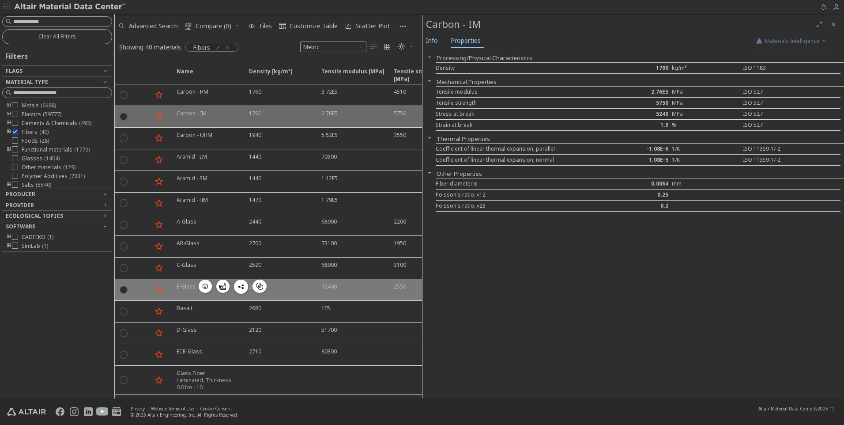
click at [210, 286] on button "button" at bounding box center [205, 285] width 13 height 13
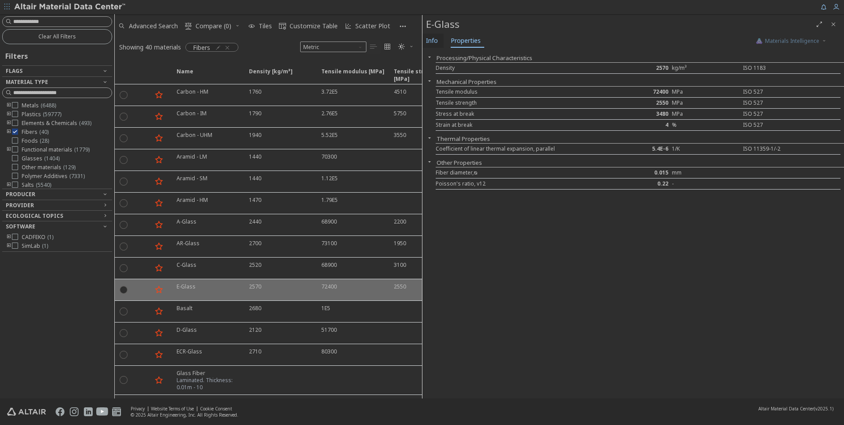
click at [436, 45] on span "Info" at bounding box center [432, 41] width 12 height 14
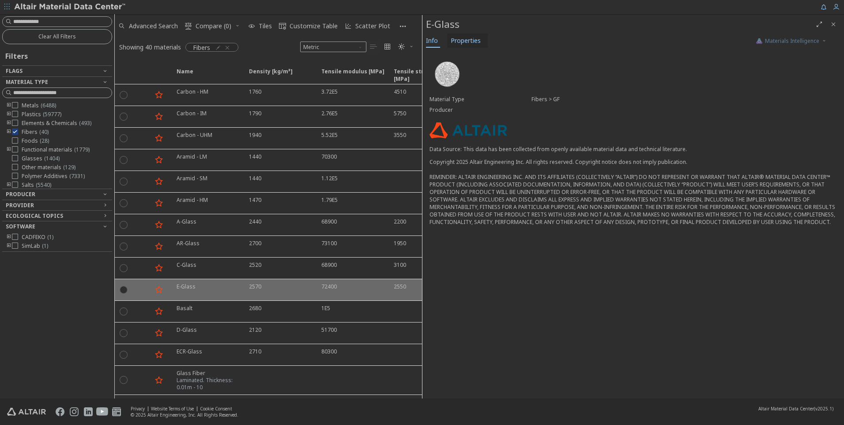
click at [464, 41] on span "Properties" at bounding box center [466, 41] width 30 height 14
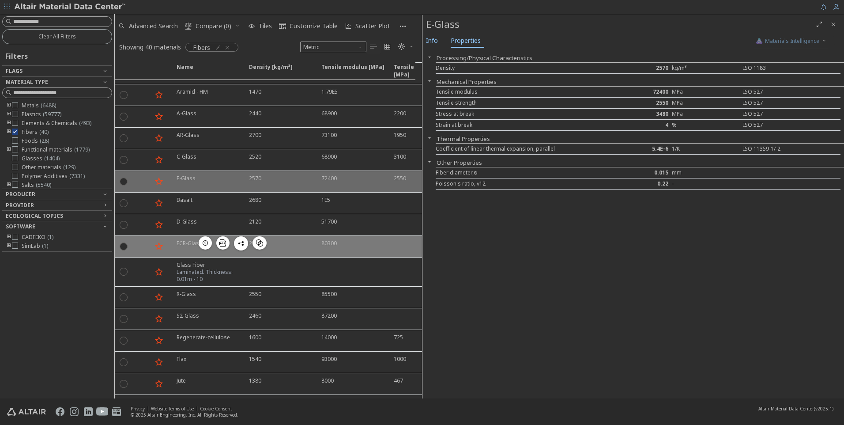
scroll to position [132, 0]
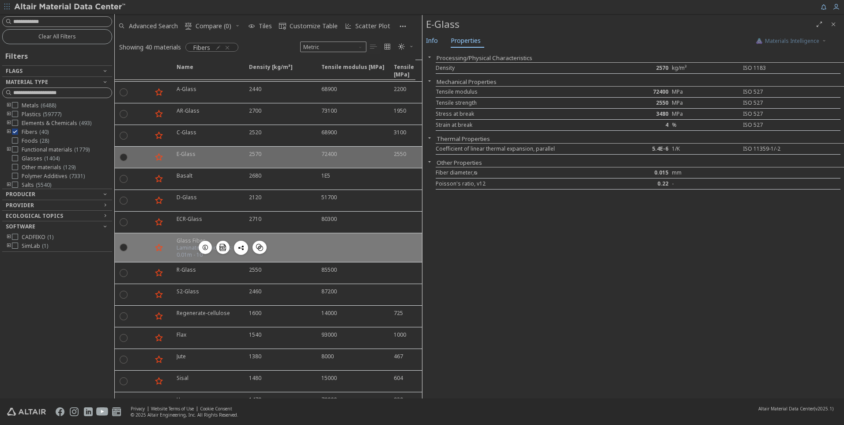
click at [201, 247] on span "button" at bounding box center [205, 246] width 11 height 13
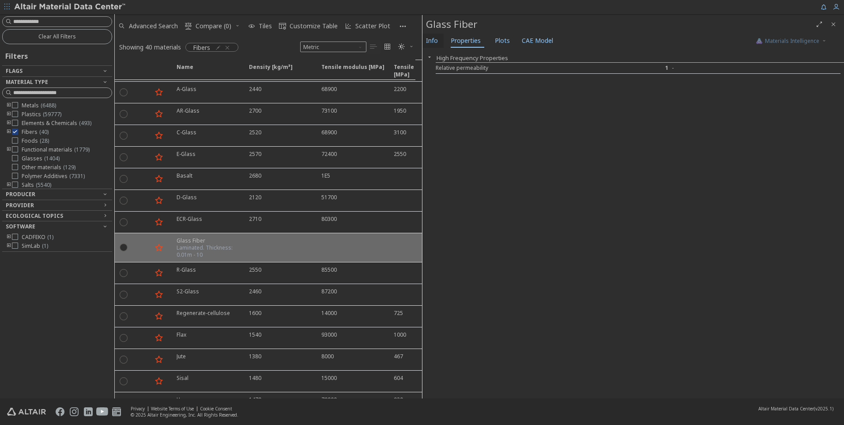
click at [434, 38] on span "Info" at bounding box center [432, 41] width 12 height 14
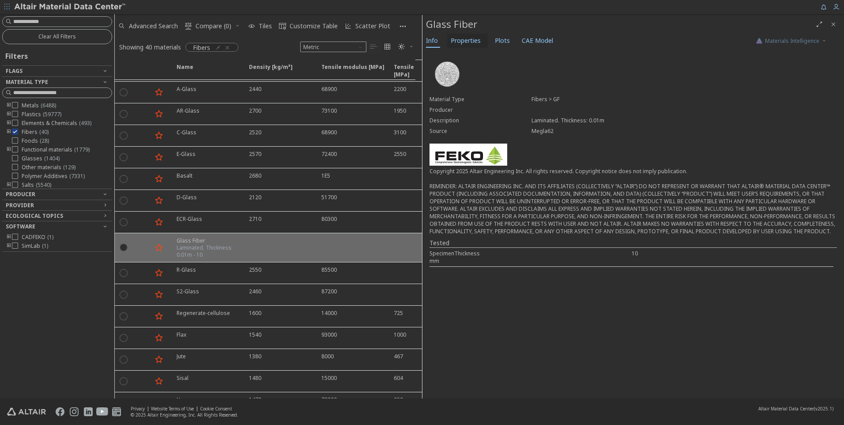
click at [474, 39] on span "Properties" at bounding box center [466, 41] width 30 height 14
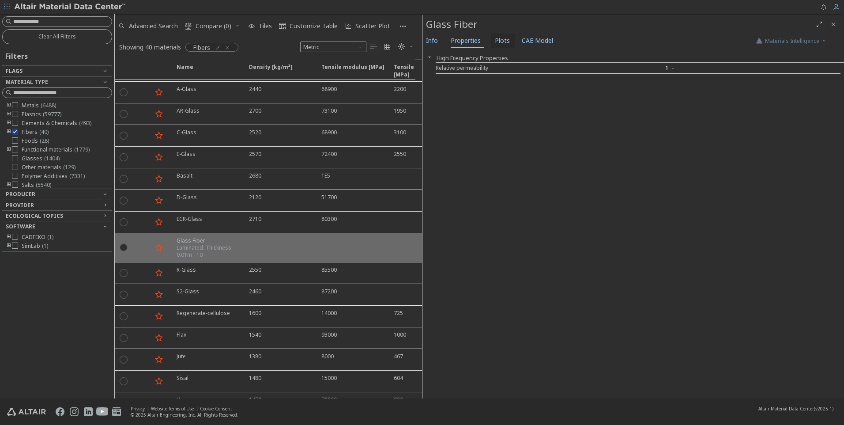
click at [496, 41] on span "Plots" at bounding box center [502, 41] width 15 height 14
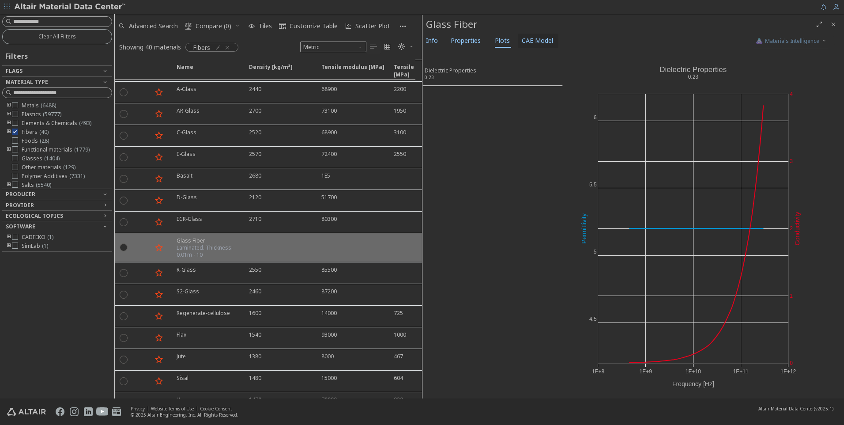
click at [536, 40] on span "CAE Model" at bounding box center [537, 41] width 31 height 14
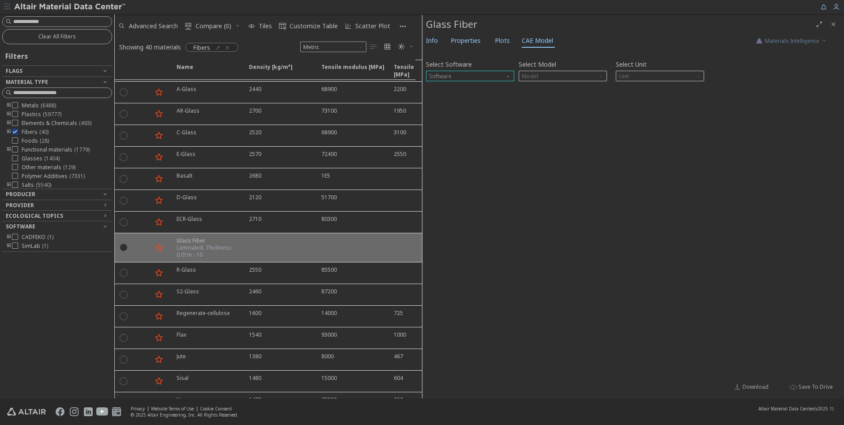
click at [497, 72] on span "Software" at bounding box center [470, 76] width 88 height 11
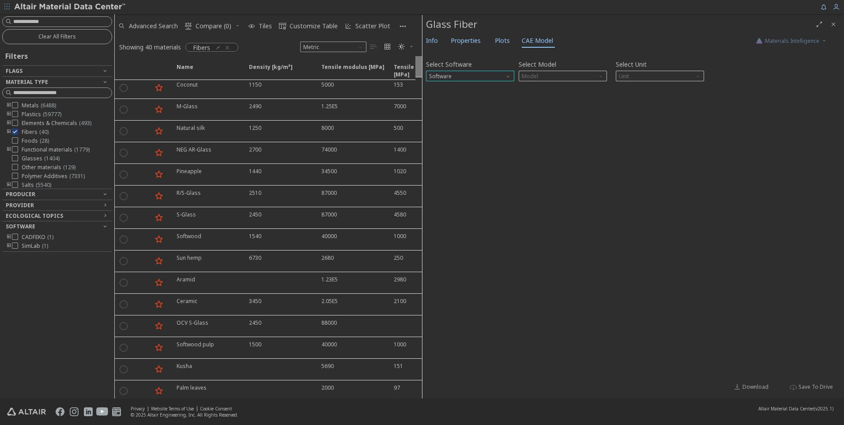
scroll to position [565, 0]
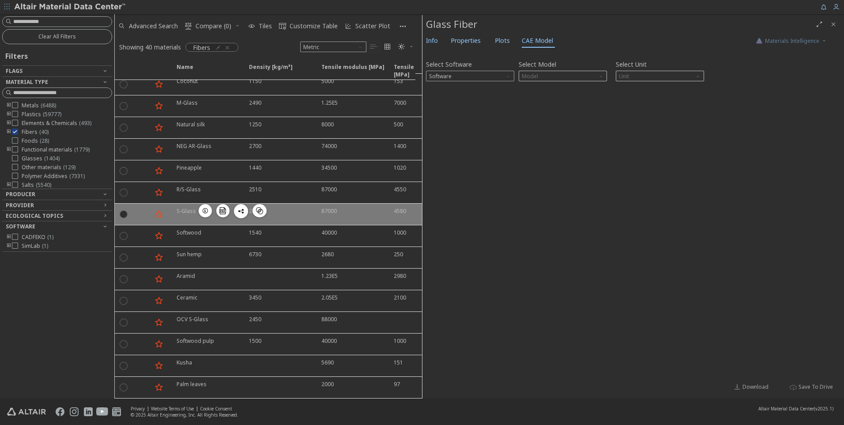
click at [207, 207] on icon "button" at bounding box center [205, 210] width 7 height 7
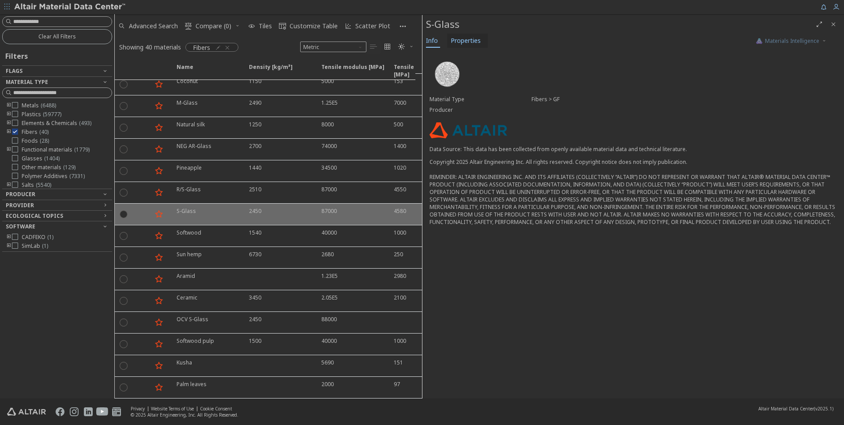
click at [467, 42] on span "Properties" at bounding box center [466, 41] width 30 height 14
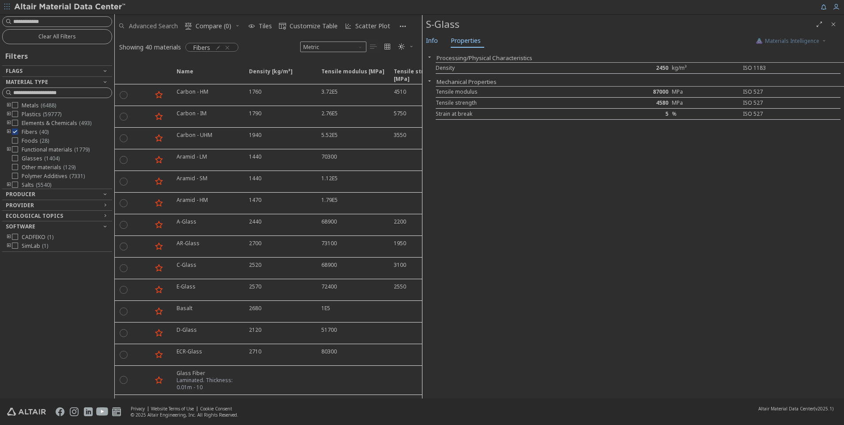
click at [163, 23] on span "Advanced Search" at bounding box center [153, 26] width 49 height 6
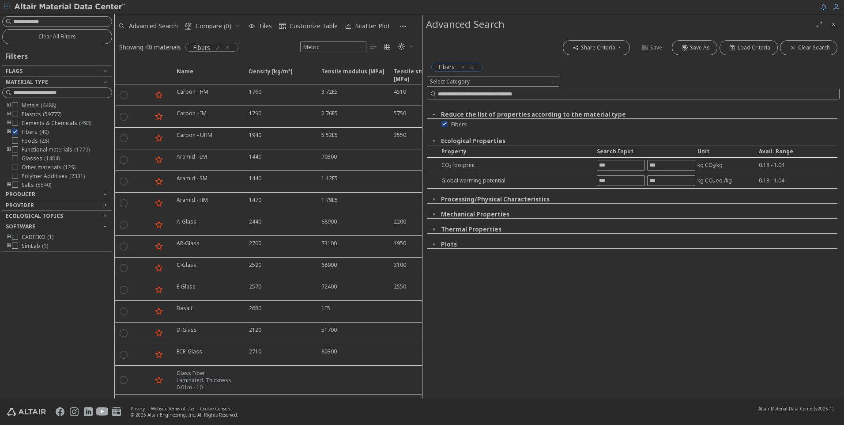
click at [473, 66] on icon "button" at bounding box center [471, 67] width 7 height 7
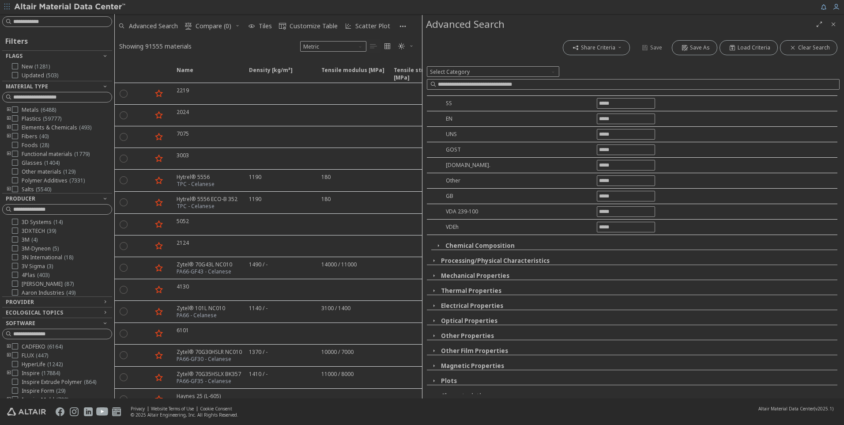
scroll to position [359, 0]
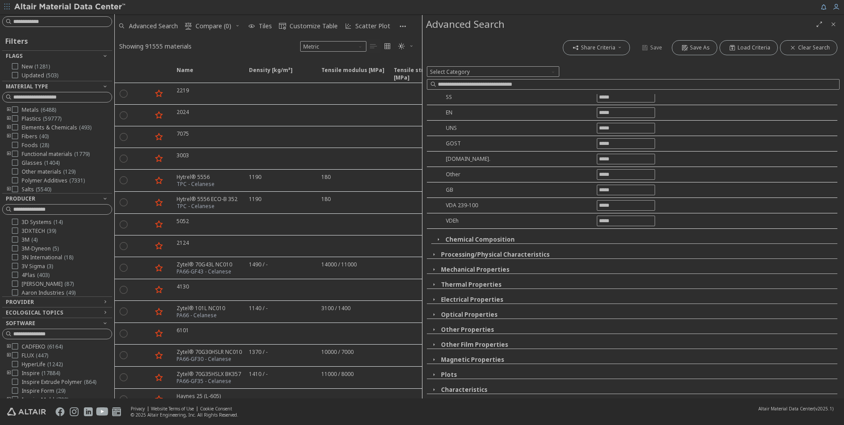
click at [483, 328] on button "Other Properties" at bounding box center [467, 329] width 53 height 8
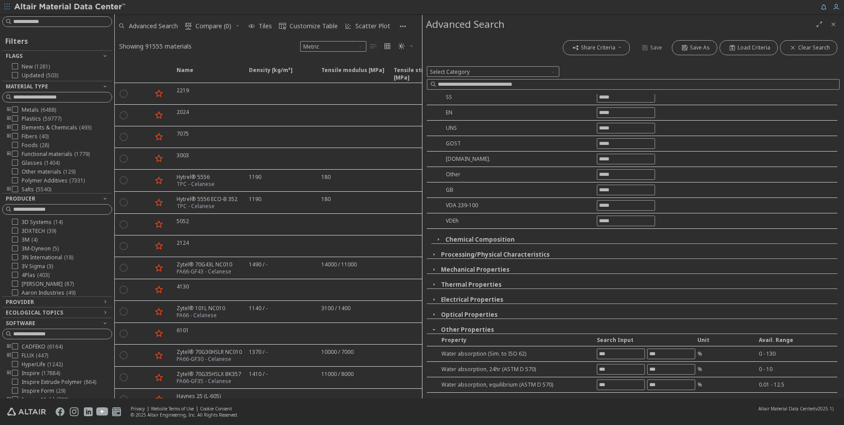
click at [483, 328] on button "Other Properties" at bounding box center [467, 329] width 53 height 8
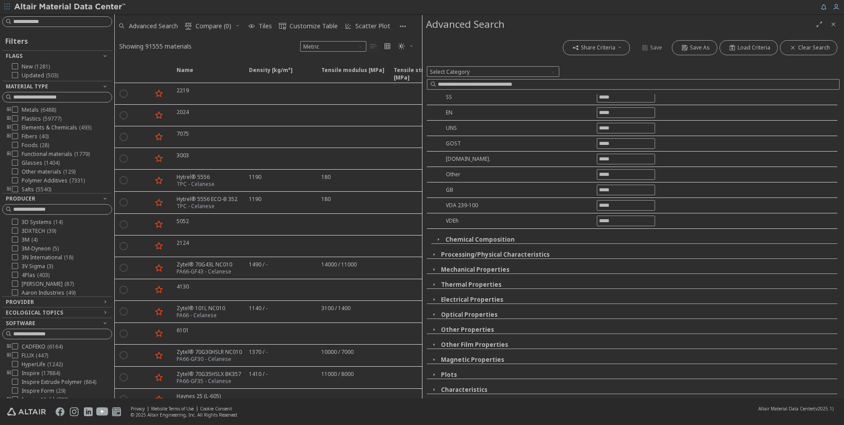
scroll to position [0, 0]
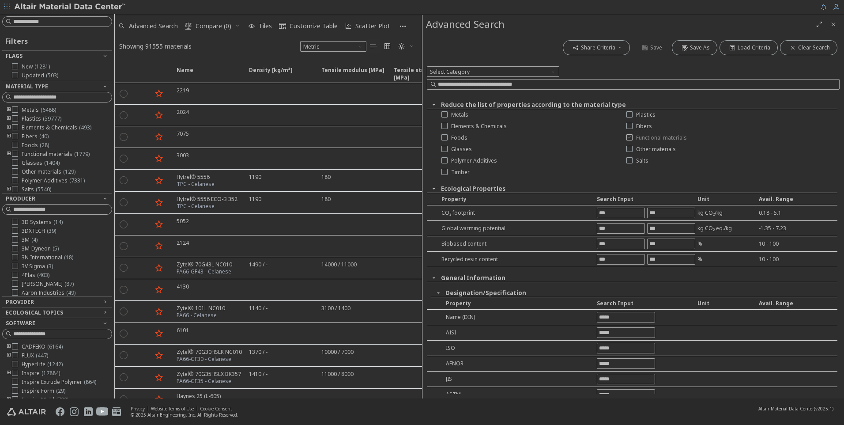
click at [652, 138] on span "Functional materials" at bounding box center [661, 137] width 51 height 7
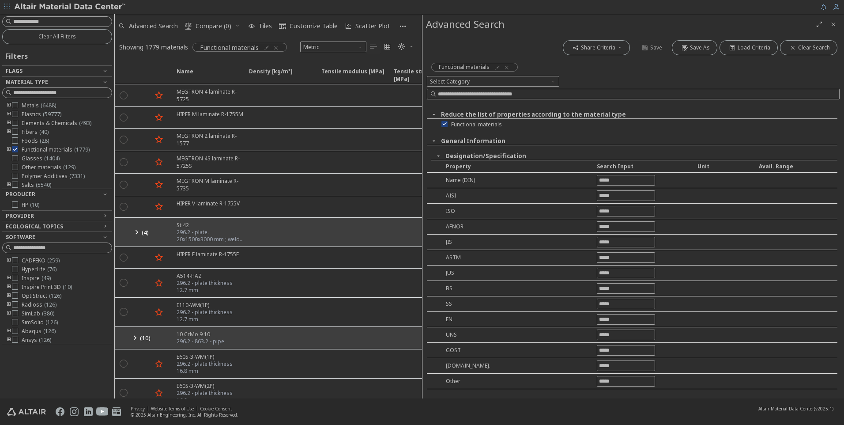
click at [442, 157] on span "button" at bounding box center [438, 156] width 11 height 8
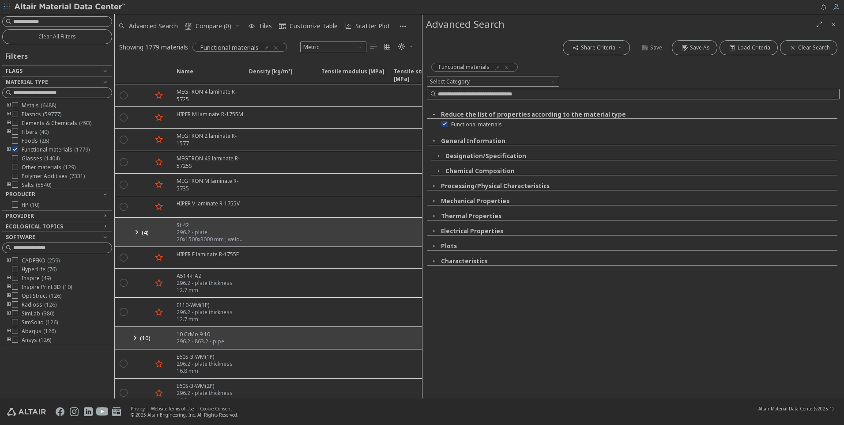
click at [437, 142] on span "button" at bounding box center [433, 141] width 11 height 8
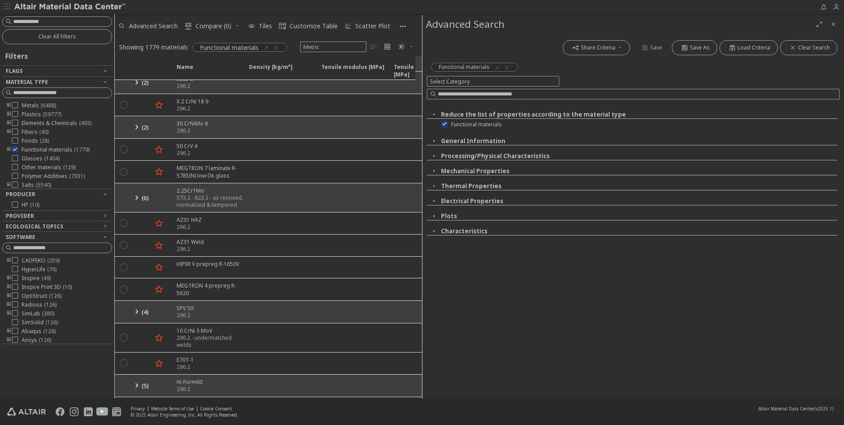
scroll to position [574, 0]
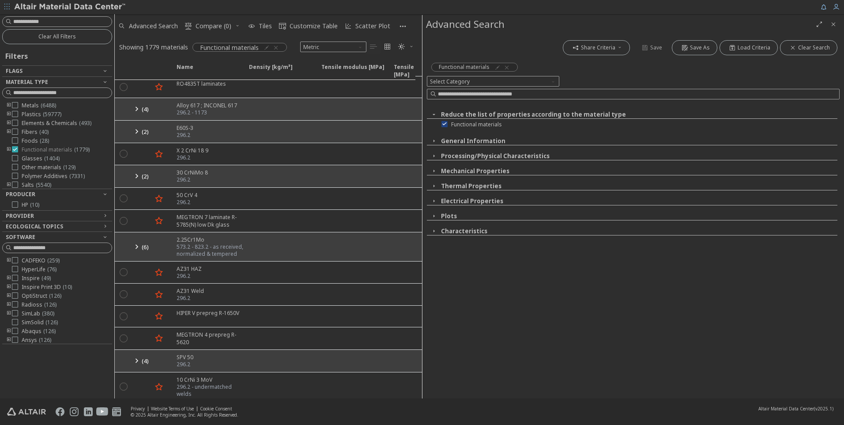
click at [16, 149] on icon at bounding box center [15, 149] width 6 height 6
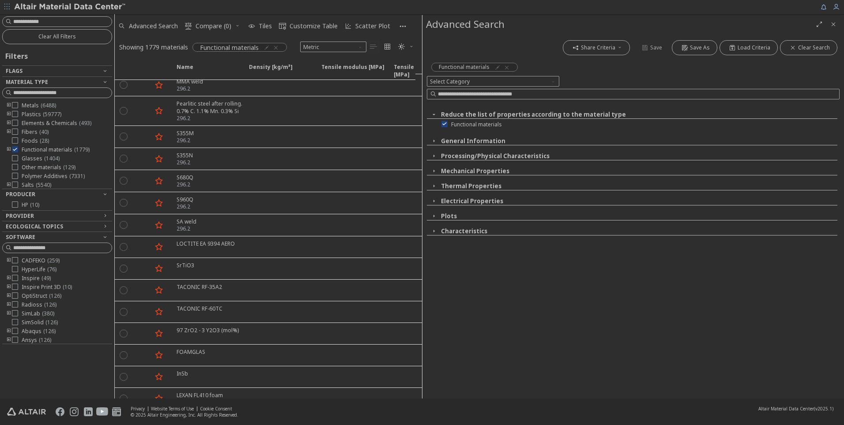
scroll to position [0, 0]
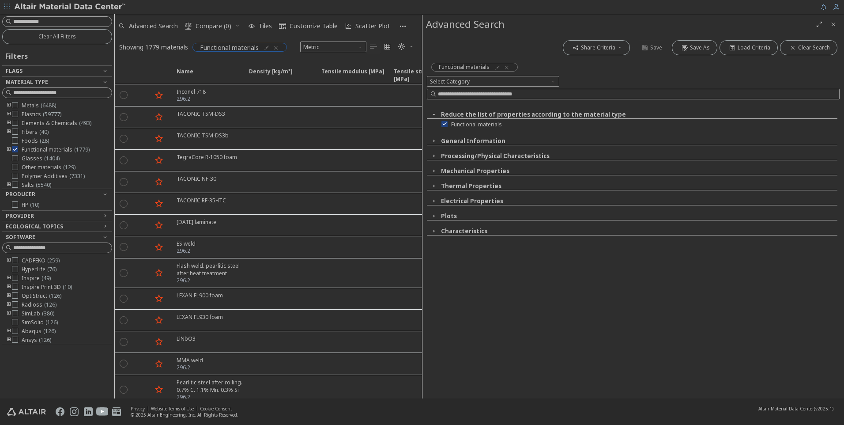
click at [278, 47] on icon "button" at bounding box center [275, 47] width 7 height 7
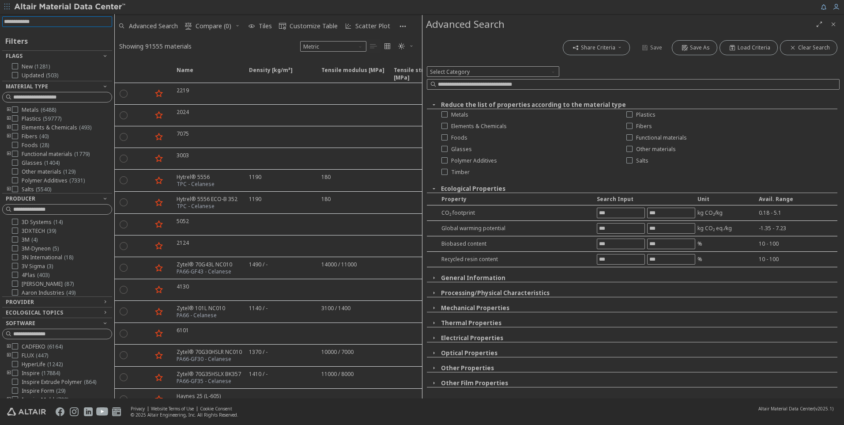
click at [42, 23] on input at bounding box center [58, 22] width 108 height 10
type input "*********"
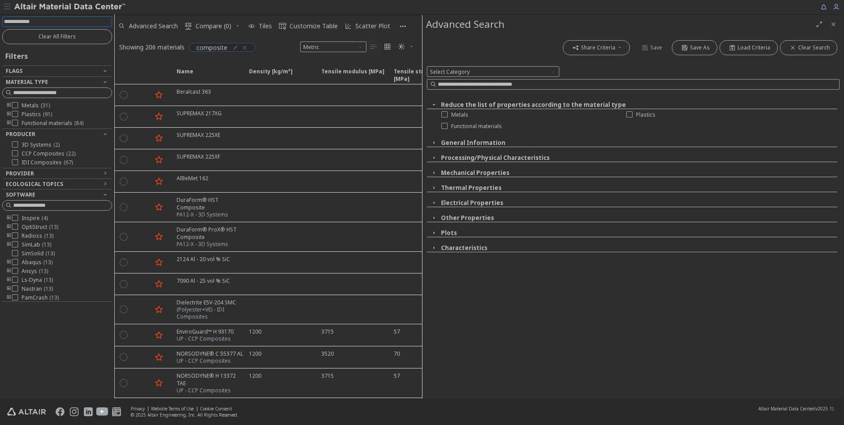
click at [244, 47] on icon "button" at bounding box center [244, 47] width 7 height 7
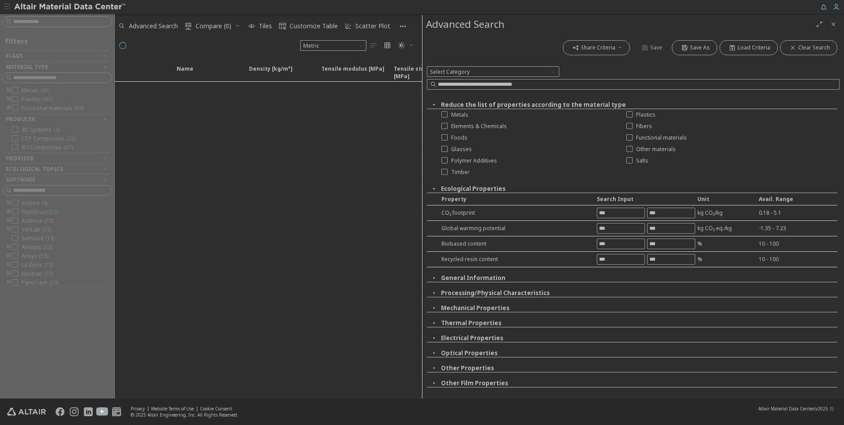
click at [436, 102] on icon "button" at bounding box center [433, 104] width 7 height 7
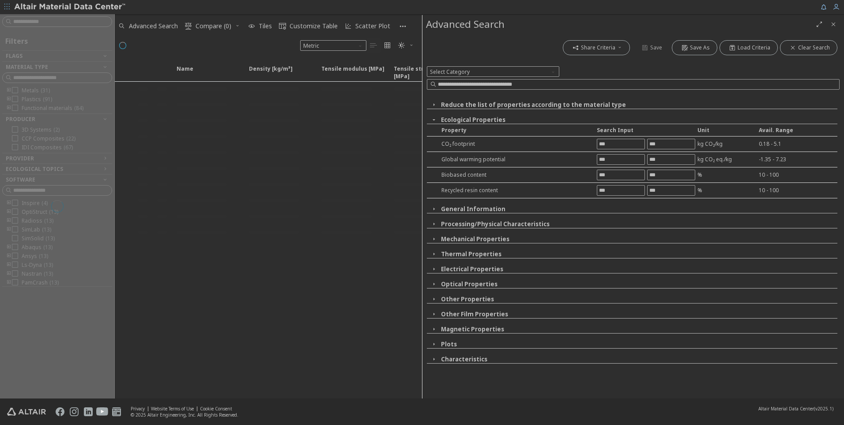
click at [434, 119] on icon "button" at bounding box center [433, 119] width 7 height 7
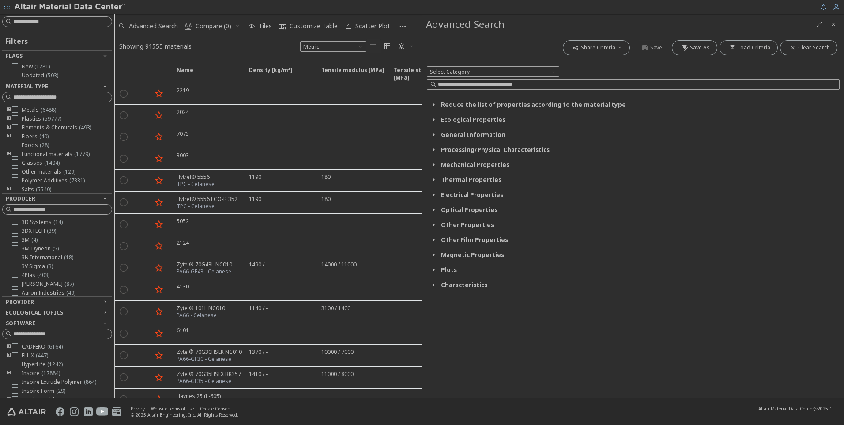
click at [471, 299] on div "Share Criteria Save Save As Load Criteria Clear Search Select Category Reduce t…" at bounding box center [632, 216] width 421 height 364
click at [443, 132] on button "General Information" at bounding box center [473, 135] width 64 height 8
click at [443, 148] on span "button" at bounding box center [438, 150] width 11 height 8
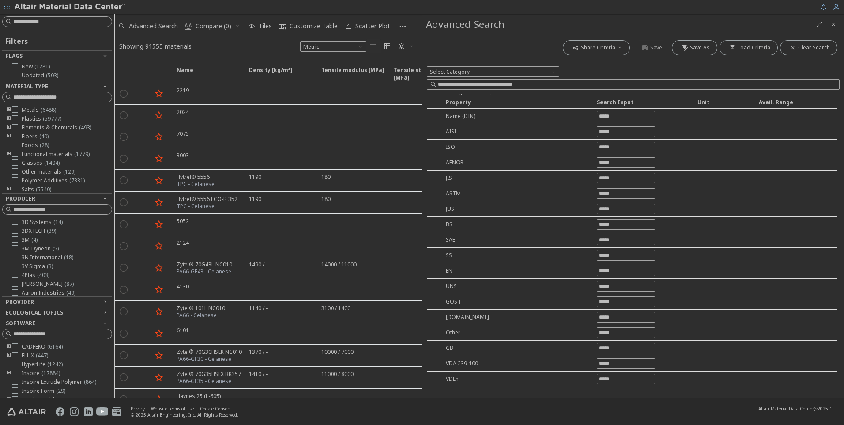
scroll to position [44, 0]
click at [629, 127] on input "text" at bounding box center [625, 130] width 57 height 10
click at [628, 160] on input "text" at bounding box center [625, 161] width 57 height 10
type input "****"
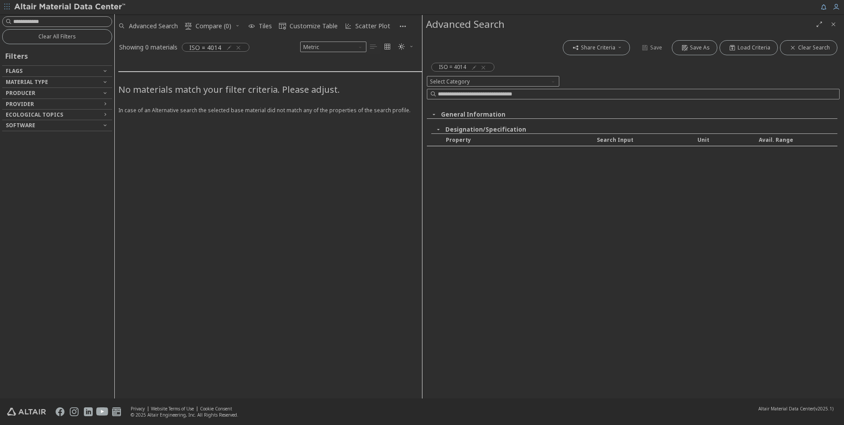
scroll to position [0, 0]
click at [482, 68] on icon "button" at bounding box center [483, 67] width 7 height 7
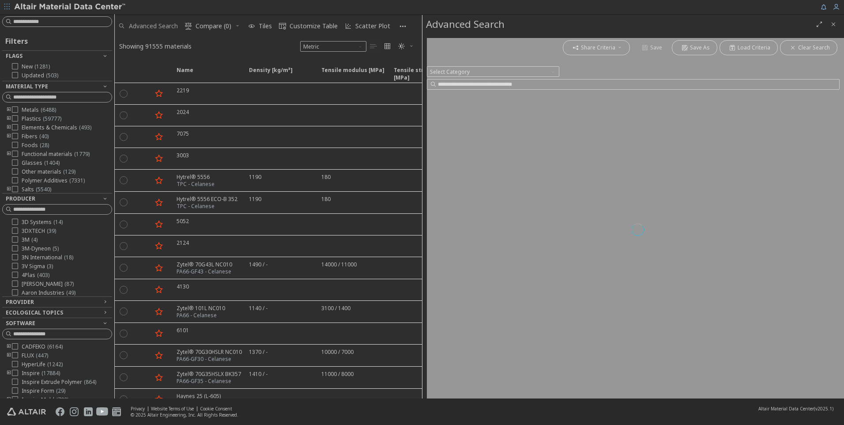
click at [165, 26] on span "Advanced Search" at bounding box center [153, 26] width 49 height 6
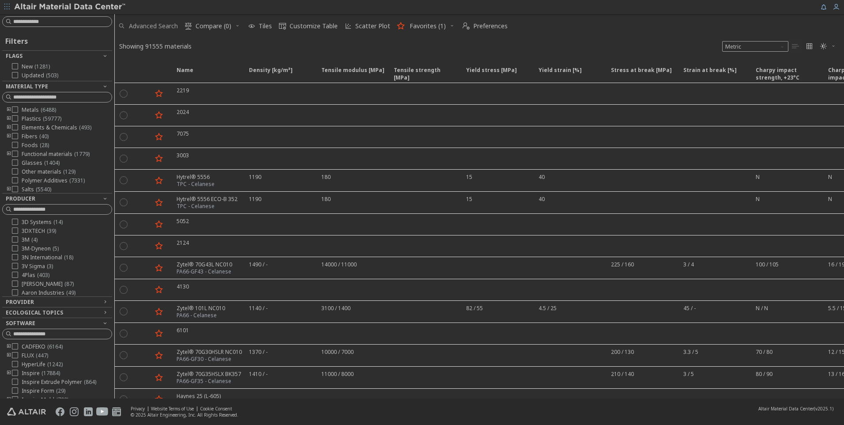
click at [165, 26] on span "Advanced Search" at bounding box center [153, 26] width 49 height 6
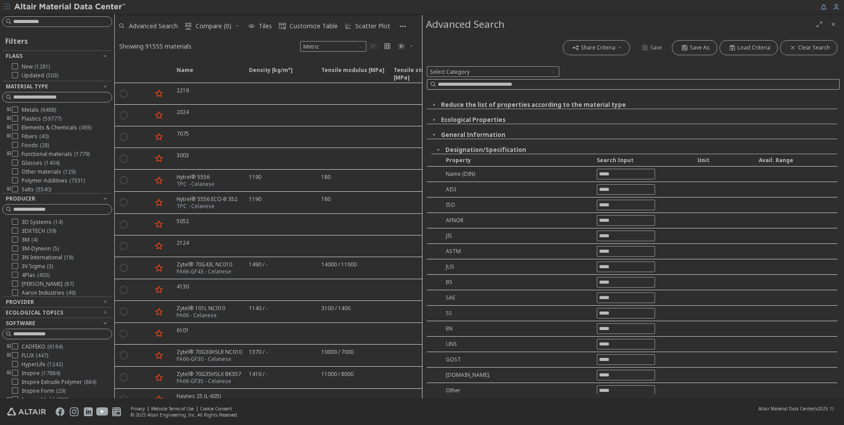
click at [501, 86] on input at bounding box center [638, 84] width 401 height 9
click at [541, 69] on span "Select Category" at bounding box center [493, 71] width 132 height 11
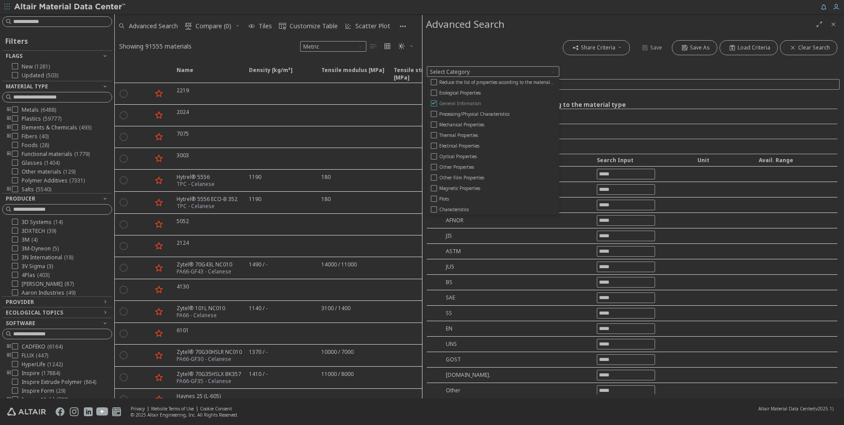
click at [473, 99] on label "General Information" at bounding box center [492, 103] width 131 height 10
click at [588, 67] on div "General Information" at bounding box center [633, 71] width 413 height 11
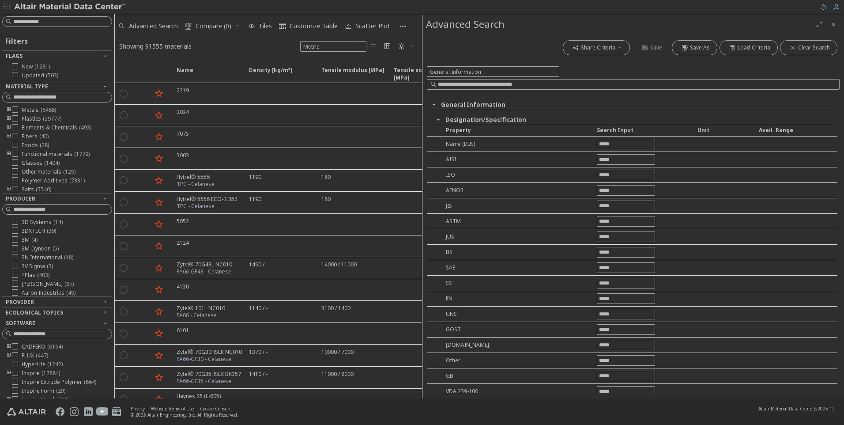
click at [636, 147] on input "text" at bounding box center [625, 144] width 57 height 10
type input "***"
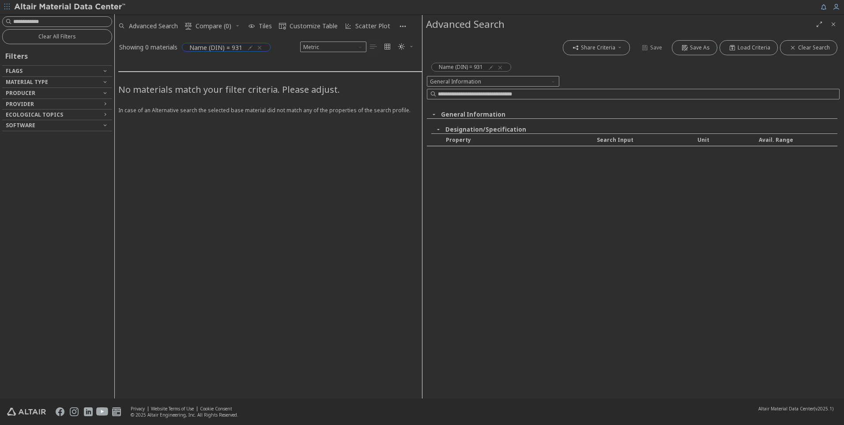
click at [248, 47] on icon "button" at bounding box center [250, 47] width 7 height 7
click at [248, 67] on icon "Close" at bounding box center [250, 68] width 7 height 7
click at [361, 45] on span "Unit System" at bounding box center [360, 44] width 7 height 7
click at [264, 45] on div "Name (DIN) = 931" at bounding box center [226, 47] width 89 height 9
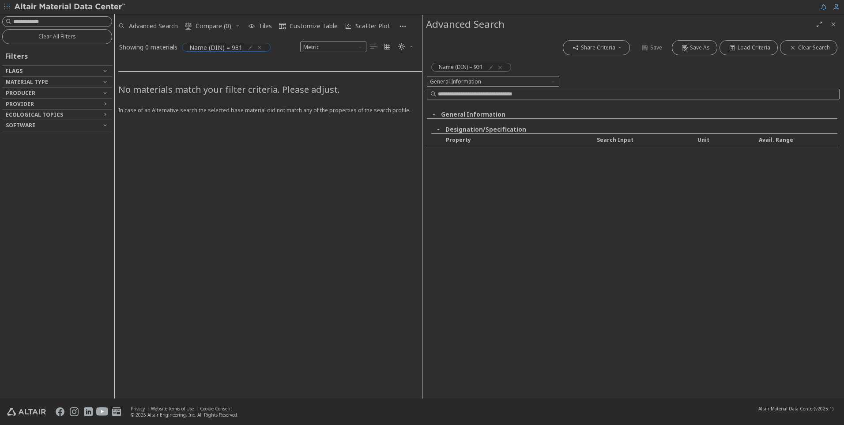
click at [259, 45] on icon "button" at bounding box center [259, 47] width 7 height 7
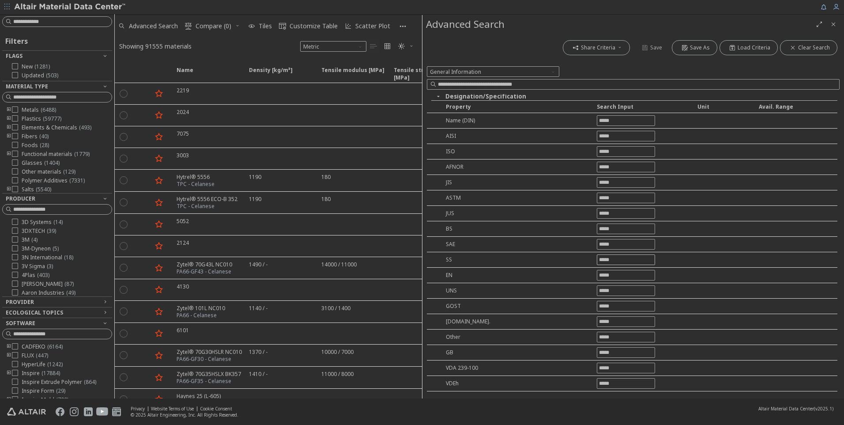
scroll to position [36, 0]
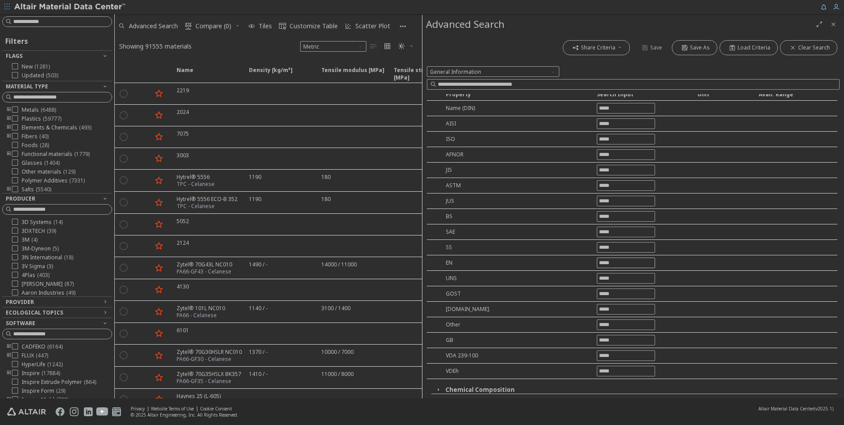
click at [609, 261] on input "text" at bounding box center [625, 263] width 57 height 10
type input "*****"
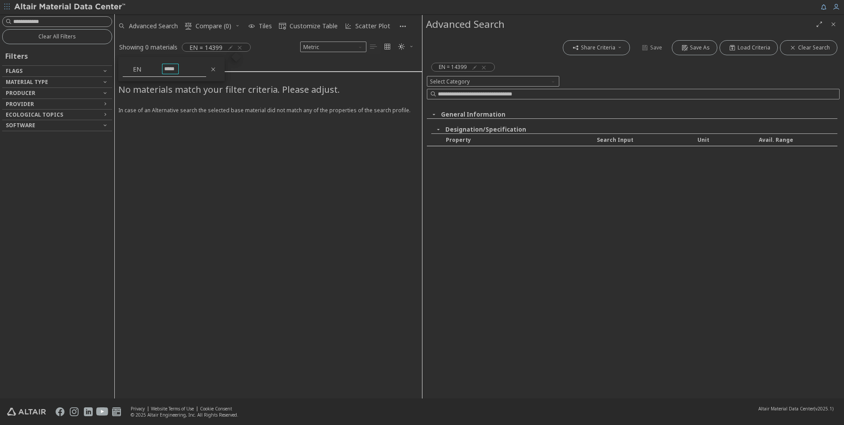
scroll to position [0, 0]
click at [472, 68] on icon "button" at bounding box center [474, 67] width 7 height 7
click at [463, 65] on span "EN = 14399" at bounding box center [453, 67] width 28 height 8
click at [463, 66] on span "EN = 14399" at bounding box center [453, 67] width 28 height 8
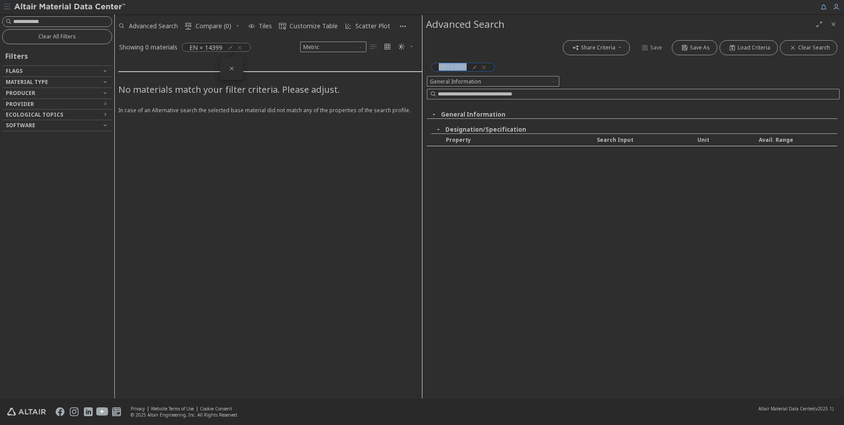
click at [464, 66] on span "EN = 14399" at bounding box center [453, 67] width 28 height 8
drag, startPoint x: 464, startPoint y: 66, endPoint x: 484, endPoint y: 65, distance: 20.3
click at [484, 65] on icon "button" at bounding box center [483, 67] width 7 height 7
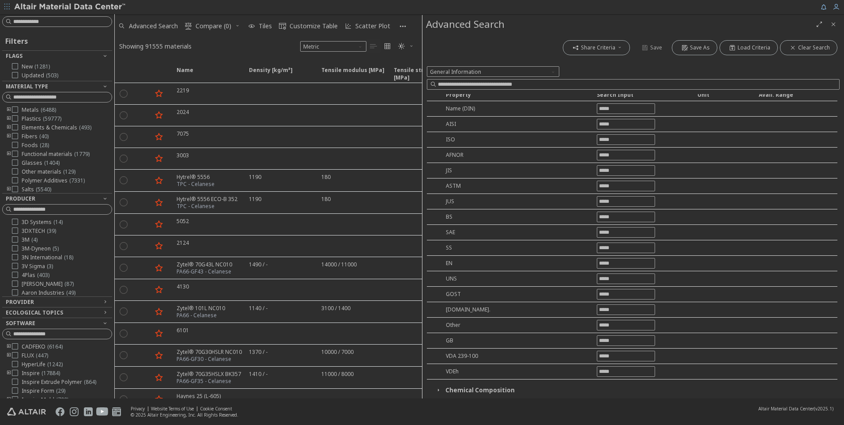
scroll to position [36, 0]
click at [605, 136] on input "text" at bounding box center [625, 139] width 57 height 10
type input "****"
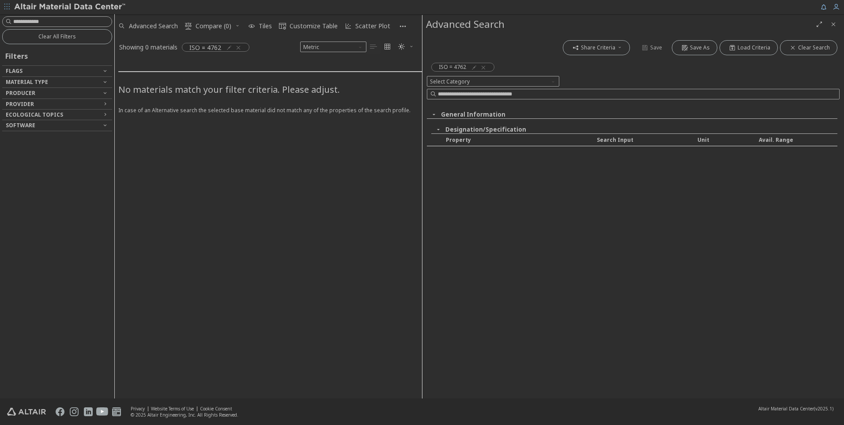
scroll to position [0, 0]
